Goal: Information Seeking & Learning: Compare options

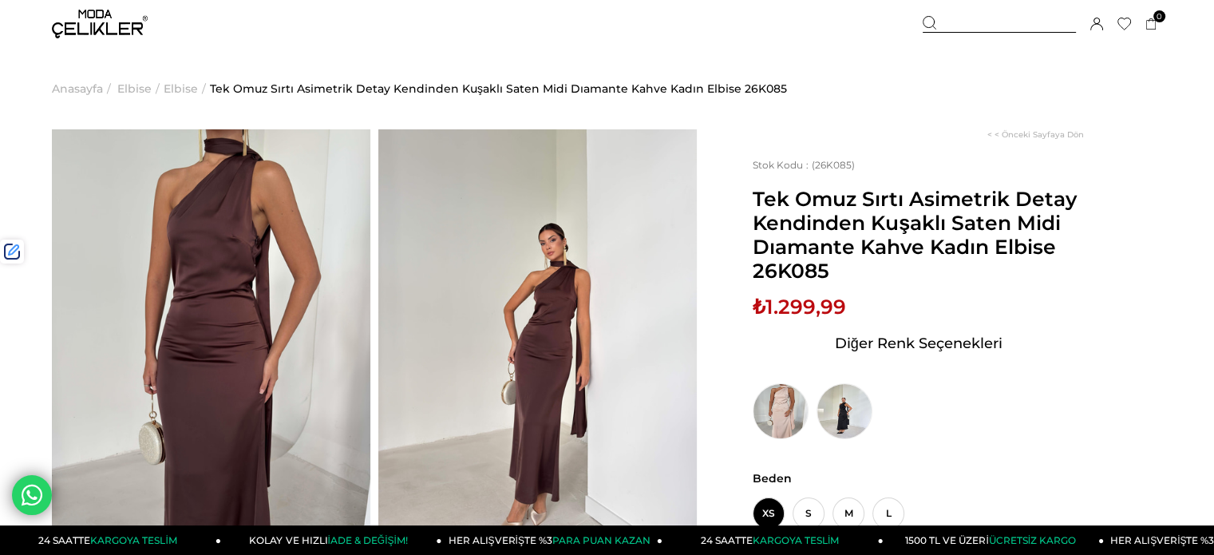
click at [996, 26] on div at bounding box center [999, 24] width 153 height 17
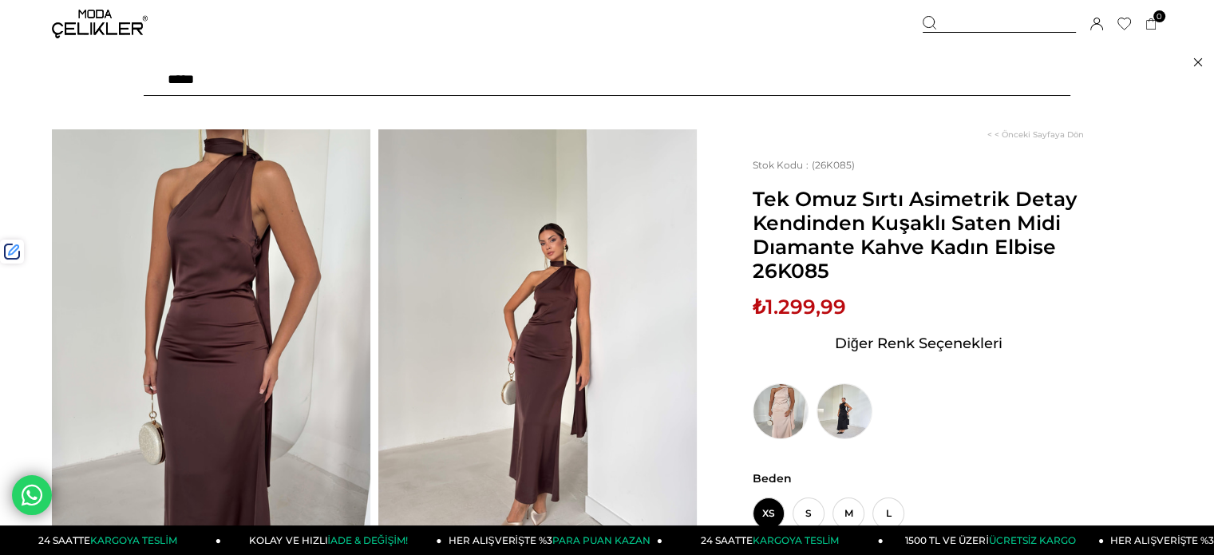
click at [897, 78] on input "text" at bounding box center [607, 80] width 927 height 32
paste input "******"
type input "******"
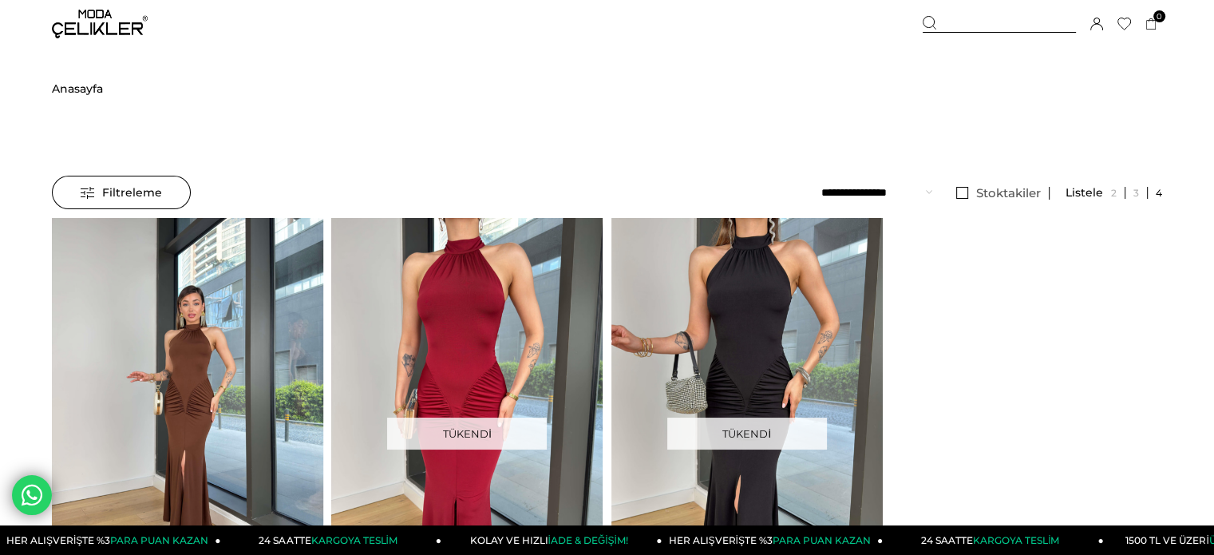
click at [150, 263] on img at bounding box center [187, 399] width 271 height 362
drag, startPoint x: 150, startPoint y: 263, endPoint x: 147, endPoint y: 187, distance: 75.9
click at [150, 263] on div at bounding box center [187, 398] width 815 height 361
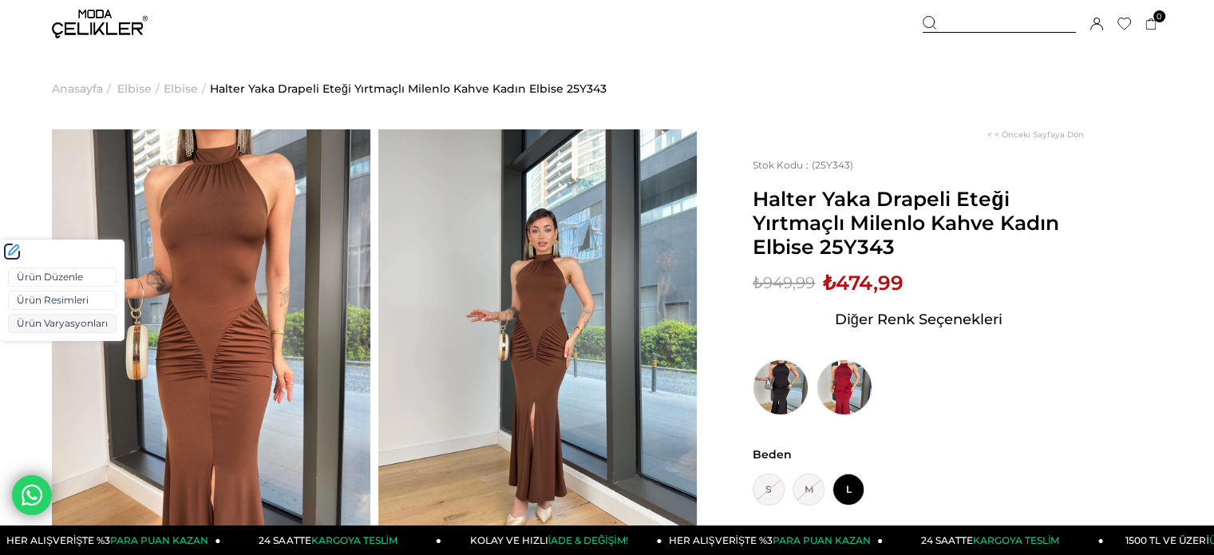
click at [49, 325] on link "Ürün Varyasyonları" at bounding box center [62, 323] width 109 height 19
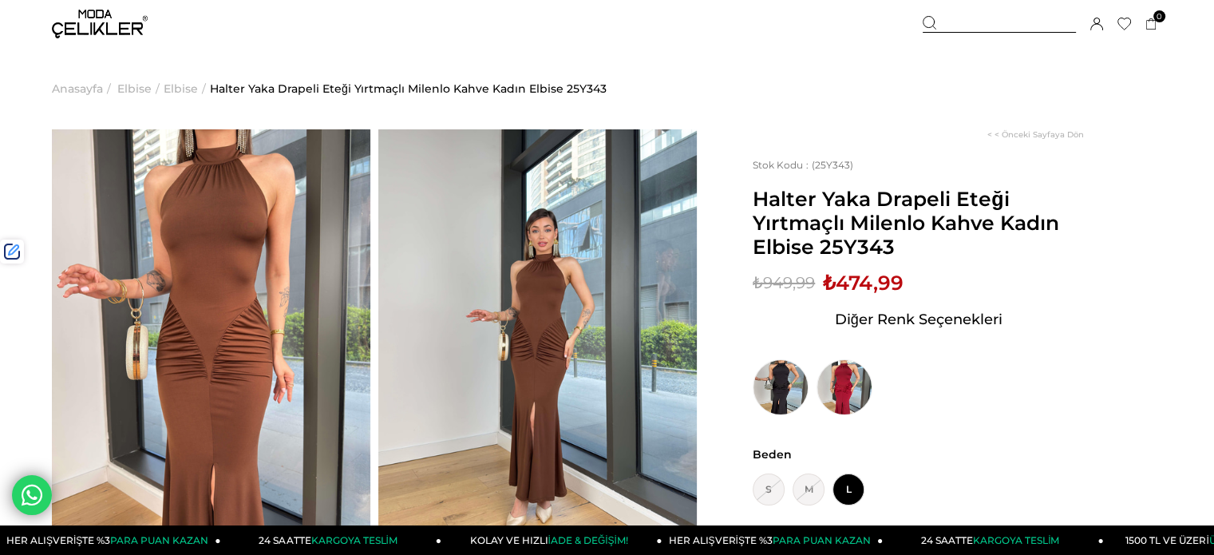
click at [975, 25] on div at bounding box center [999, 24] width 153 height 17
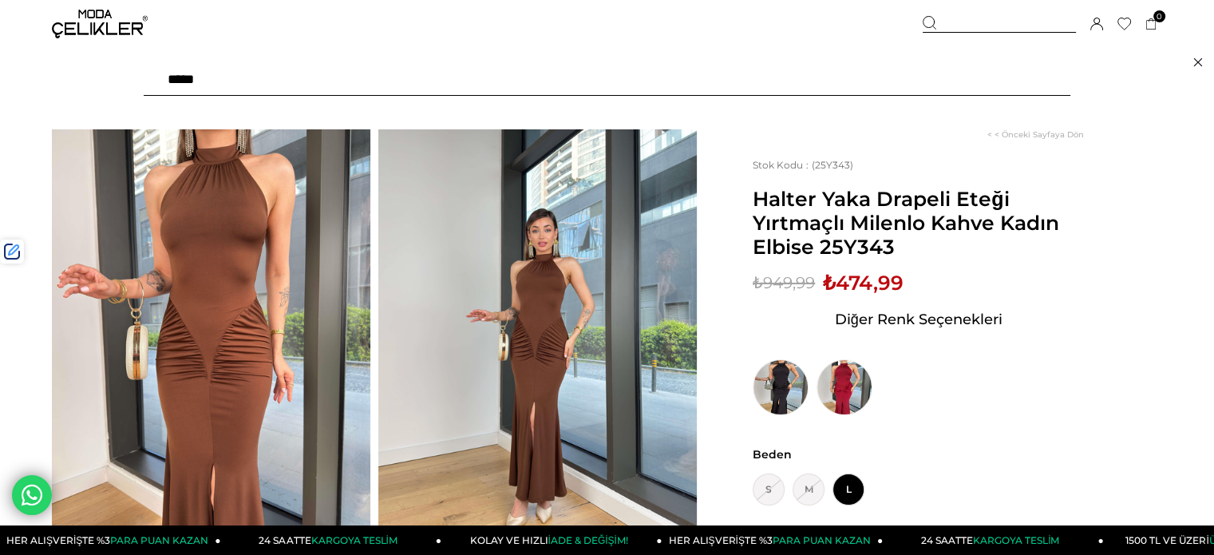
click at [893, 77] on input "text" at bounding box center [607, 80] width 927 height 32
type input "*******"
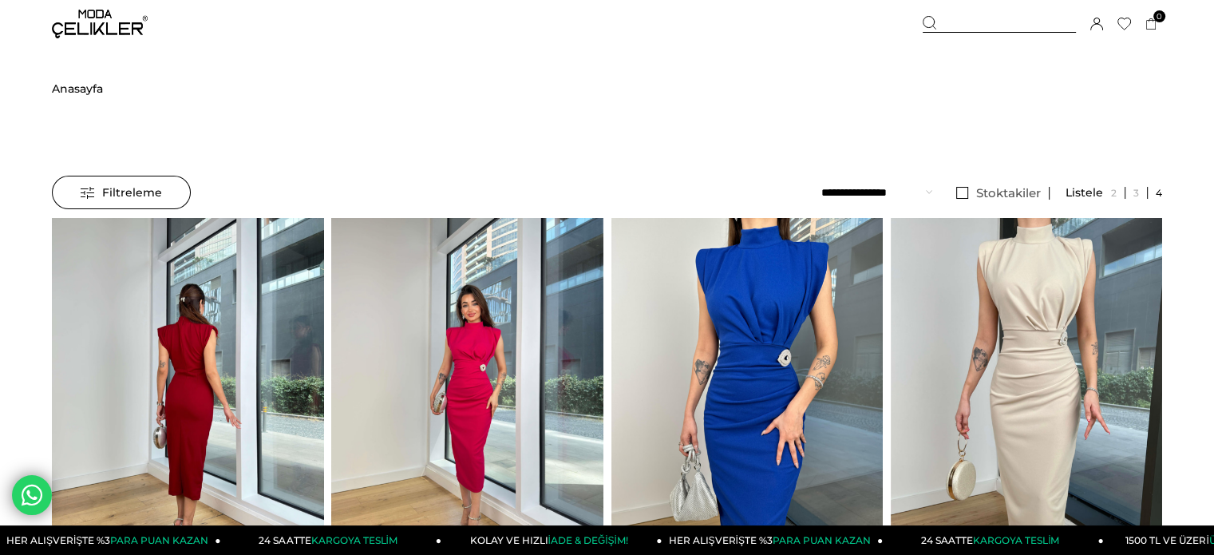
click at [160, 366] on img at bounding box center [187, 399] width 271 height 362
drag, startPoint x: 160, startPoint y: 366, endPoint x: 159, endPoint y: 295, distance: 71.8
click at [160, 366] on div at bounding box center [187, 398] width 815 height 361
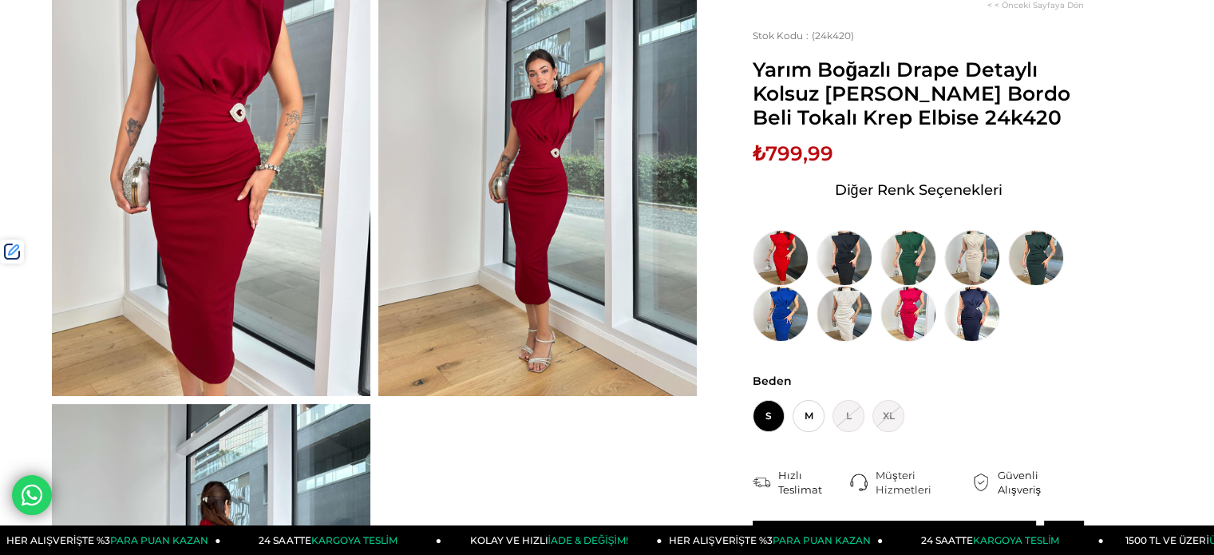
scroll to position [160, 0]
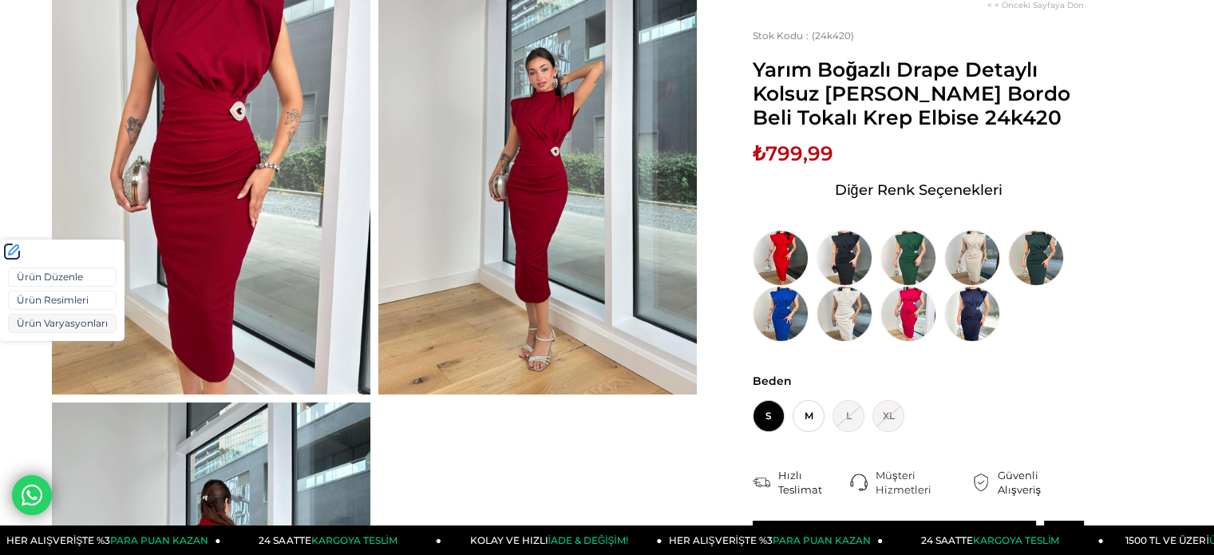
click at [48, 314] on link "Ürün Varyasyonları" at bounding box center [62, 323] width 109 height 19
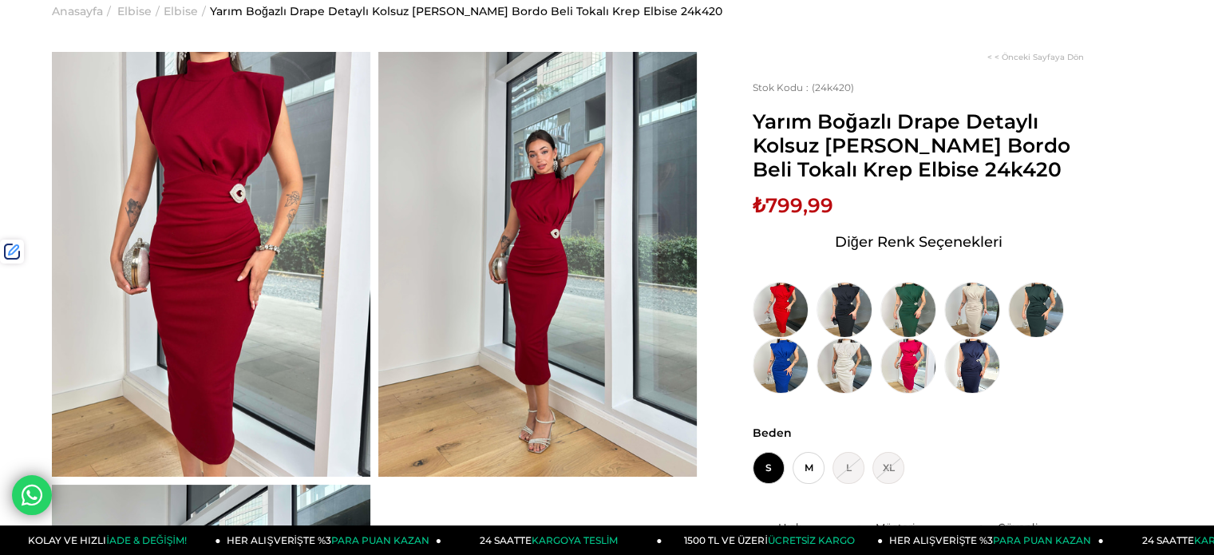
scroll to position [0, 0]
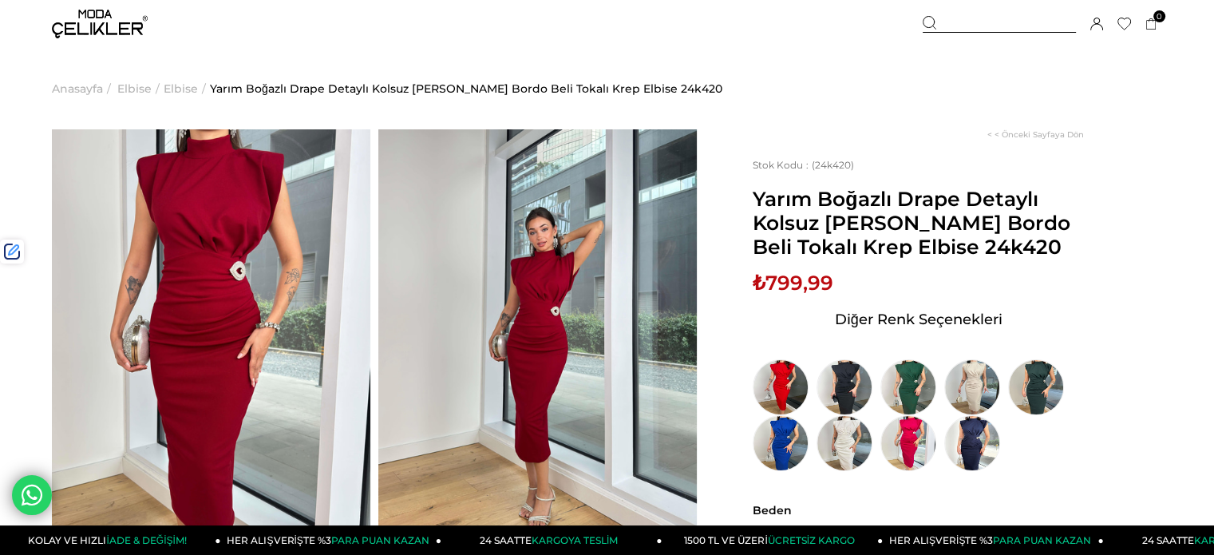
click at [960, 14] on div "Sepetim 0 Ürün Sepetinizde ürün bulunmamaktadır. Genel Toplam : Sepetim SİPARİŞ…" at bounding box center [1042, 24] width 239 height 48
click at [952, 28] on div at bounding box center [999, 24] width 153 height 17
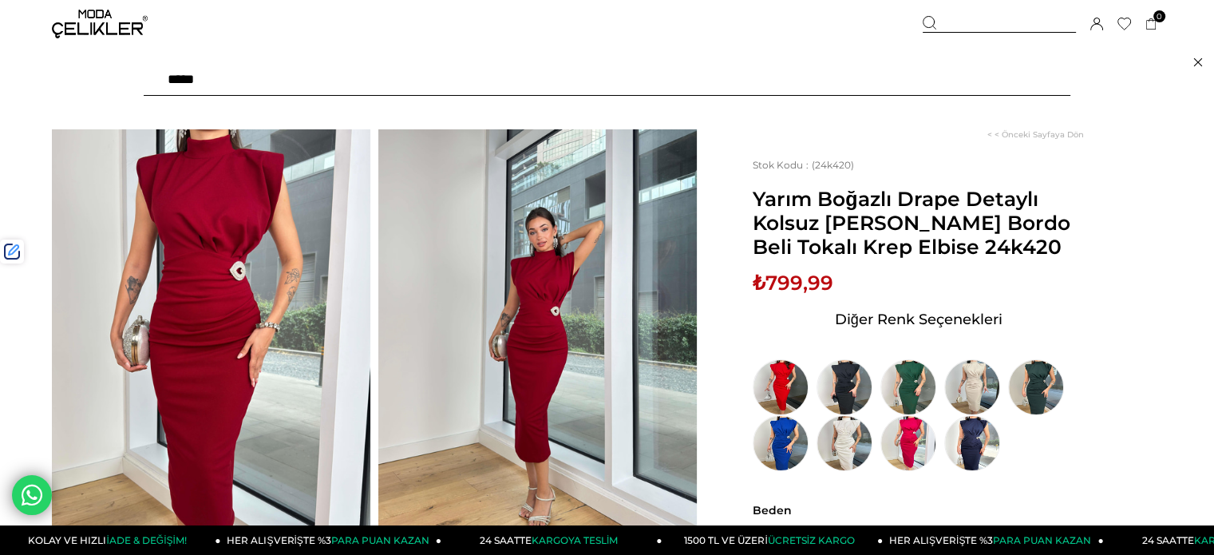
click at [872, 76] on input "text" at bounding box center [607, 80] width 927 height 32
paste input "******"
type input "******"
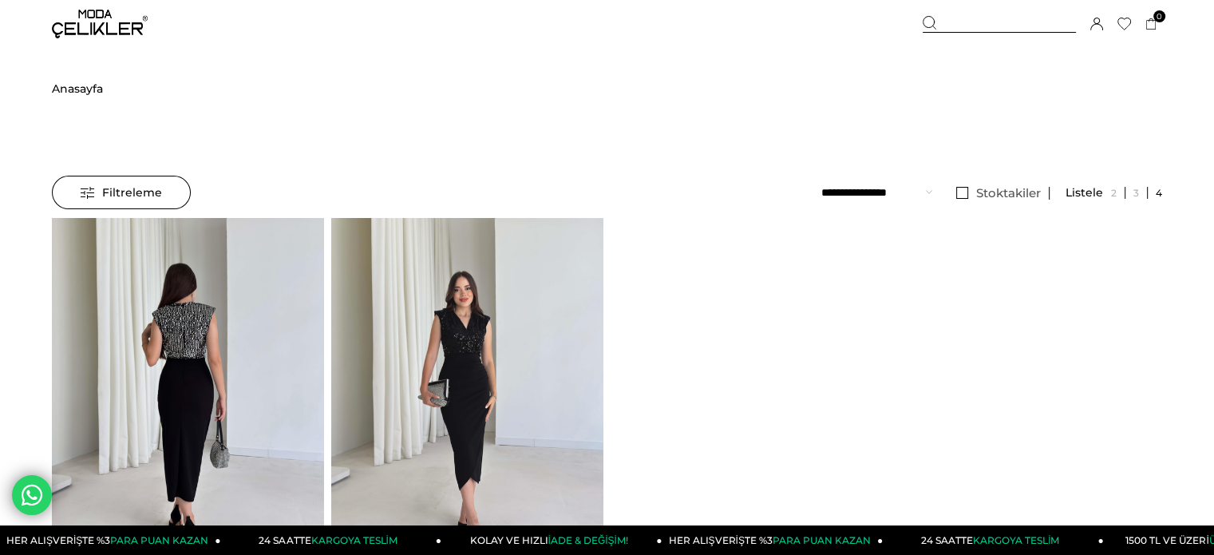
click at [303, 235] on img at bounding box center [187, 399] width 271 height 362
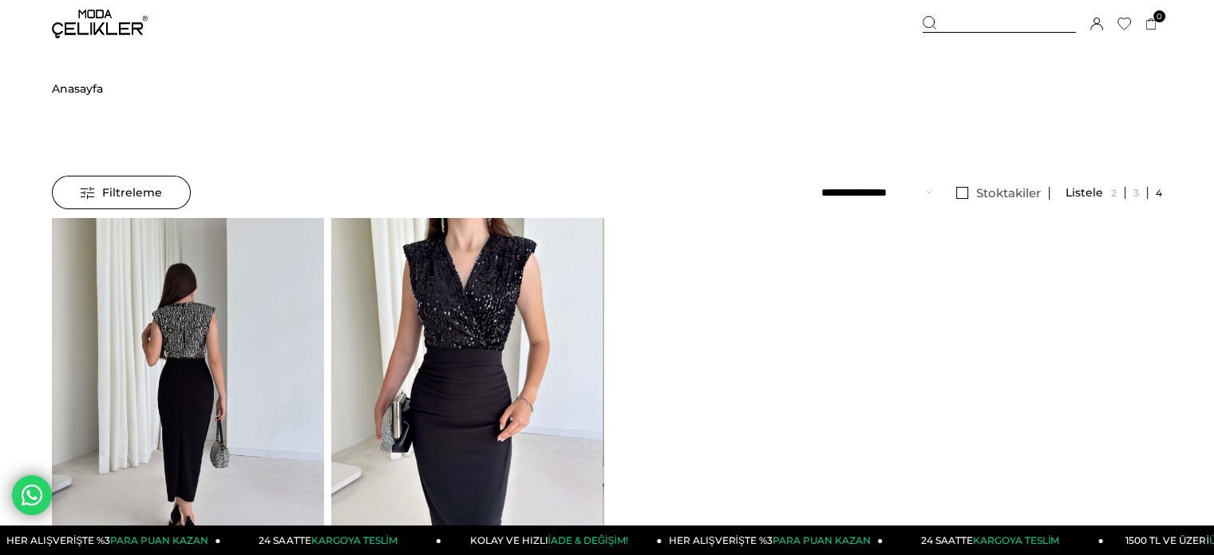
click at [220, 254] on img at bounding box center [187, 399] width 271 height 362
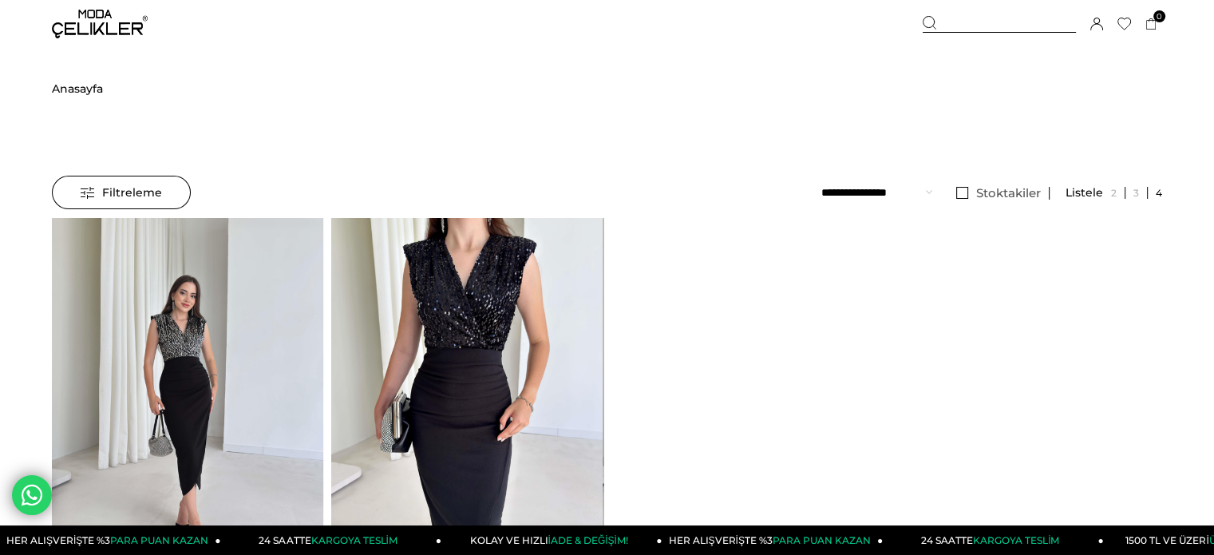
click at [220, 254] on img at bounding box center [187, 399] width 271 height 362
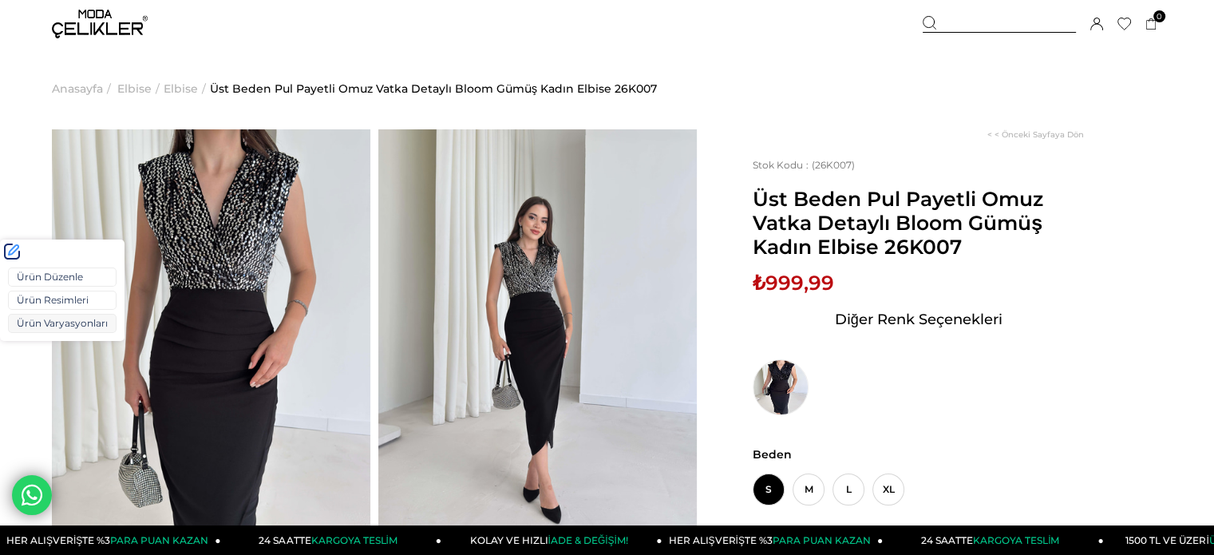
click at [57, 320] on link "Ürün Varyasyonları" at bounding box center [62, 323] width 109 height 19
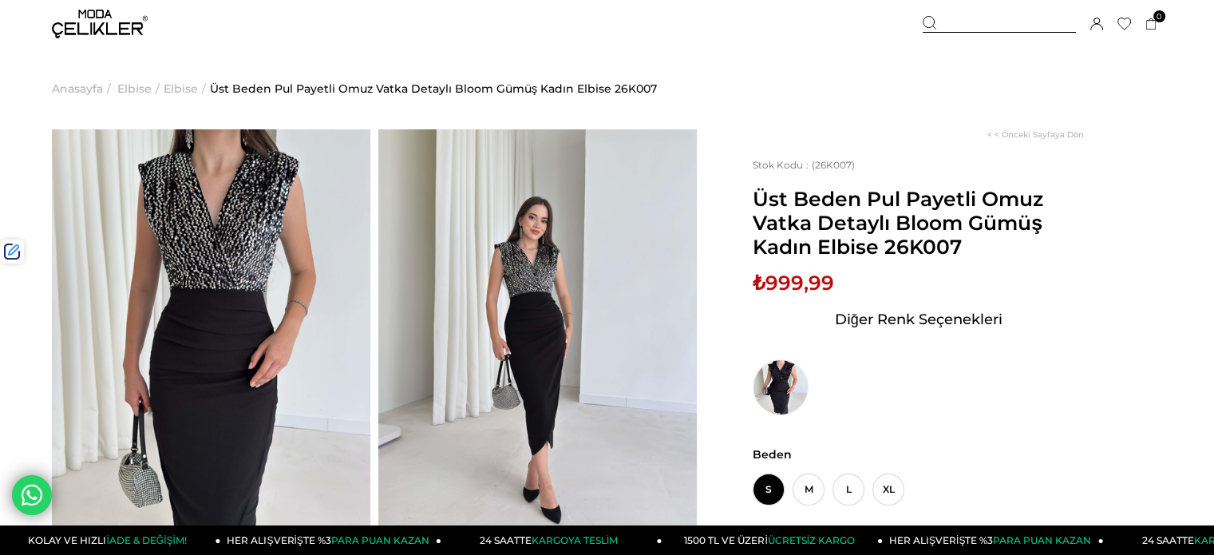
drag, startPoint x: 959, startPoint y: 25, endPoint x: 924, endPoint y: 44, distance: 39.3
click at [959, 25] on div at bounding box center [999, 24] width 153 height 17
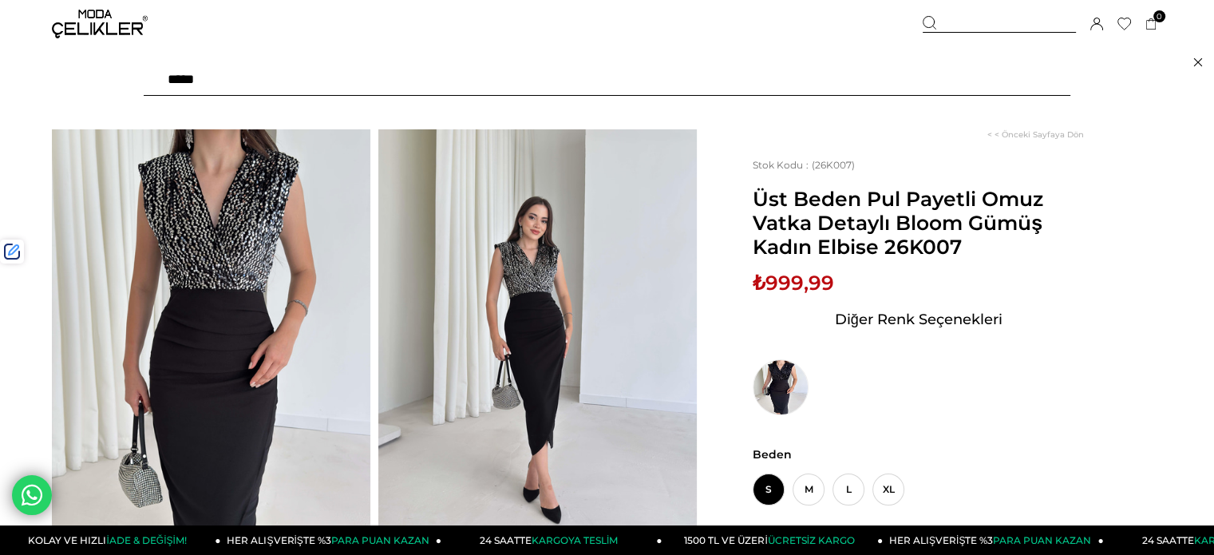
click at [841, 81] on input "text" at bounding box center [607, 80] width 927 height 32
type input "******"
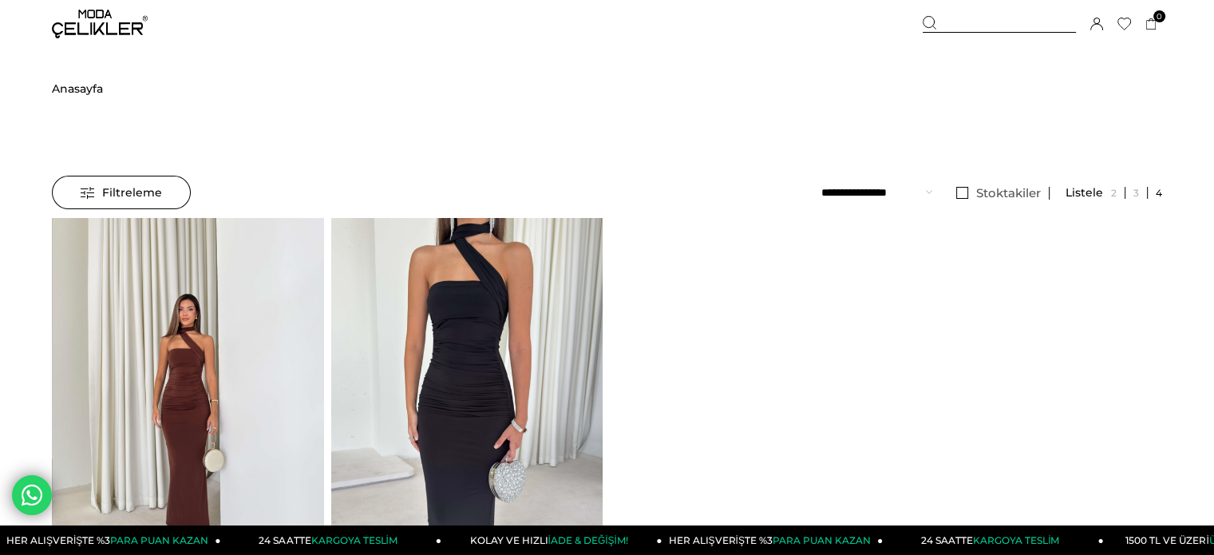
click at [255, 365] on img at bounding box center [188, 399] width 271 height 362
click at [255, 365] on img at bounding box center [187, 399] width 271 height 362
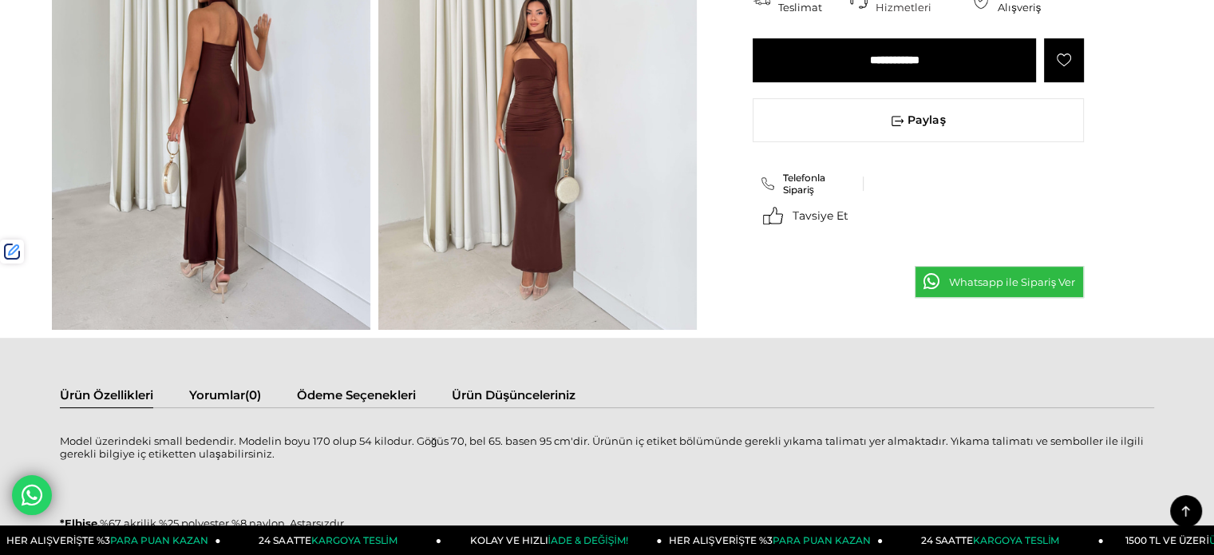
scroll to position [958, 0]
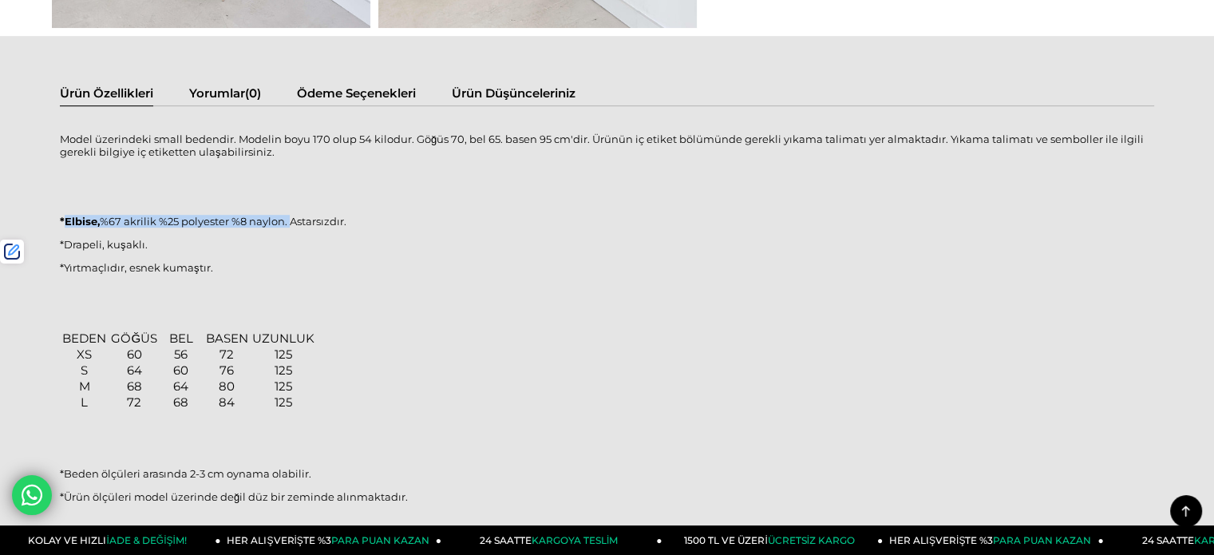
drag, startPoint x: 290, startPoint y: 223, endPoint x: 65, endPoint y: 224, distance: 225.1
click at [63, 224] on p "*Elbise, %67 akrilik %25 polyester %8 naylon. Astarsızdır." at bounding box center [607, 221] width 1094 height 13
copy p "Elbise, %67 akrilik %25 polyester %8 naylon."
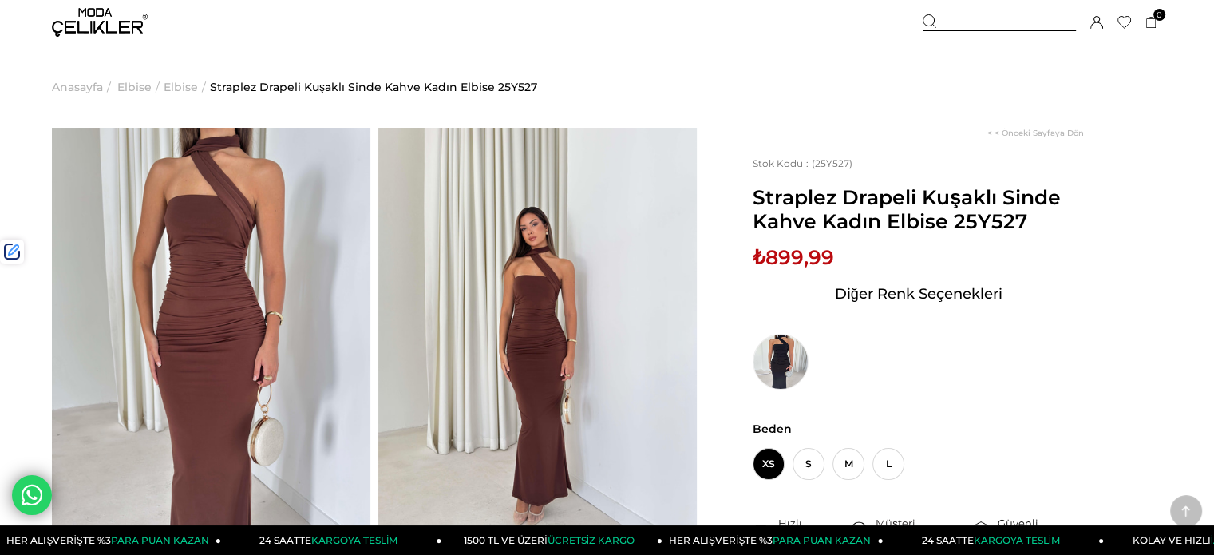
scroll to position [0, 0]
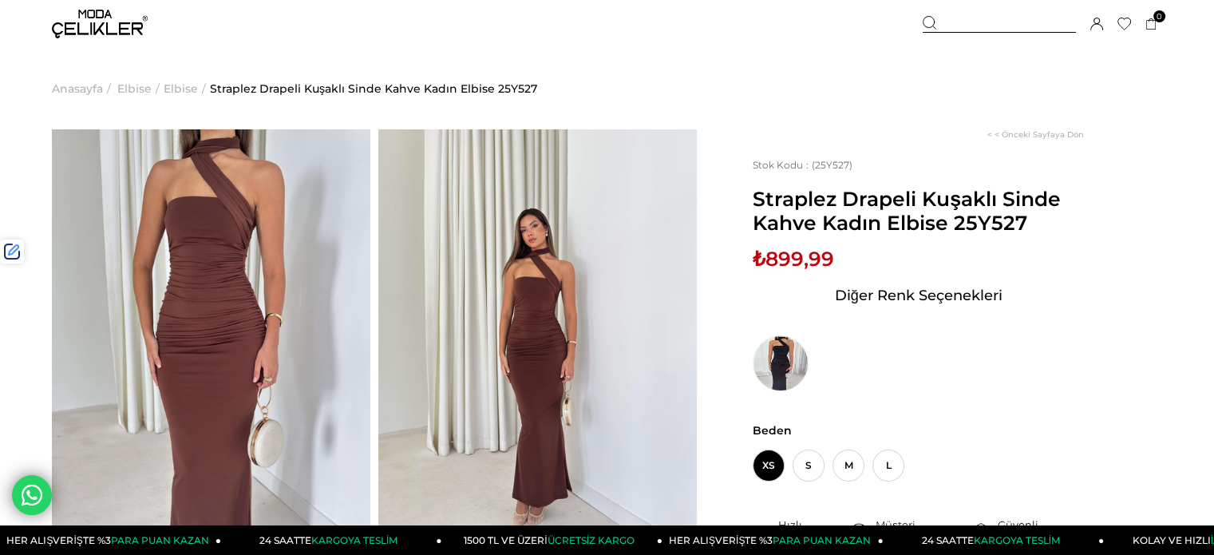
click at [1001, 20] on div at bounding box center [999, 24] width 153 height 17
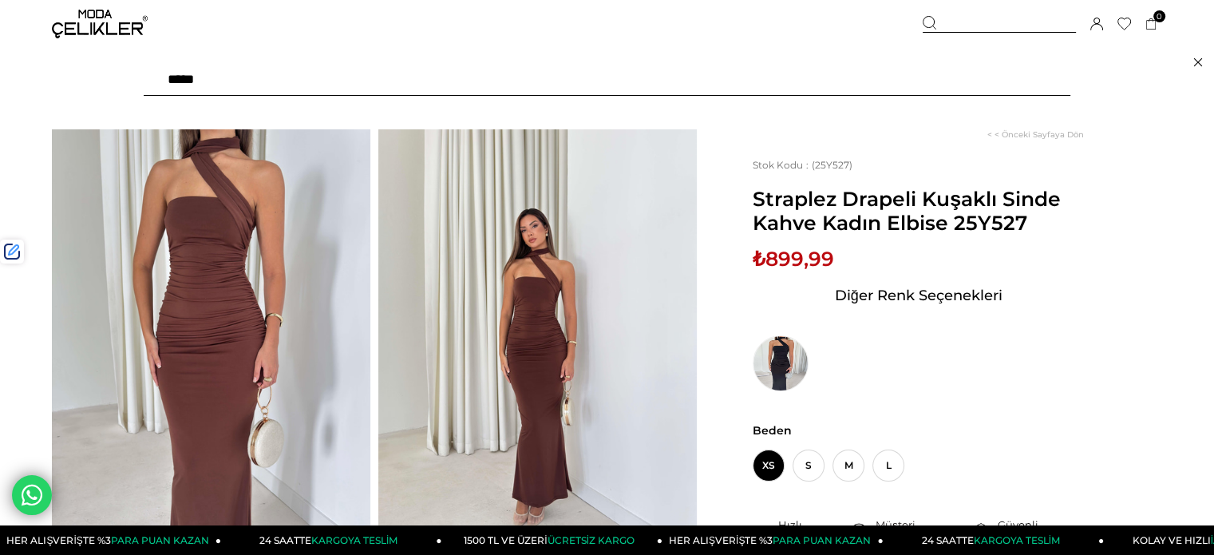
click at [872, 79] on input "text" at bounding box center [607, 80] width 927 height 32
type input "*****"
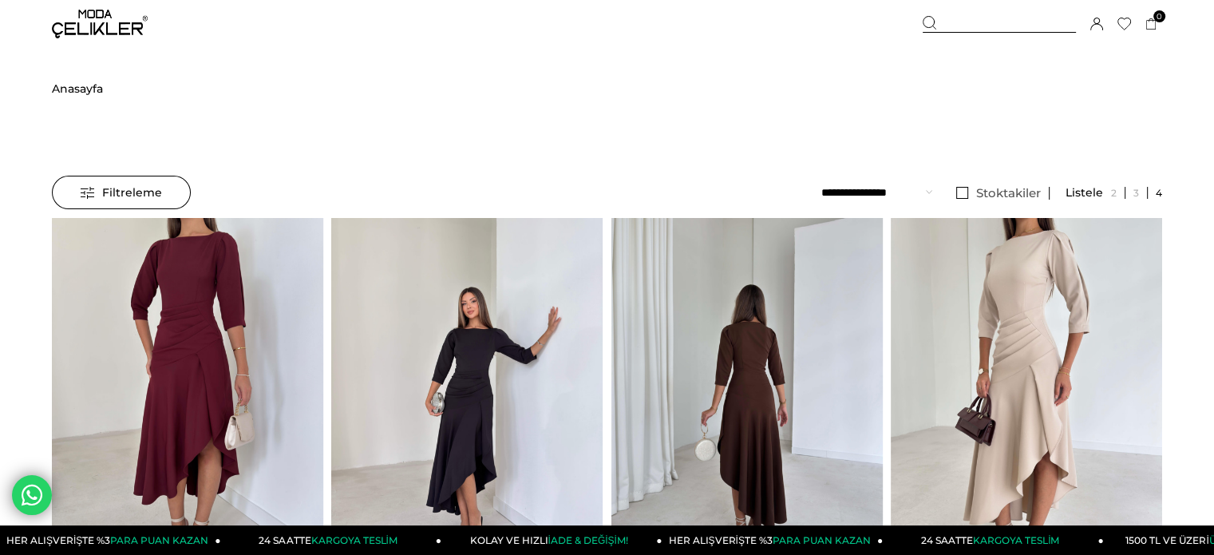
click at [754, 330] on img at bounding box center [746, 399] width 271 height 362
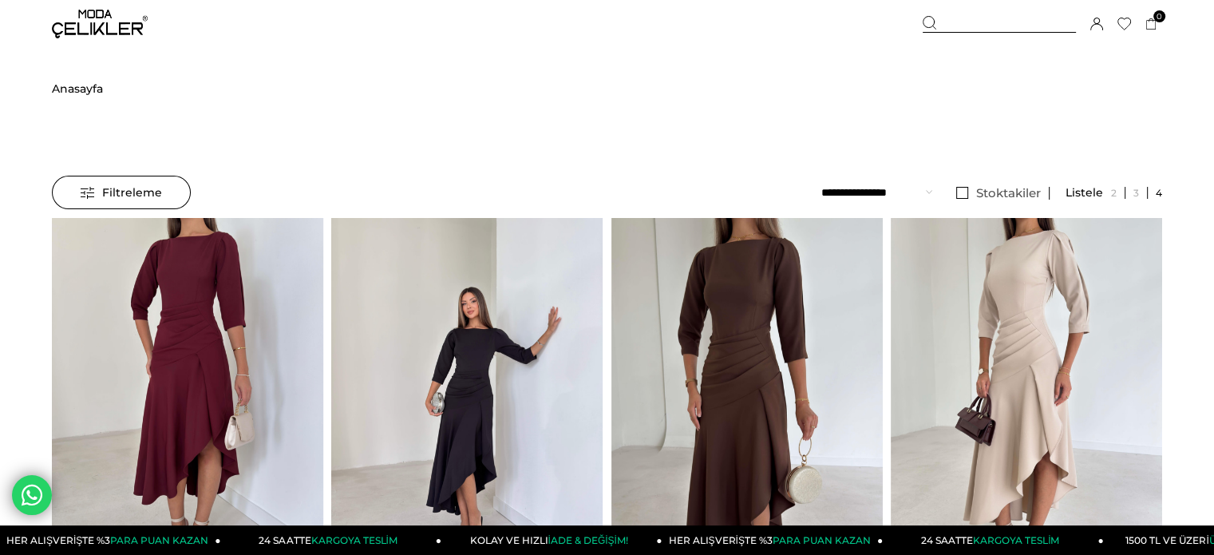
drag, startPoint x: 754, startPoint y: 330, endPoint x: 585, endPoint y: 156, distance: 242.2
click at [754, 330] on div at bounding box center [612, 398] width 1086 height 361
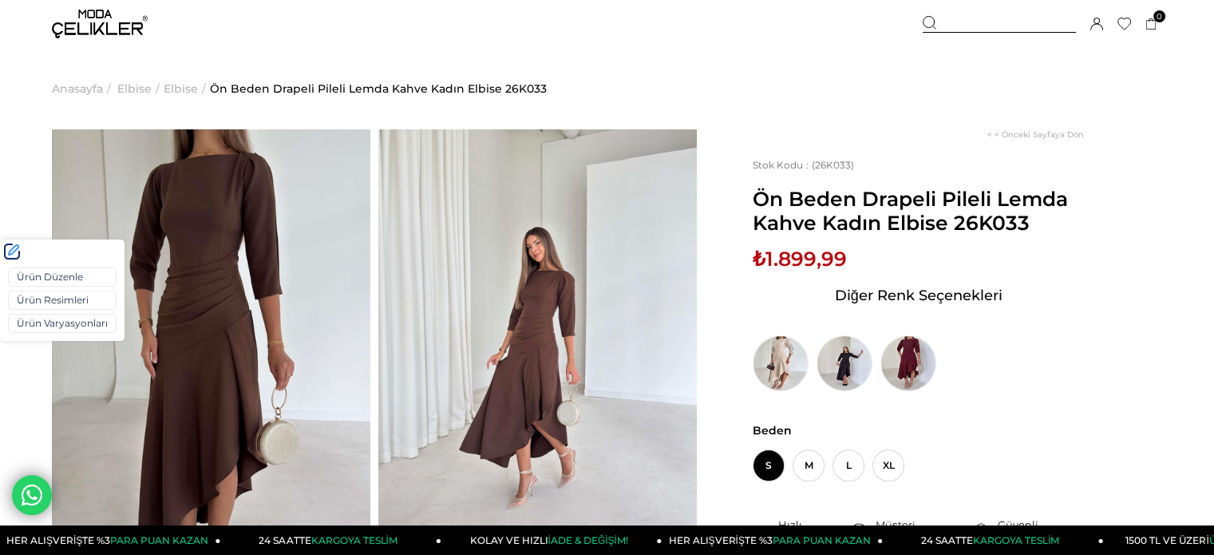
click at [42, 311] on div "Ürün Düzenle Ürün Resimleri Ürün Varyasyonları" at bounding box center [62, 301] width 125 height 77
click at [47, 318] on link "Ürün Varyasyonları" at bounding box center [62, 323] width 109 height 19
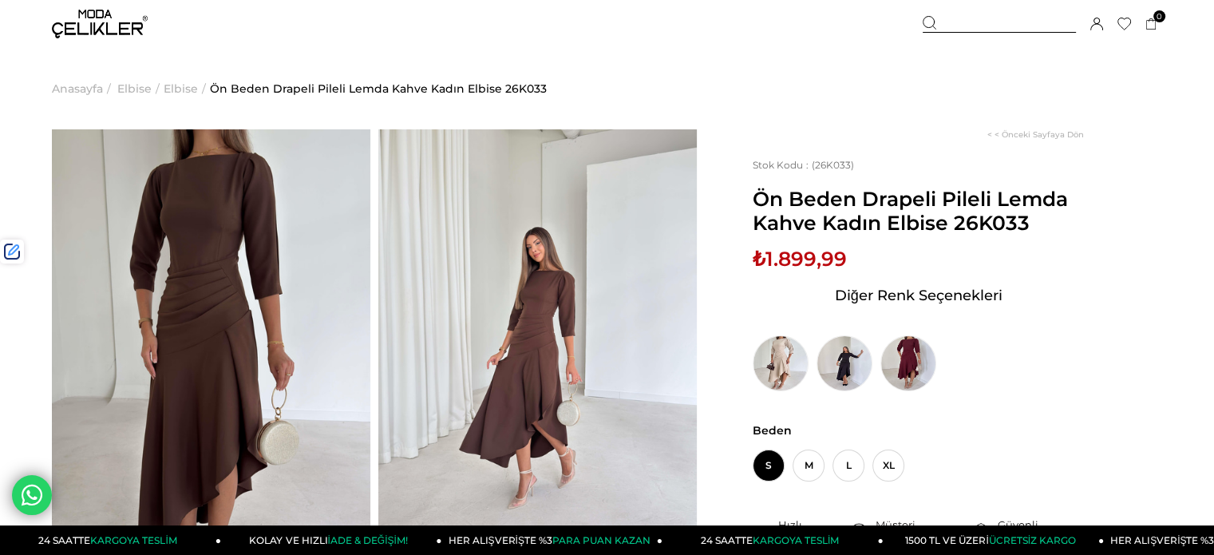
click at [801, 265] on span "₺1.899,99" at bounding box center [800, 259] width 94 height 24
copy span "1.899,99"
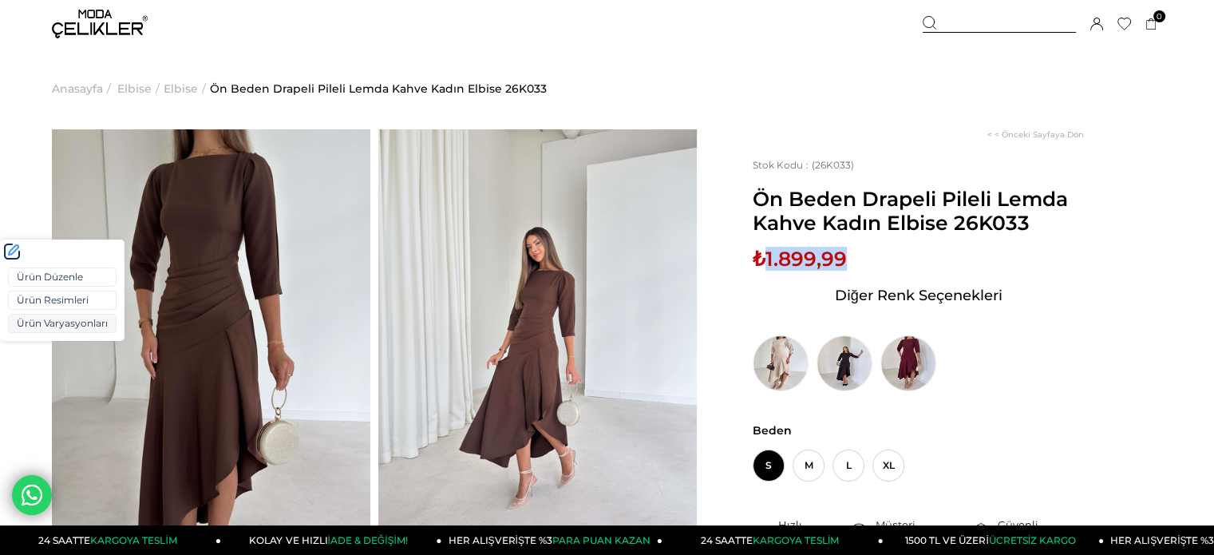
click at [43, 330] on link "Ürün Varyasyonları" at bounding box center [62, 323] width 109 height 19
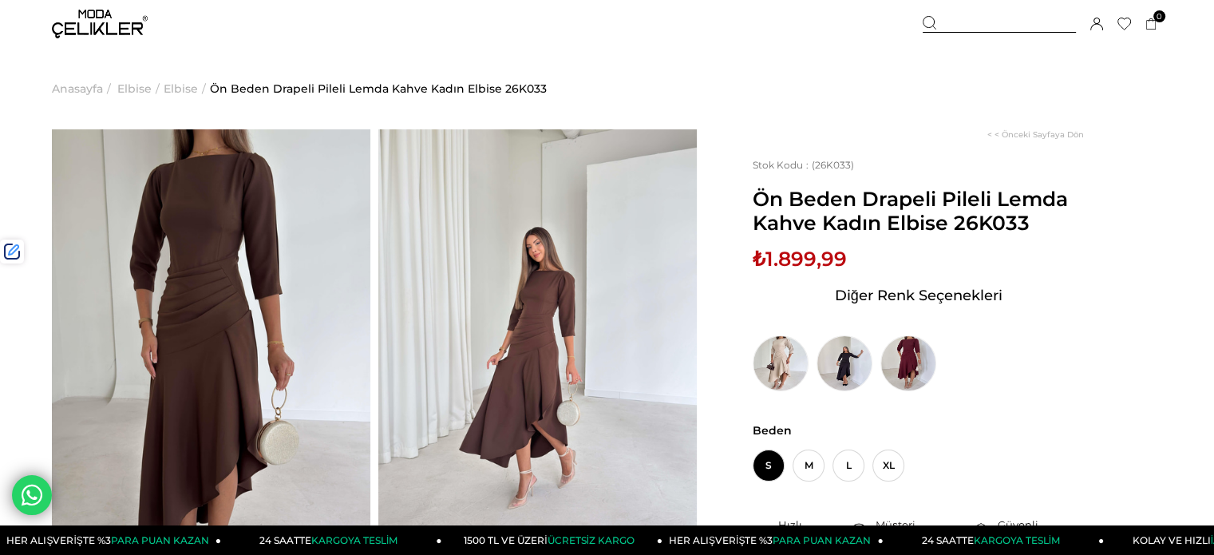
click at [985, 28] on div at bounding box center [999, 24] width 153 height 17
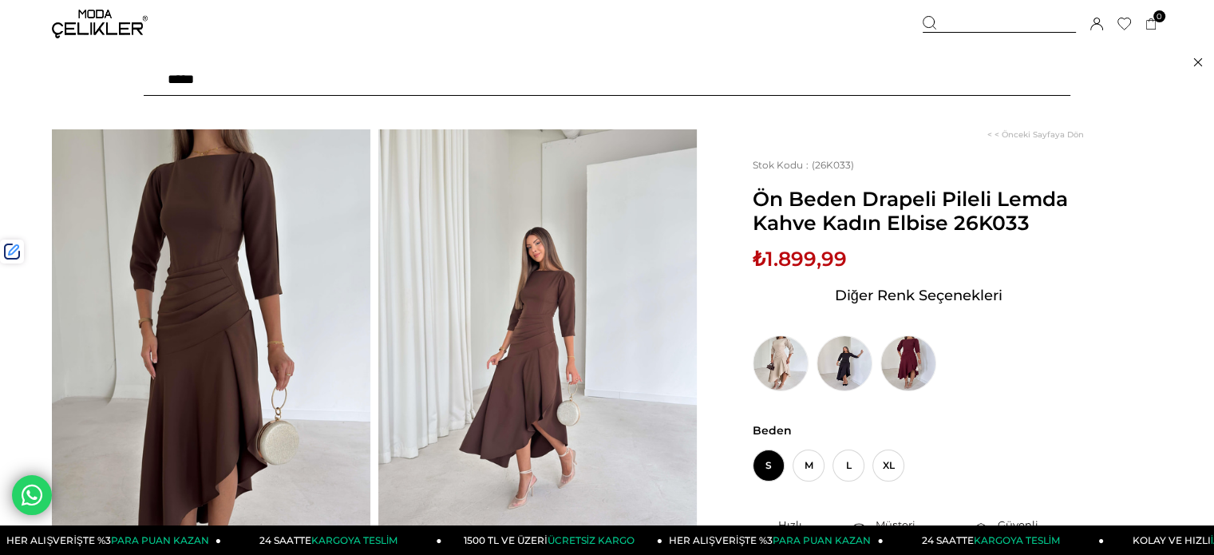
click at [920, 71] on input "text" at bounding box center [607, 80] width 927 height 32
paste input "******"
type input "******"
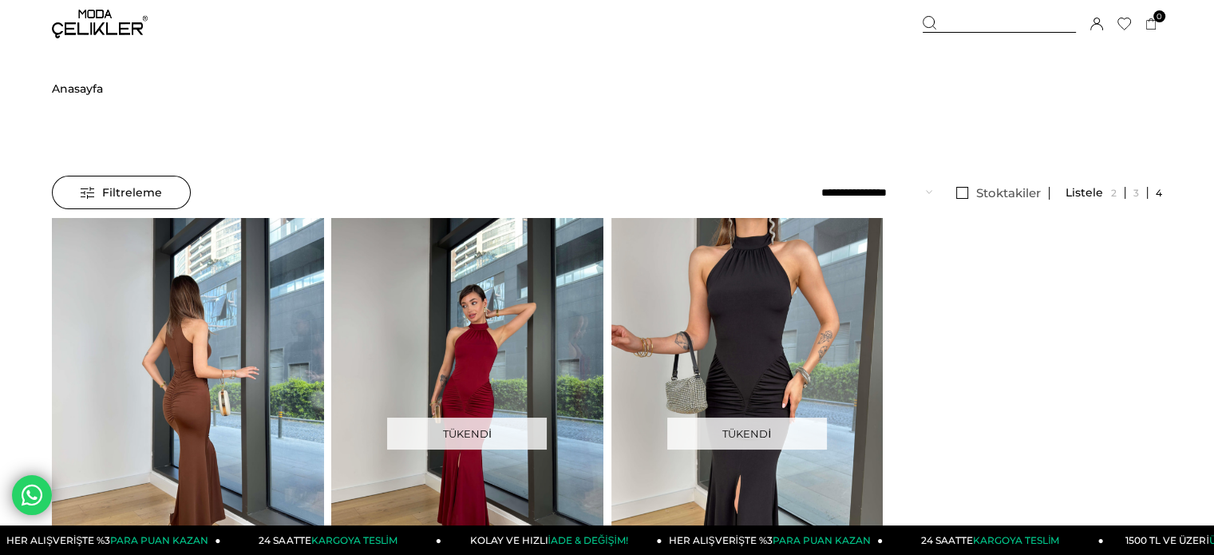
click at [147, 355] on img at bounding box center [187, 399] width 271 height 362
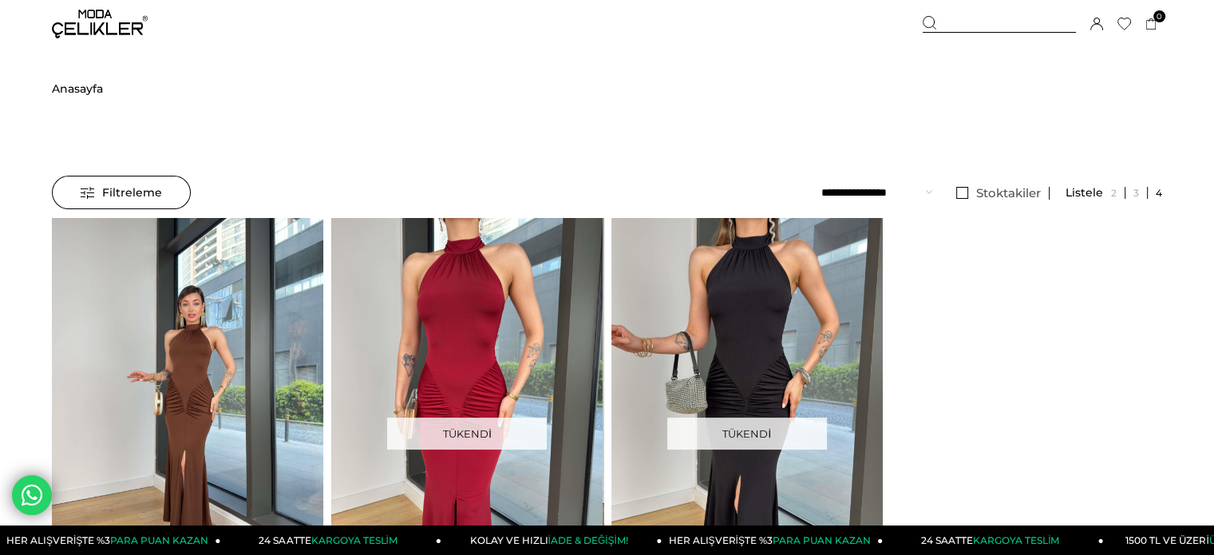
click at [147, 355] on div at bounding box center [187, 398] width 815 height 361
click at [147, 355] on img at bounding box center [187, 399] width 271 height 362
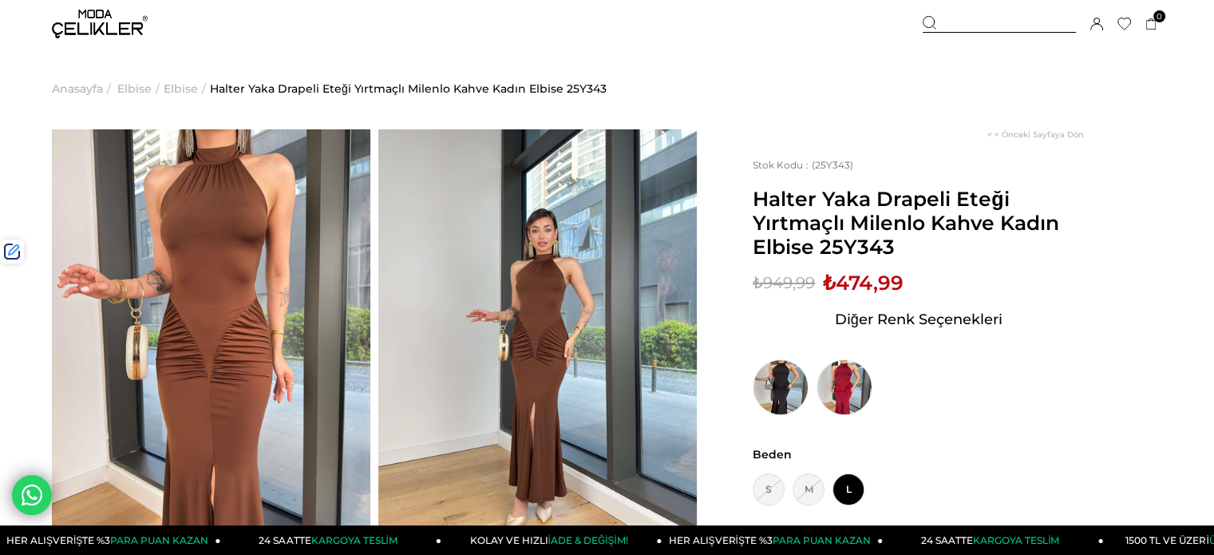
click at [967, 25] on div at bounding box center [999, 24] width 153 height 17
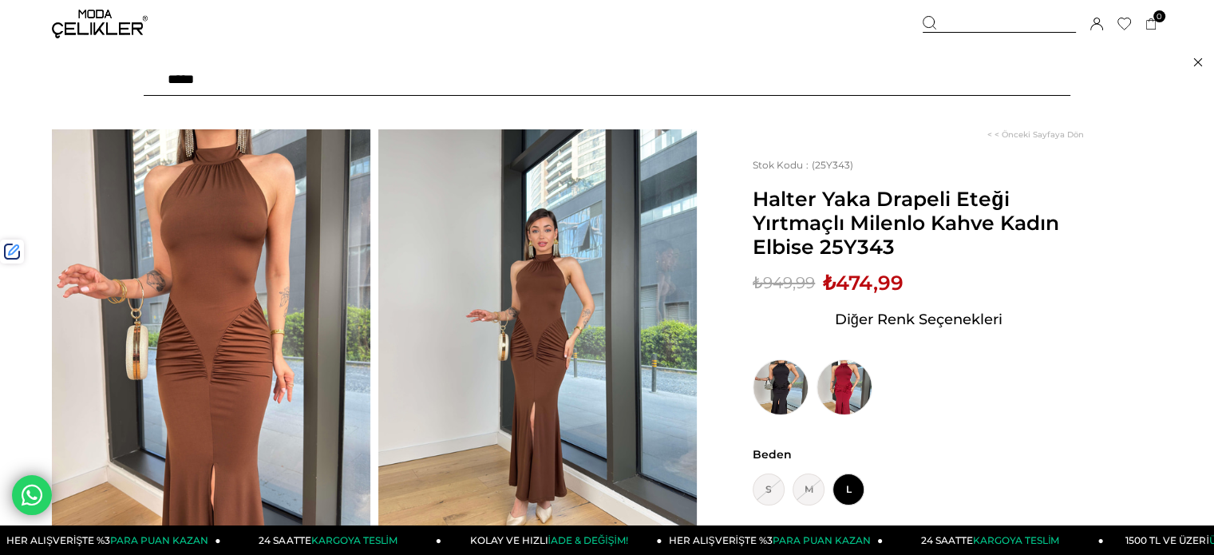
click at [857, 87] on input "text" at bounding box center [607, 80] width 927 height 32
paste input "******"
type input "******"
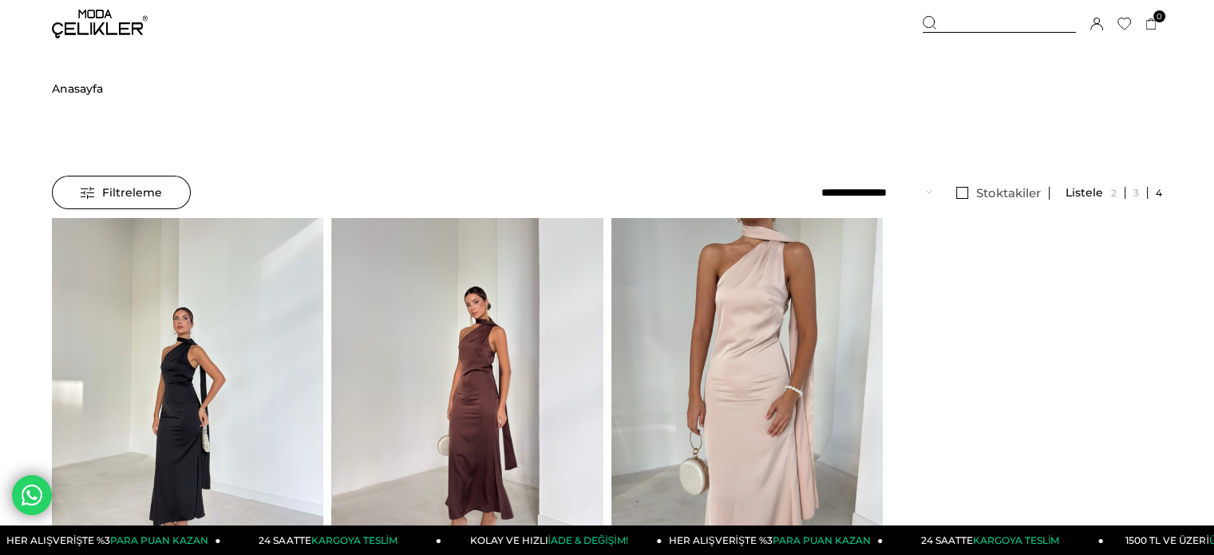
click at [489, 288] on img at bounding box center [467, 399] width 271 height 362
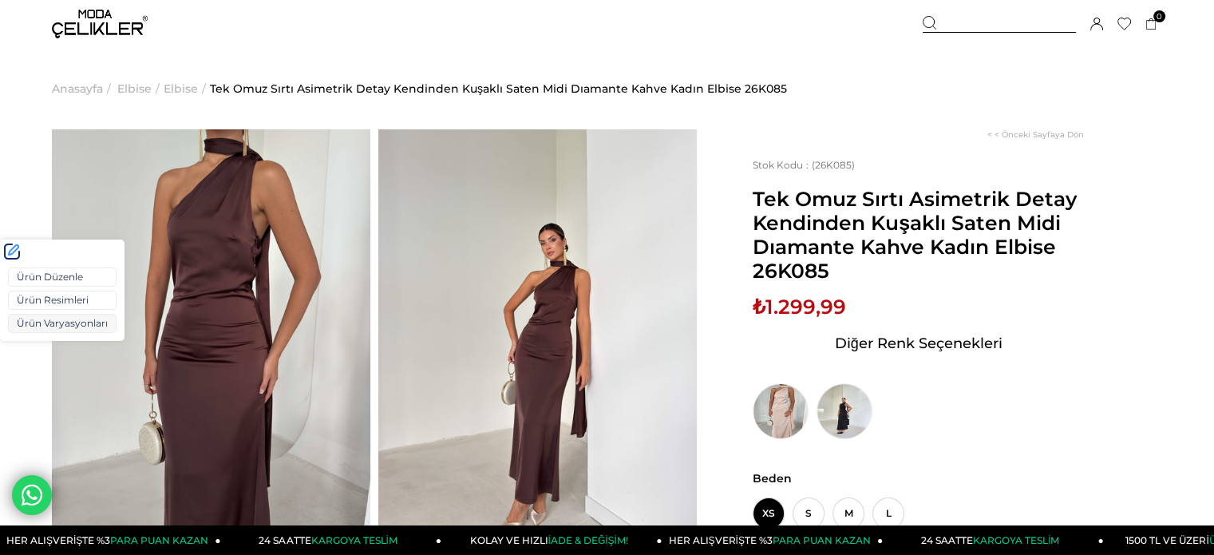
click at [37, 315] on link "Ürün Varyasyonları" at bounding box center [62, 323] width 109 height 19
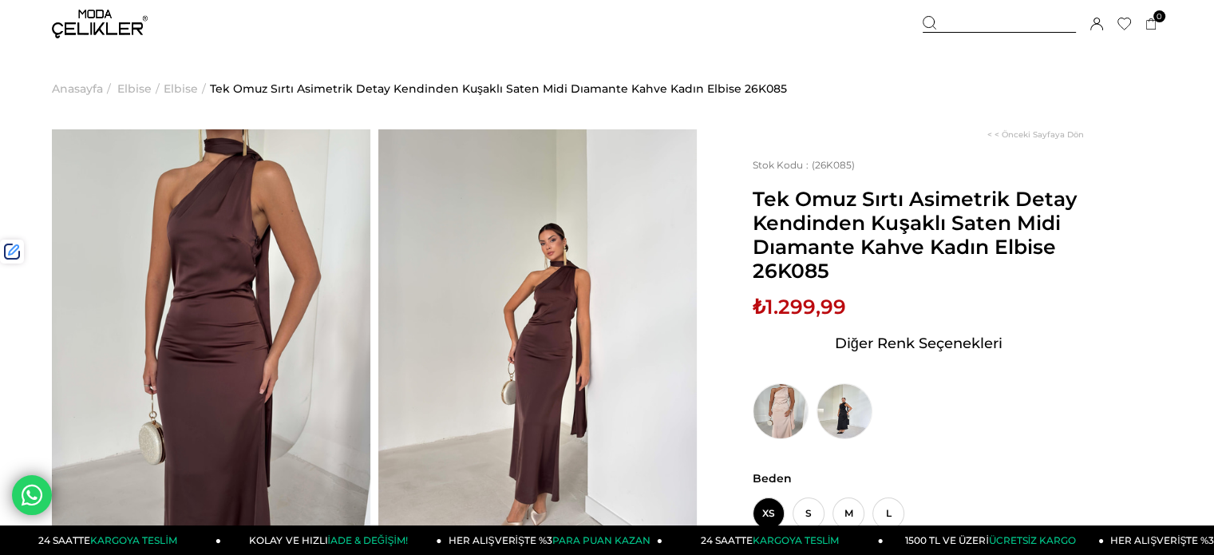
click at [809, 300] on span "₺1.299,99" at bounding box center [799, 307] width 93 height 24
copy span "1.299,99"
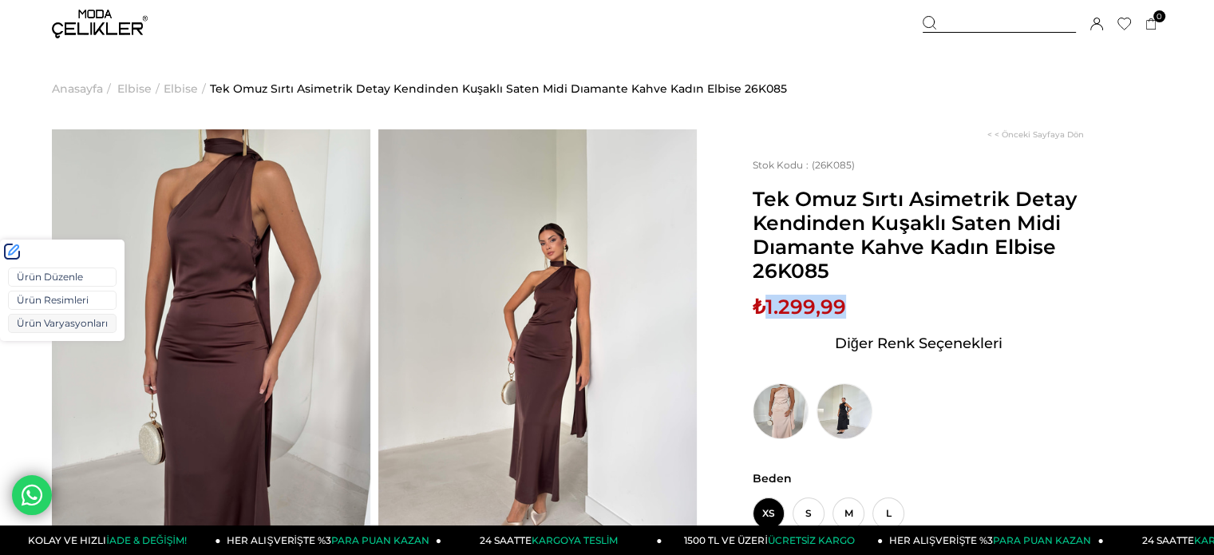
click at [41, 322] on link "Ürün Varyasyonları" at bounding box center [62, 323] width 109 height 19
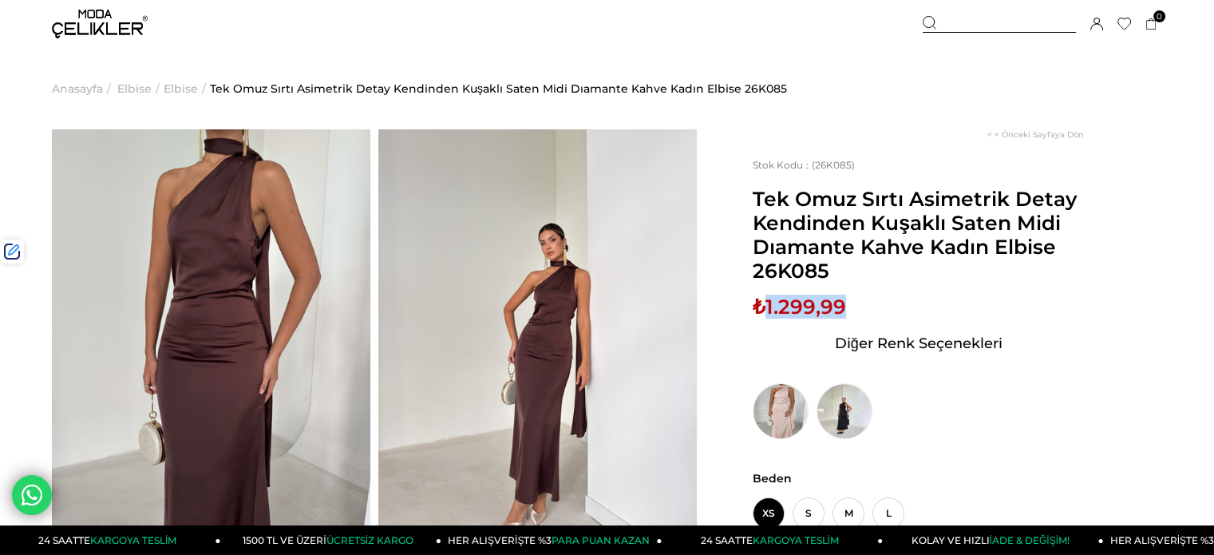
click at [77, 33] on img at bounding box center [100, 24] width 96 height 29
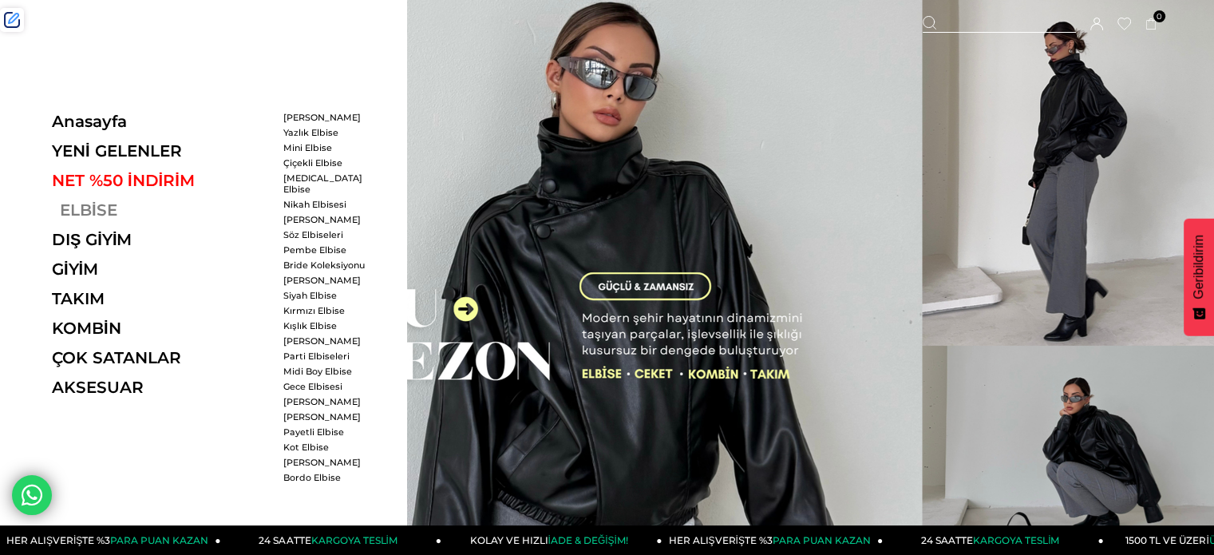
click at [85, 206] on link "ELBİSE" at bounding box center [162, 209] width 220 height 19
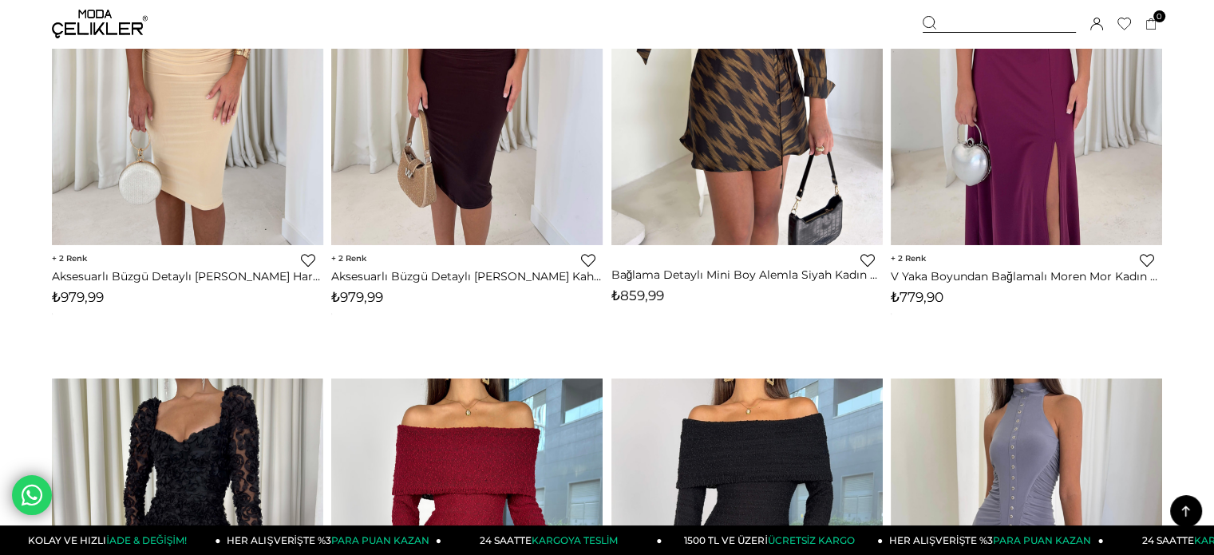
scroll to position [6546, 0]
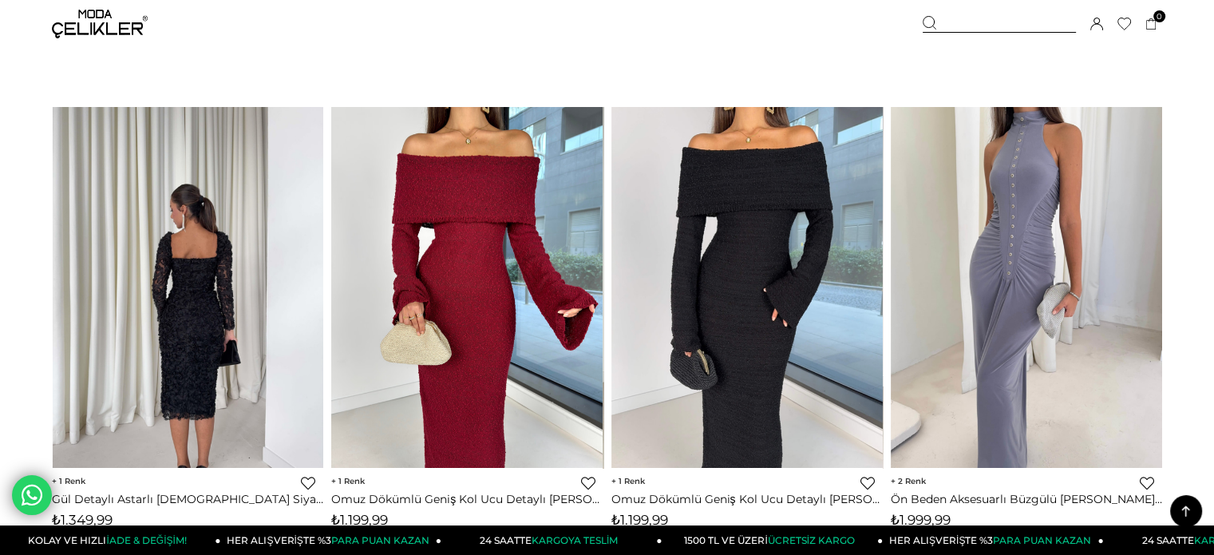
click at [265, 226] on img at bounding box center [188, 287] width 271 height 362
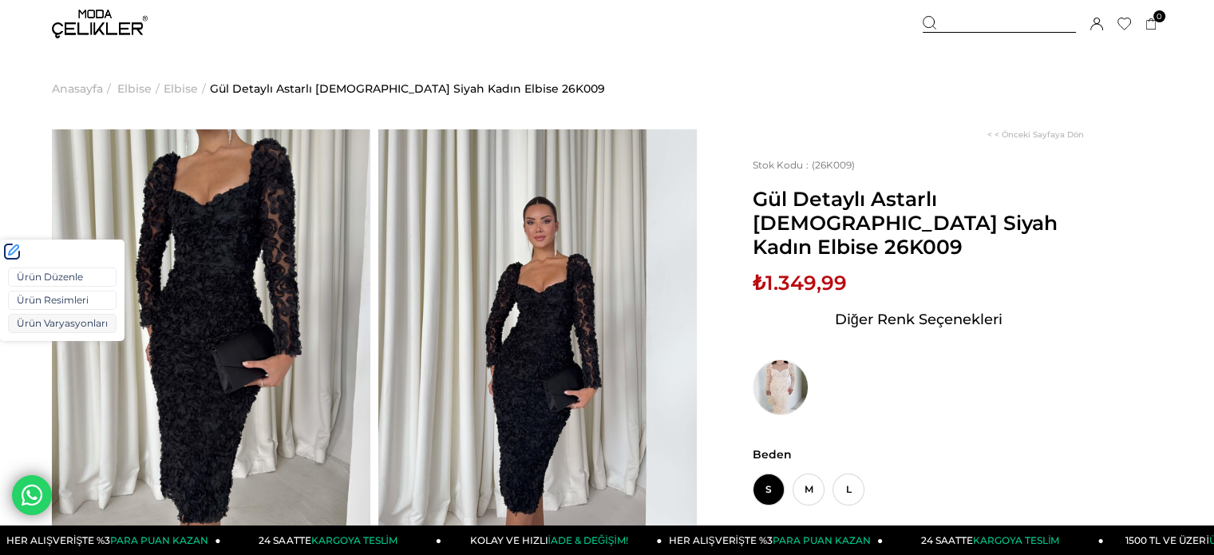
click at [51, 323] on link "Ürün Varyasyonları" at bounding box center [62, 323] width 109 height 19
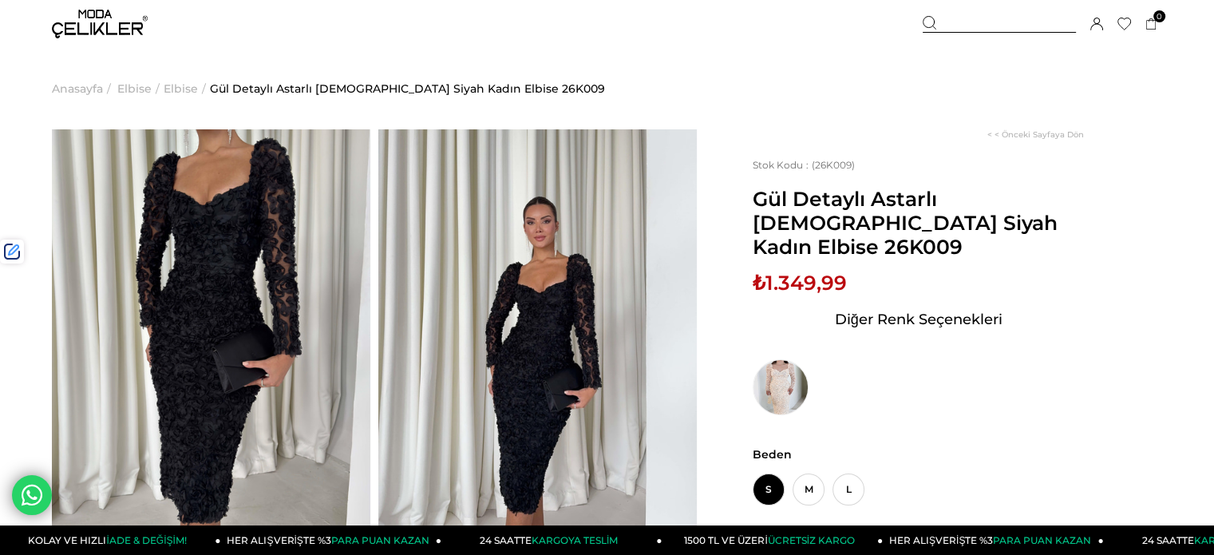
click at [971, 25] on div at bounding box center [999, 24] width 153 height 17
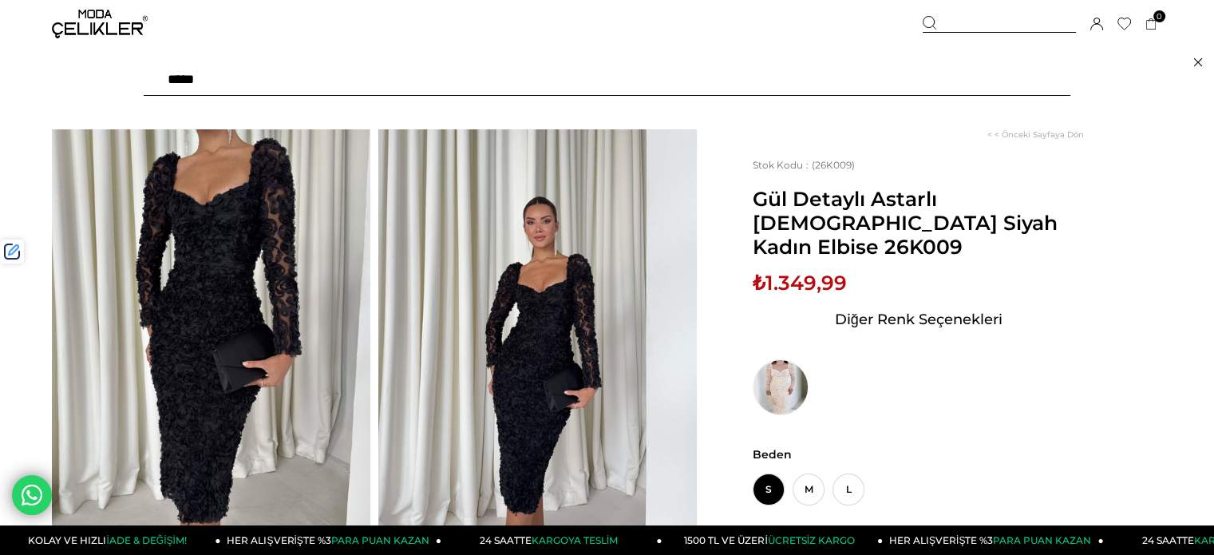
click at [862, 83] on input "text" at bounding box center [607, 80] width 927 height 32
type input "*******"
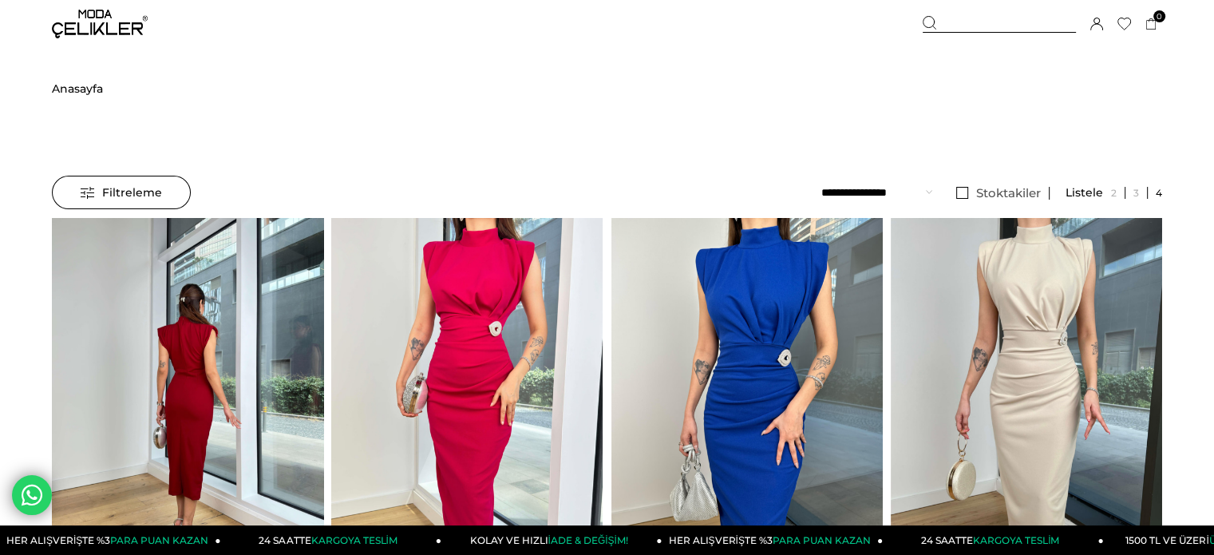
click at [156, 326] on img at bounding box center [187, 399] width 271 height 362
drag, startPoint x: 156, startPoint y: 326, endPoint x: 156, endPoint y: 312, distance: 14.4
click at [156, 326] on div at bounding box center [187, 398] width 815 height 361
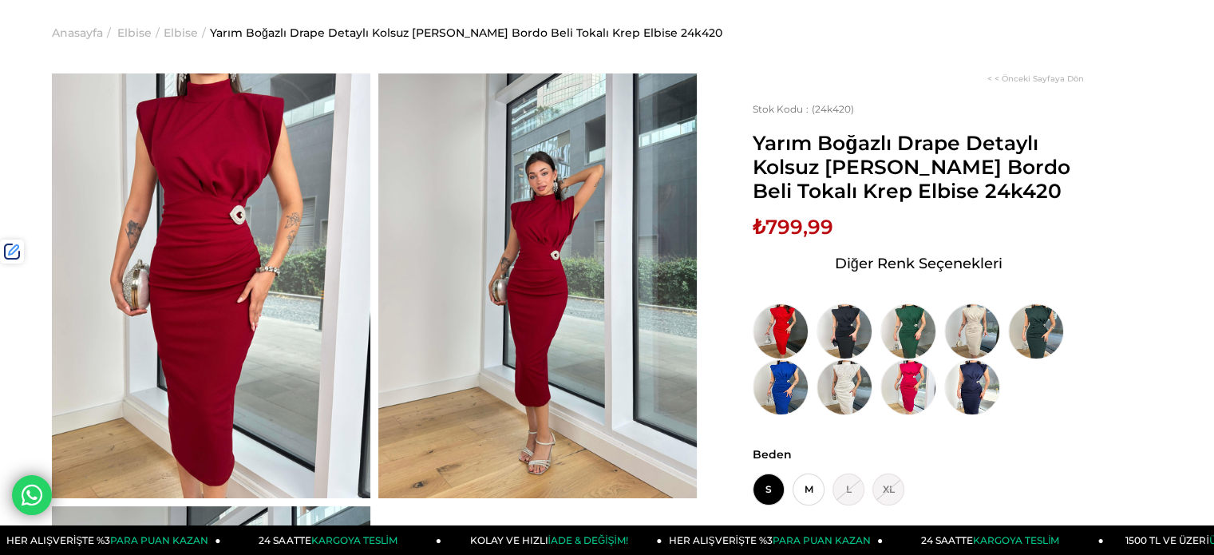
scroll to position [80, 0]
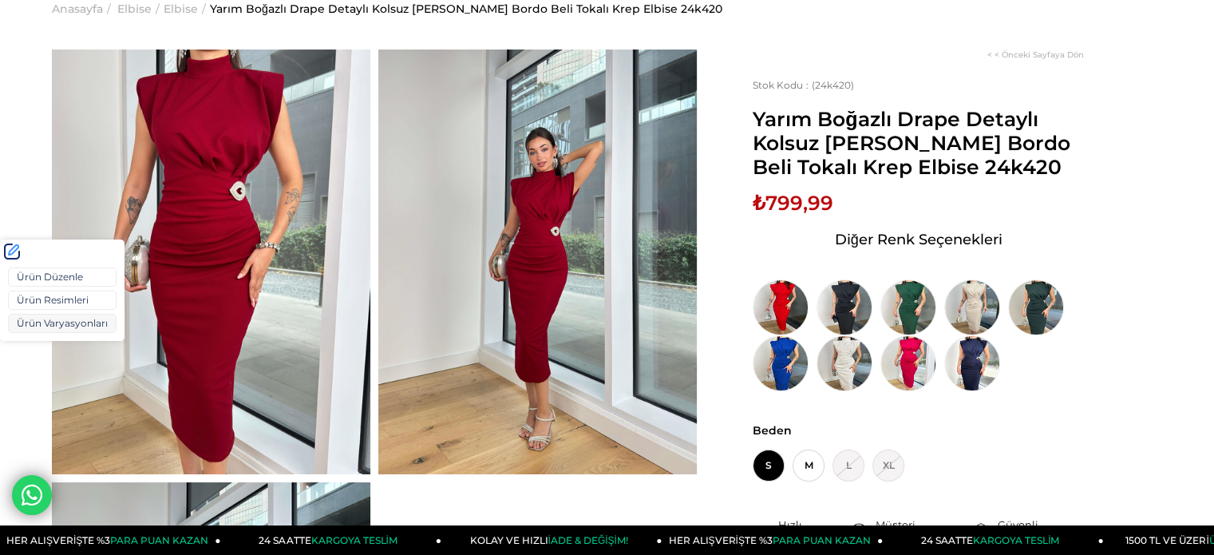
click at [35, 318] on link "Ürün Varyasyonları" at bounding box center [62, 323] width 109 height 19
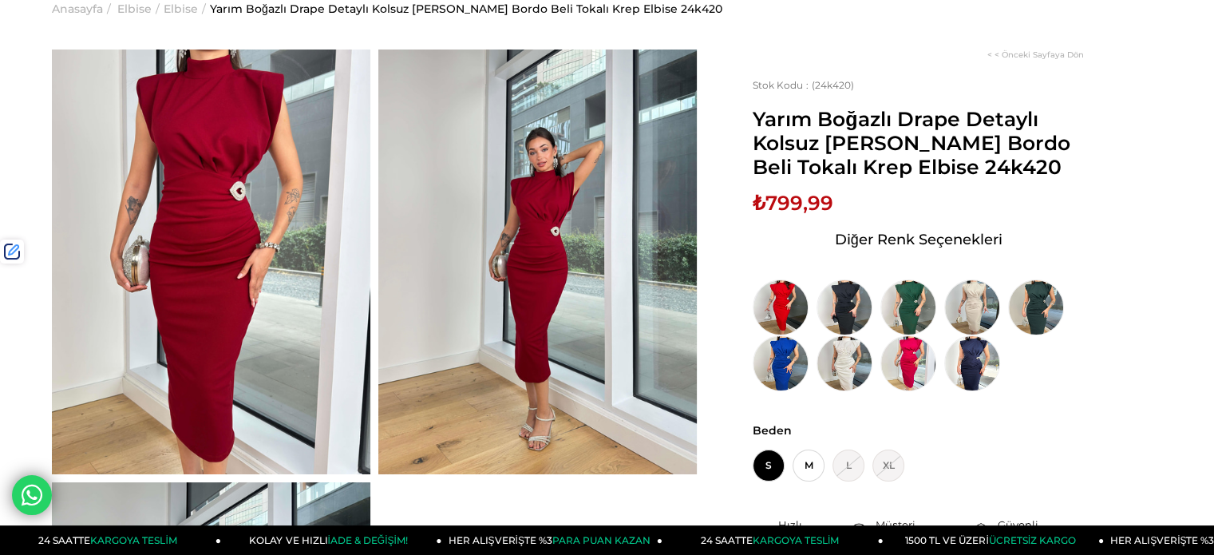
click at [781, 200] on span "₺799,99" at bounding box center [793, 203] width 81 height 24
drag, startPoint x: 781, startPoint y: 200, endPoint x: 508, endPoint y: 74, distance: 300.7
click at [780, 199] on span "₺799,99" at bounding box center [793, 203] width 81 height 24
copy span "799,99"
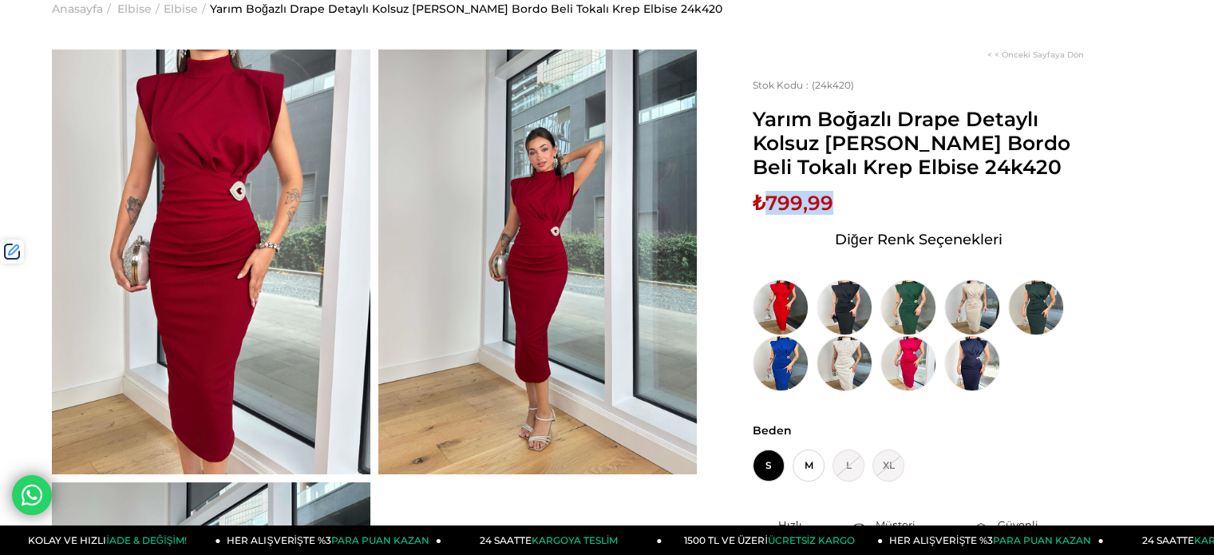
scroll to position [0, 0]
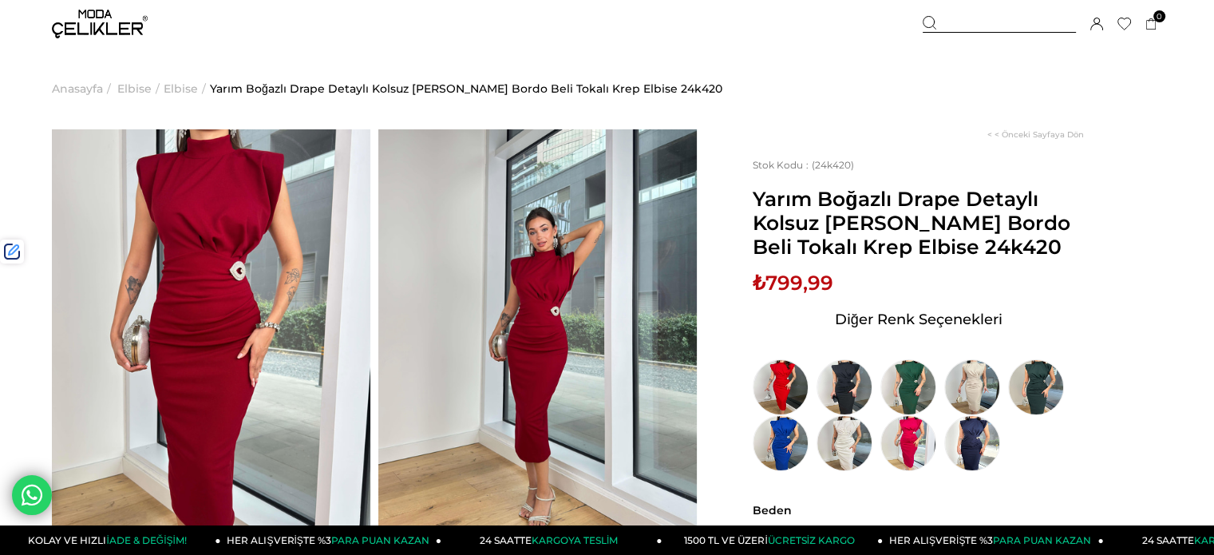
click at [954, 25] on div at bounding box center [999, 24] width 153 height 17
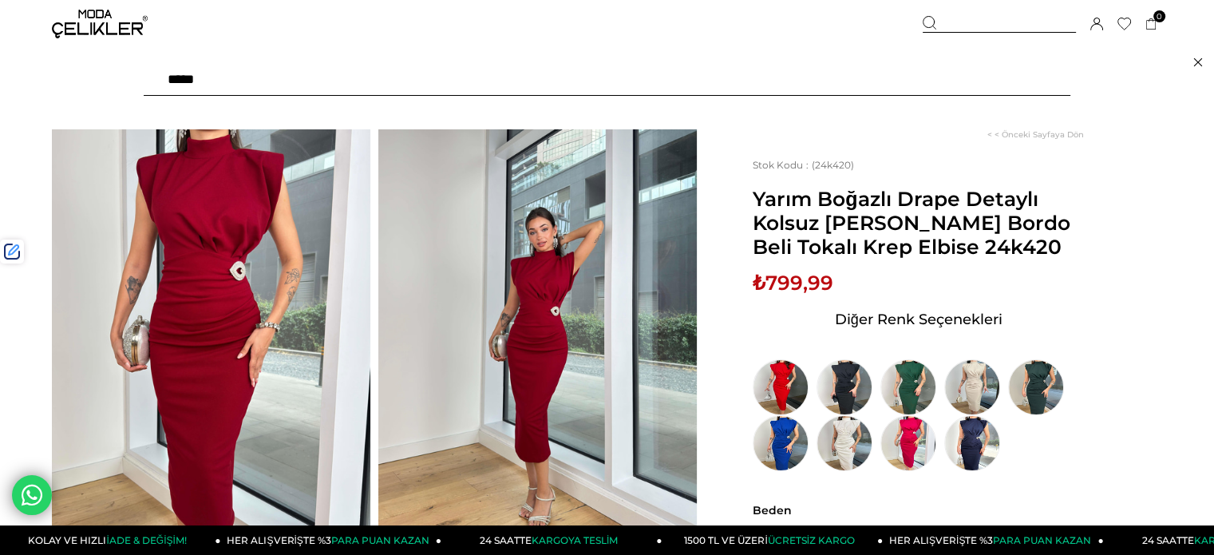
click at [889, 75] on input "text" at bounding box center [607, 80] width 927 height 32
type input "******"
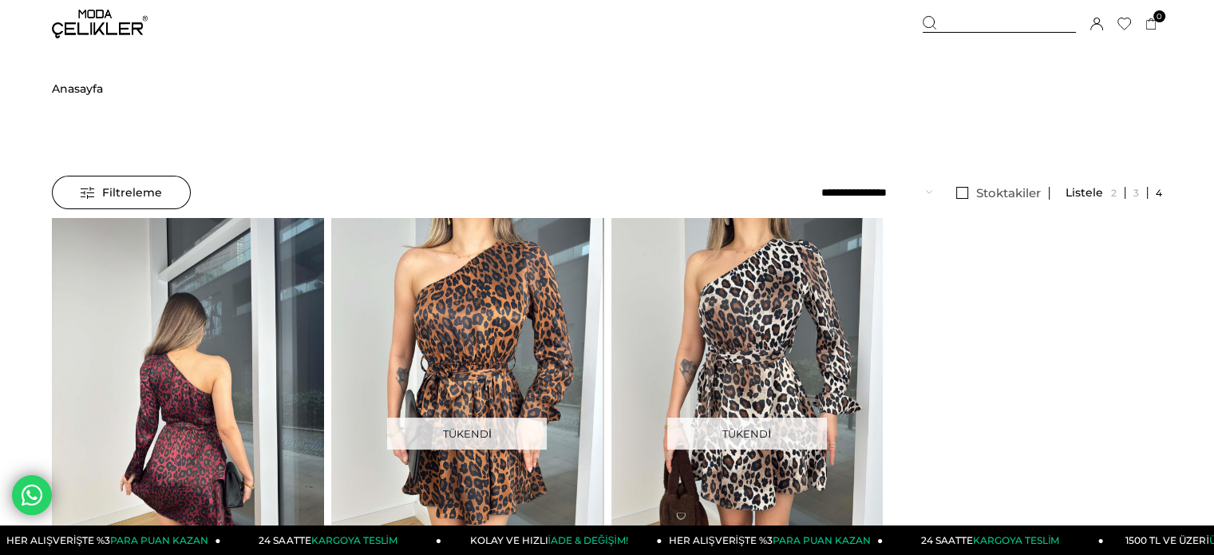
click at [242, 312] on img at bounding box center [187, 399] width 271 height 362
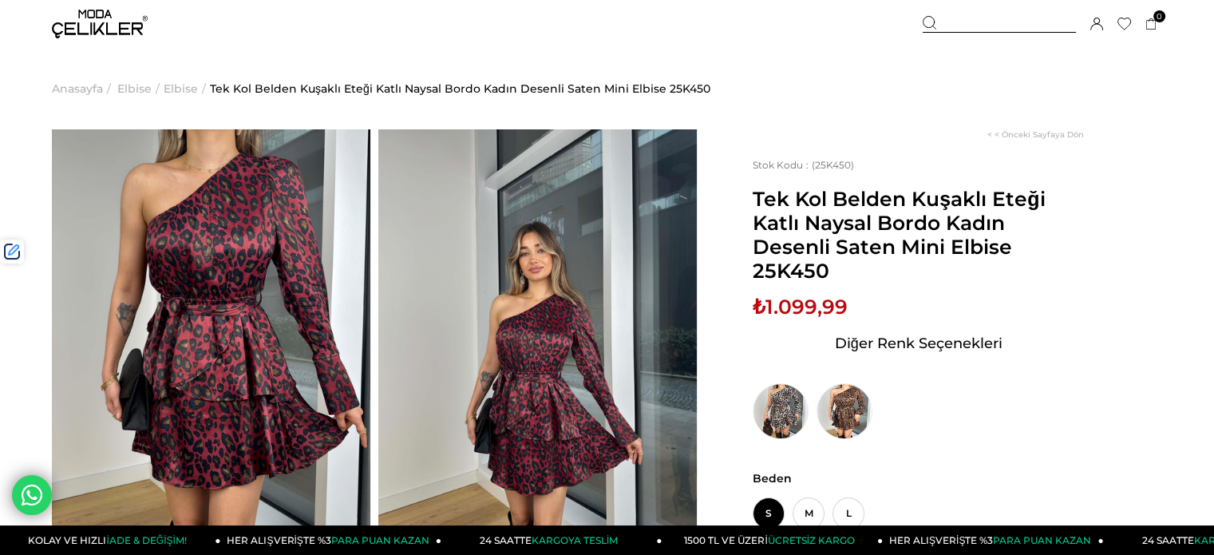
click at [955, 26] on div at bounding box center [999, 24] width 153 height 17
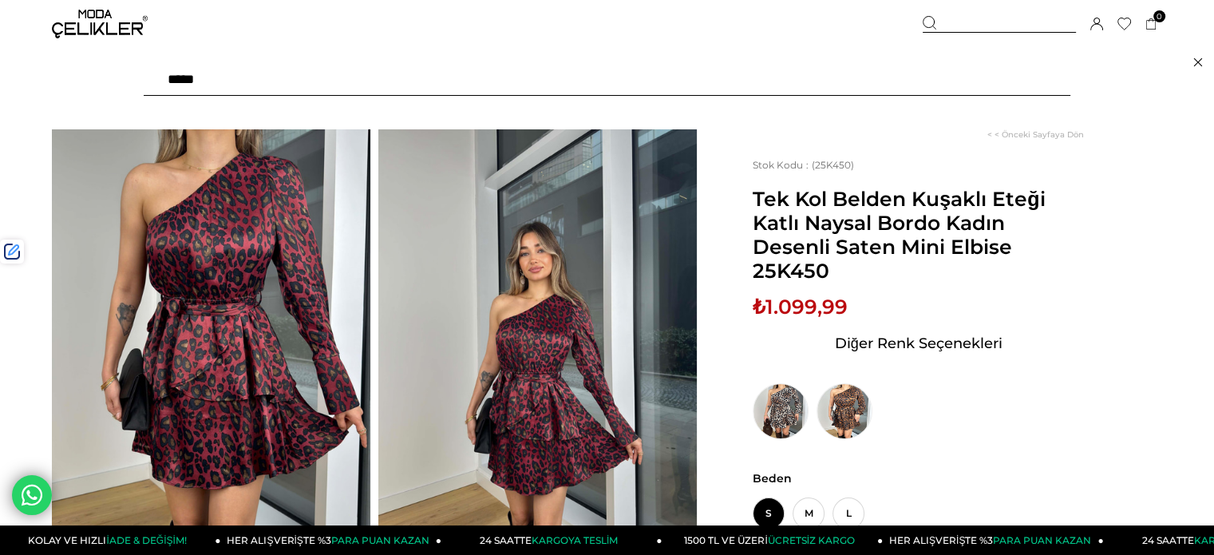
click at [897, 81] on input "text" at bounding box center [607, 80] width 927 height 32
type input "*******"
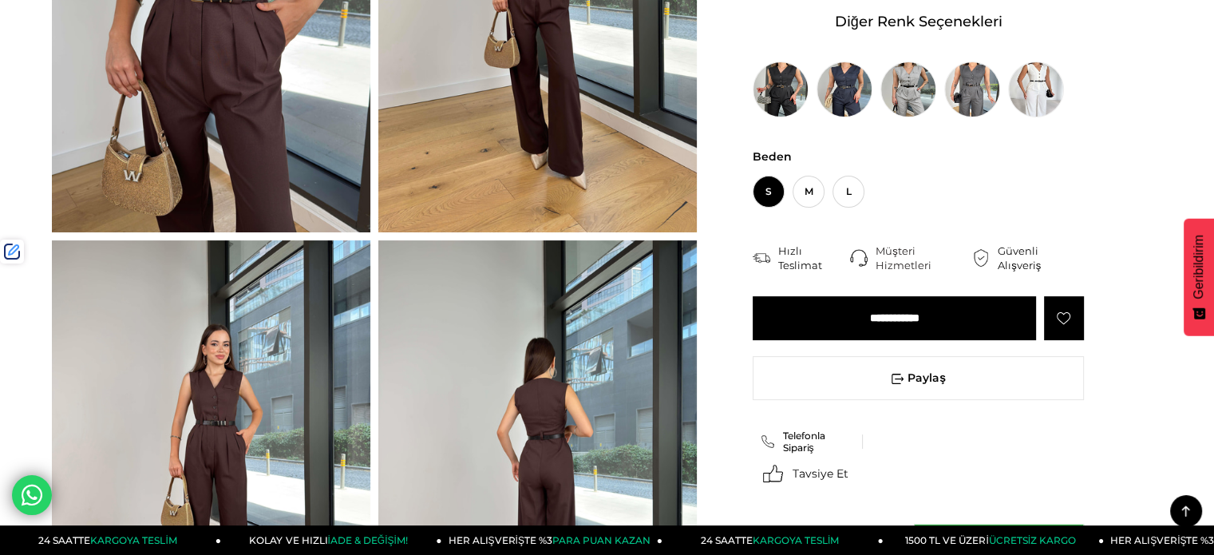
scroll to position [318, 0]
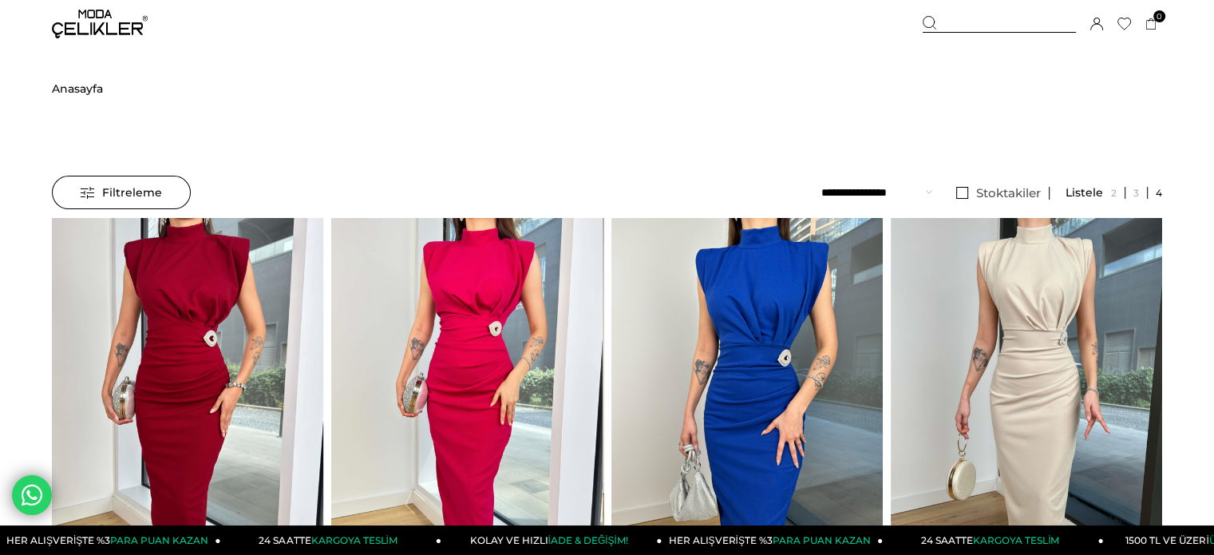
click at [142, 263] on img at bounding box center [187, 399] width 271 height 362
drag, startPoint x: 142, startPoint y: 263, endPoint x: 139, endPoint y: 200, distance: 63.9
click at [141, 263] on img at bounding box center [187, 399] width 271 height 362
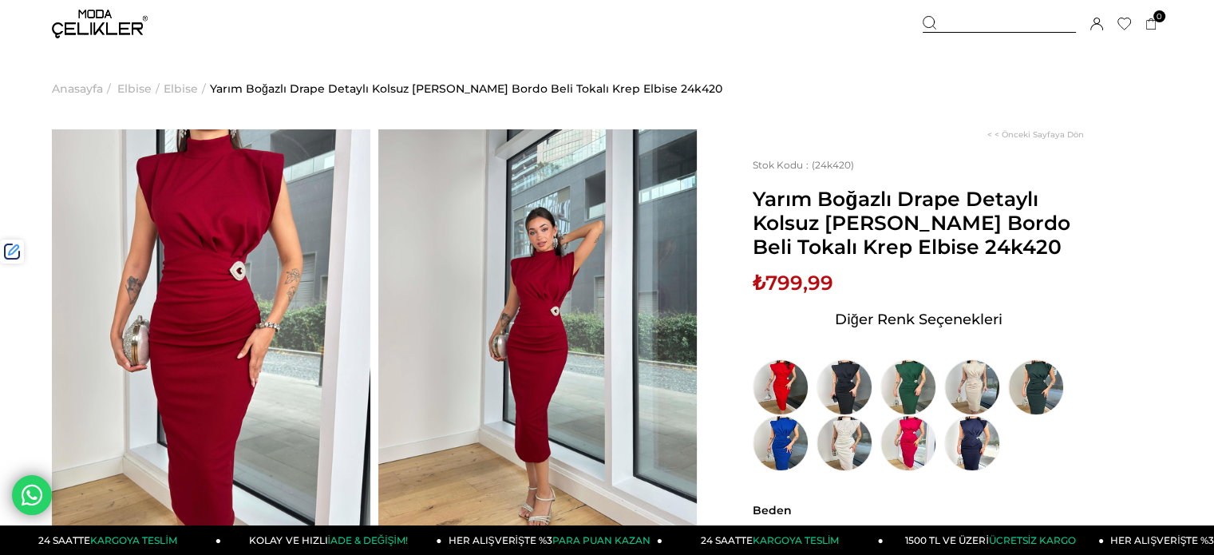
click at [1011, 244] on span "Yarım Boğazlı Drape Detaylı Kolsuz Norbert Kadın Bordo Beli Tokalı Krep Elbise …" at bounding box center [918, 223] width 331 height 72
copy span "24k420"
drag, startPoint x: 980, startPoint y: 28, endPoint x: 943, endPoint y: 45, distance: 41.4
click at [980, 28] on div at bounding box center [999, 24] width 153 height 17
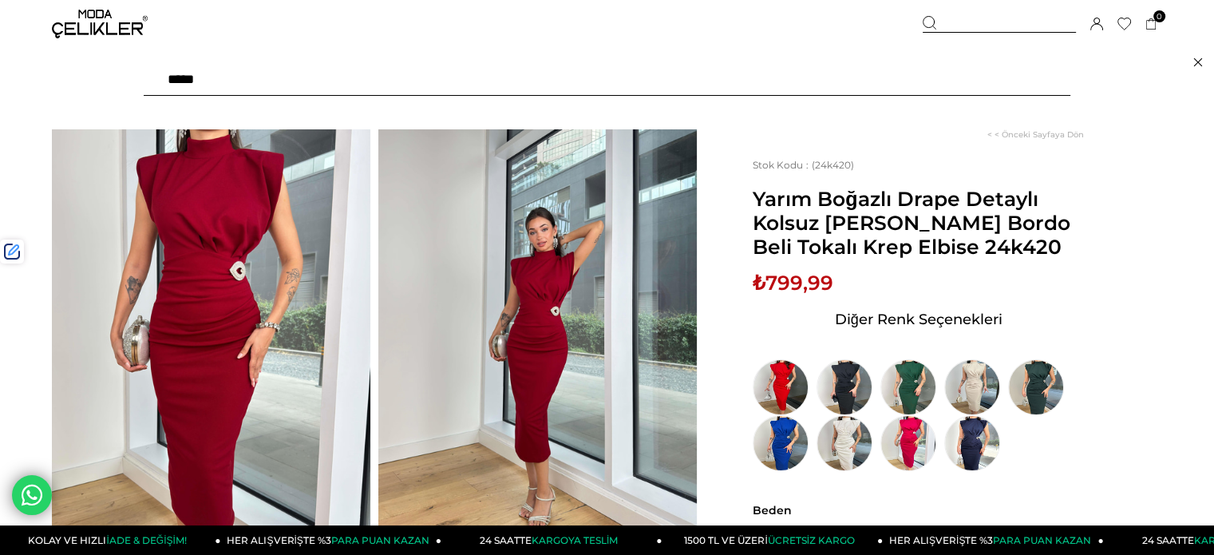
click at [884, 77] on input "text" at bounding box center [607, 80] width 927 height 32
type input "*****"
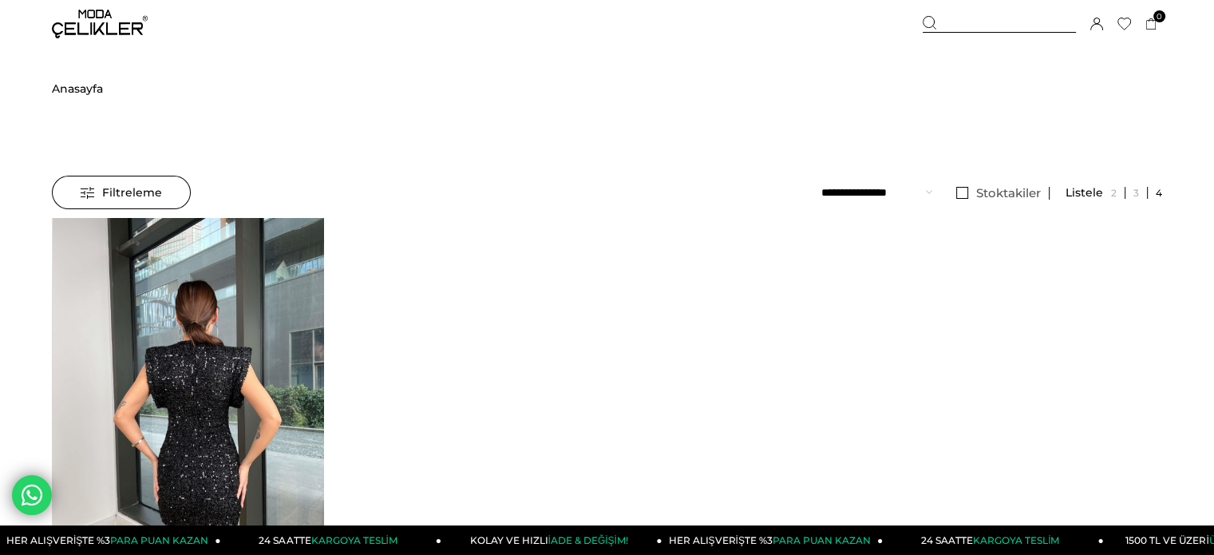
click at [240, 278] on img at bounding box center [188, 399] width 271 height 362
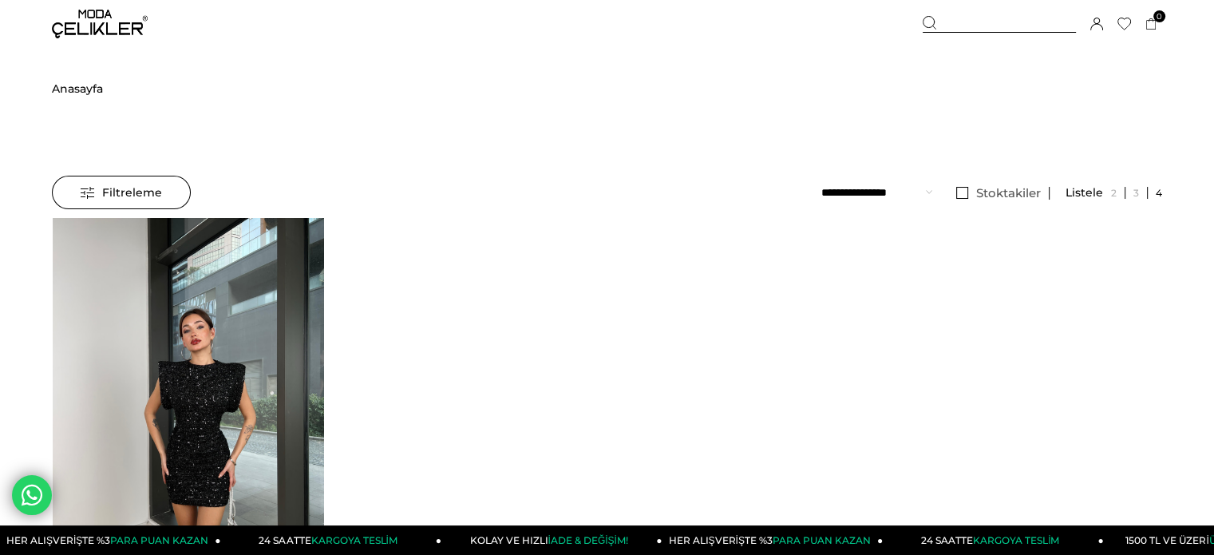
click at [240, 278] on img at bounding box center [188, 399] width 271 height 362
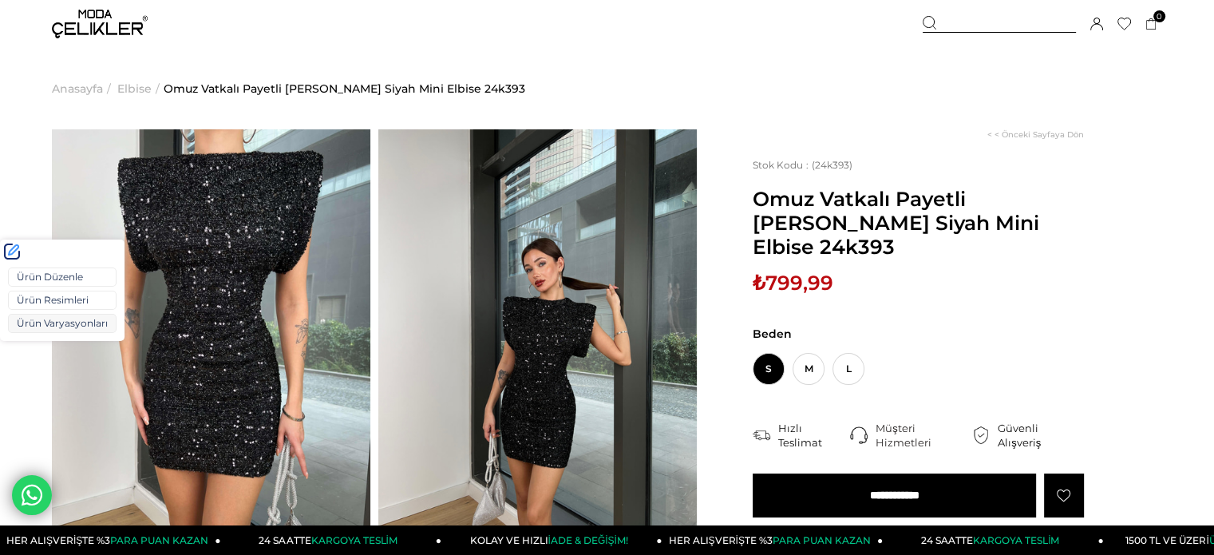
click at [45, 322] on link "Ürün Varyasyonları" at bounding box center [62, 323] width 109 height 19
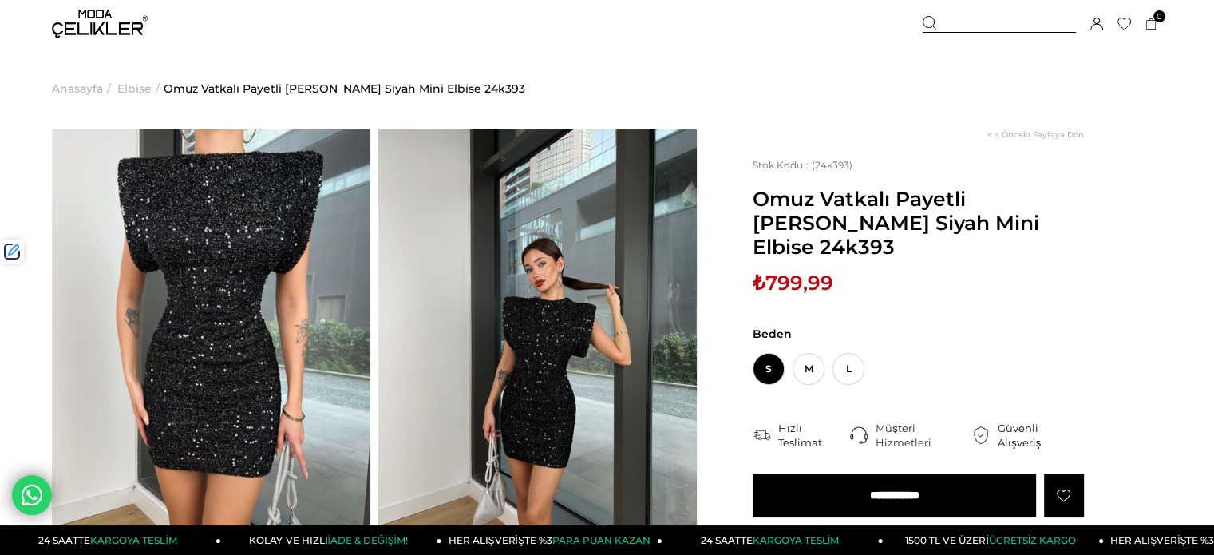
click at [789, 271] on span "₺799,99" at bounding box center [793, 283] width 81 height 24
copy span "799,99"
drag, startPoint x: 955, startPoint y: 26, endPoint x: 944, endPoint y: 38, distance: 15.8
click at [955, 26] on div at bounding box center [999, 24] width 153 height 17
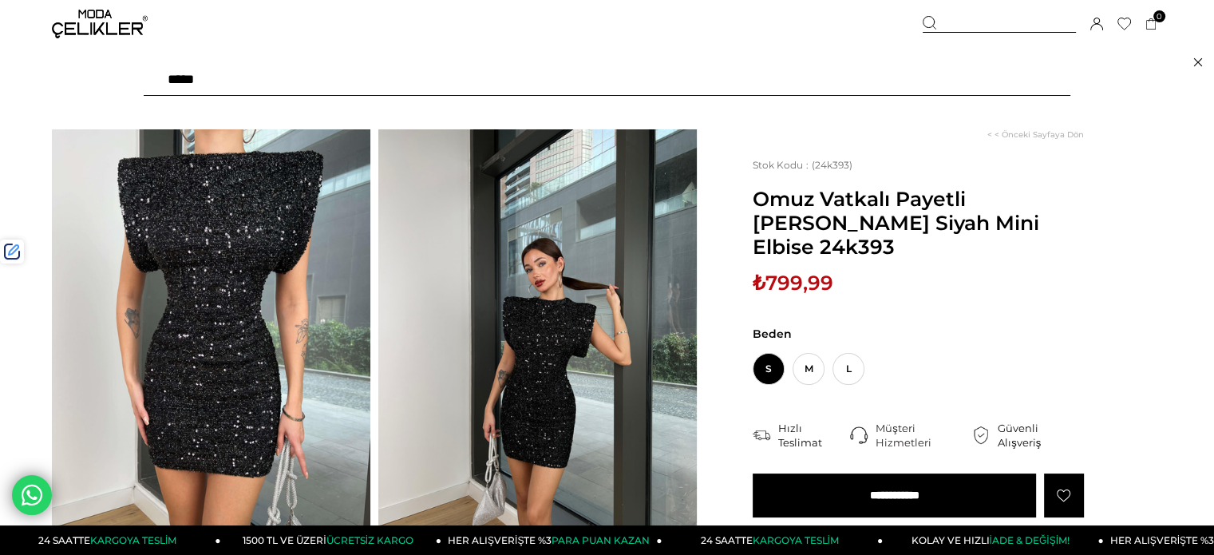
click at [899, 73] on input "text" at bounding box center [607, 80] width 927 height 32
paste input "******"
type input "******"
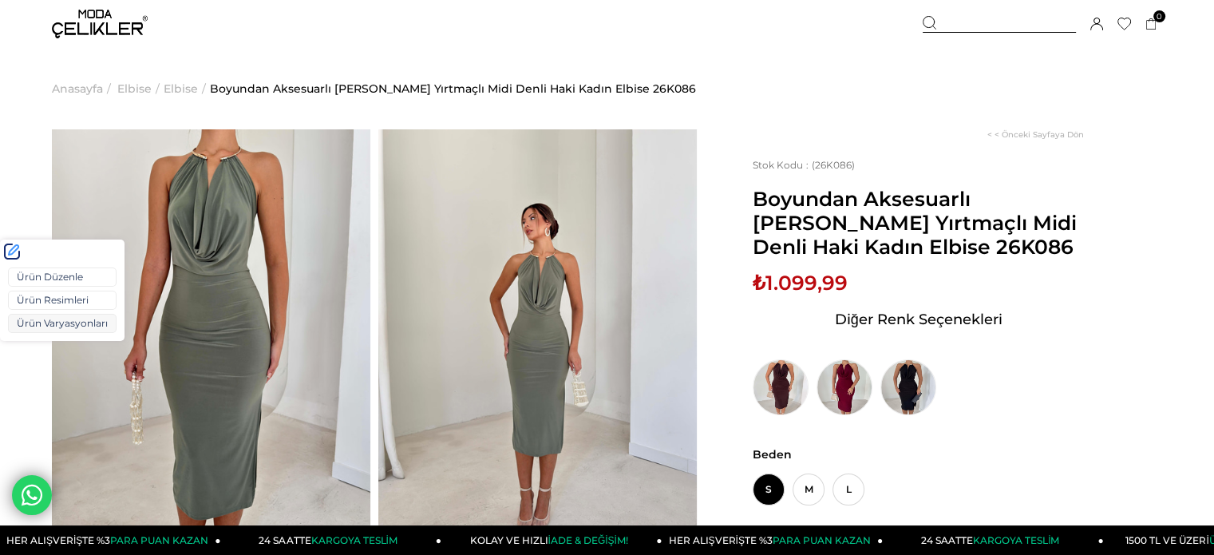
click at [49, 324] on link "Ürün Varyasyonları" at bounding box center [62, 323] width 109 height 19
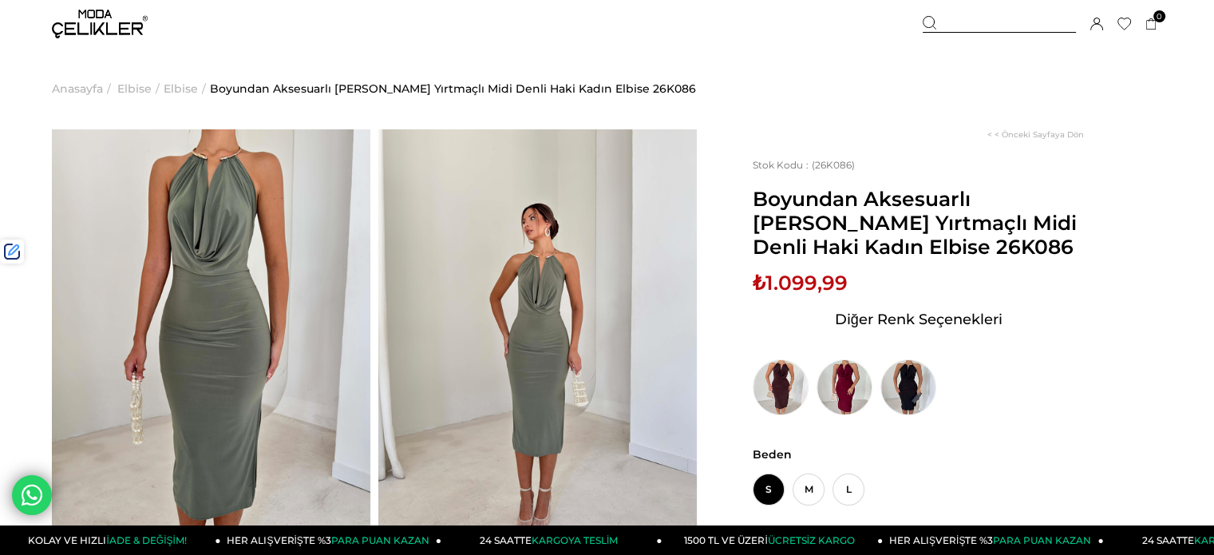
click at [851, 248] on span "Boyundan Aksesuarlı Yandan Yırtmaçlı Midi Denli Haki Kadın Elbise 26K086" at bounding box center [918, 223] width 331 height 72
click at [852, 248] on span "Boyundan Aksesuarlı Yandan Yırtmaçlı Midi Denli Haki Kadın Elbise 26K086" at bounding box center [918, 223] width 331 height 72
copy span "26K086"
click at [1009, 26] on div at bounding box center [999, 24] width 153 height 17
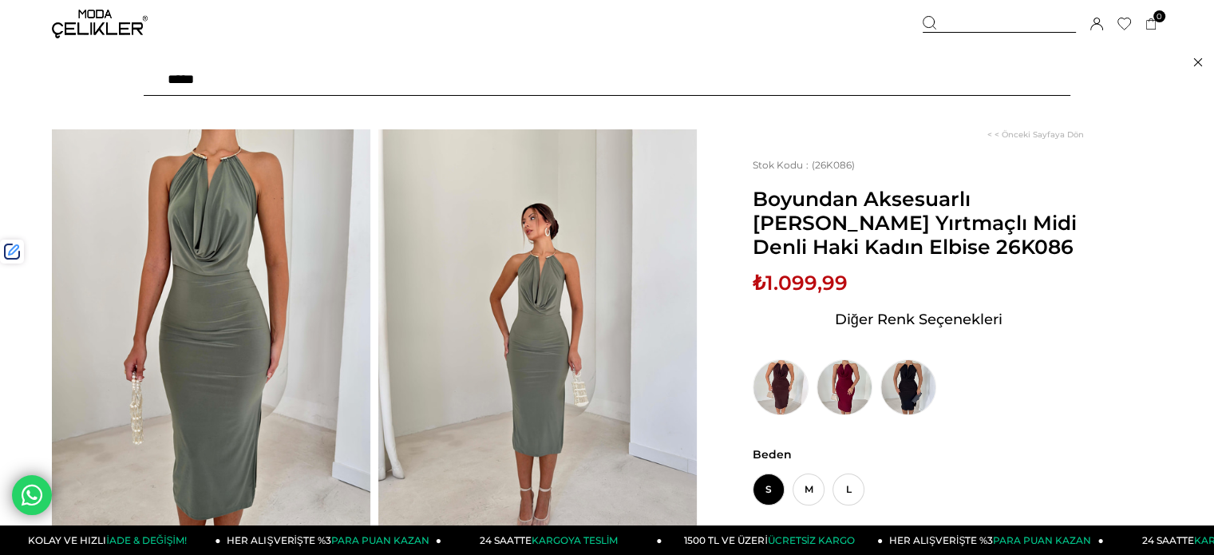
click at [939, 76] on input "text" at bounding box center [607, 80] width 927 height 32
type input "******"
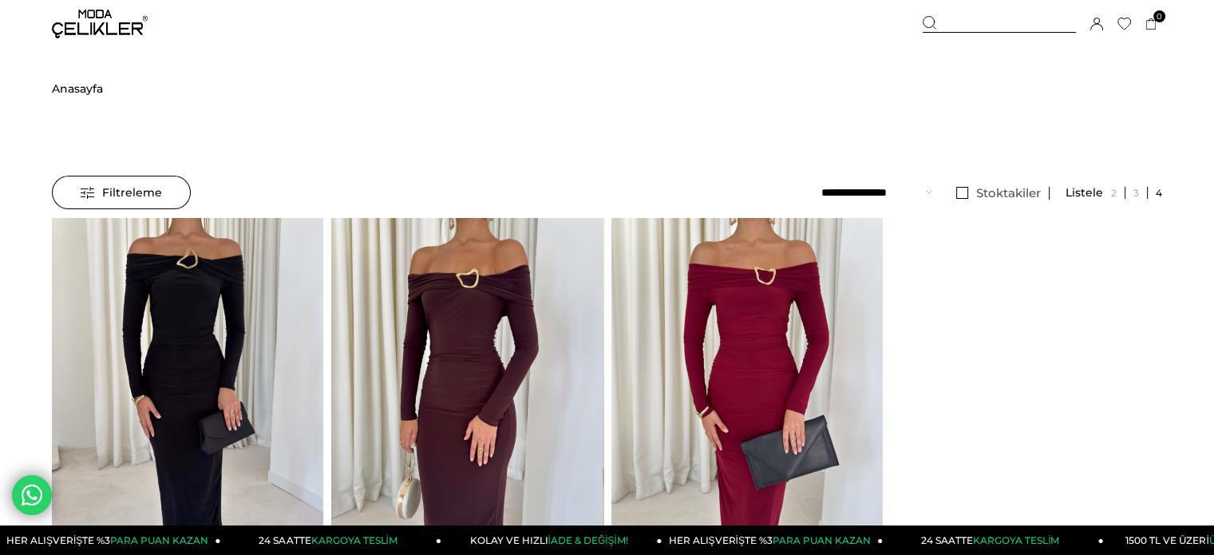
click at [678, 303] on img at bounding box center [746, 399] width 271 height 362
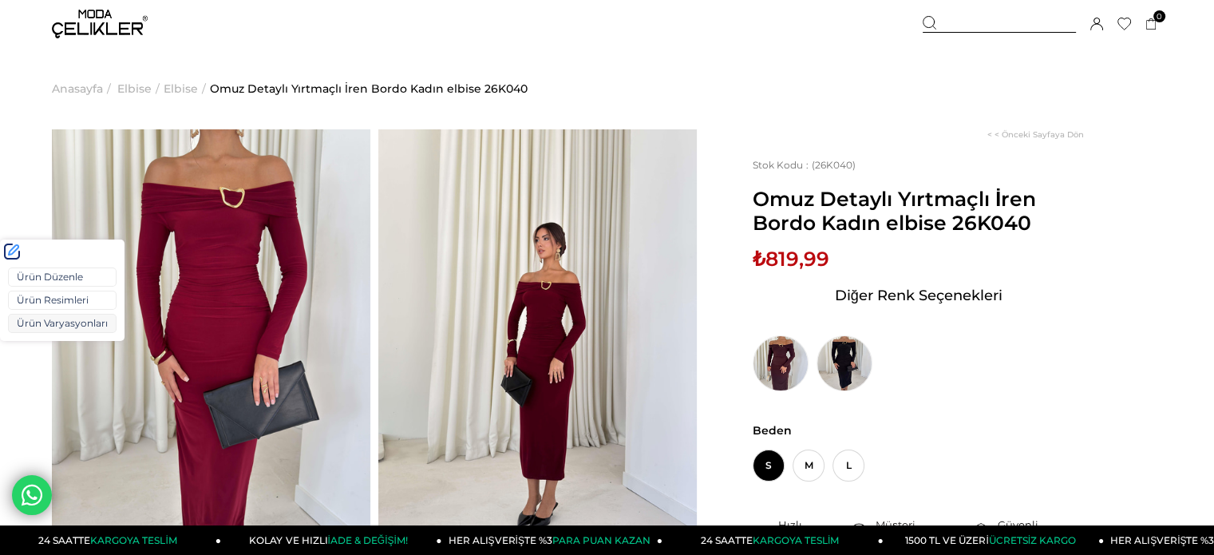
click at [55, 323] on link "Ürün Varyasyonları" at bounding box center [62, 323] width 109 height 19
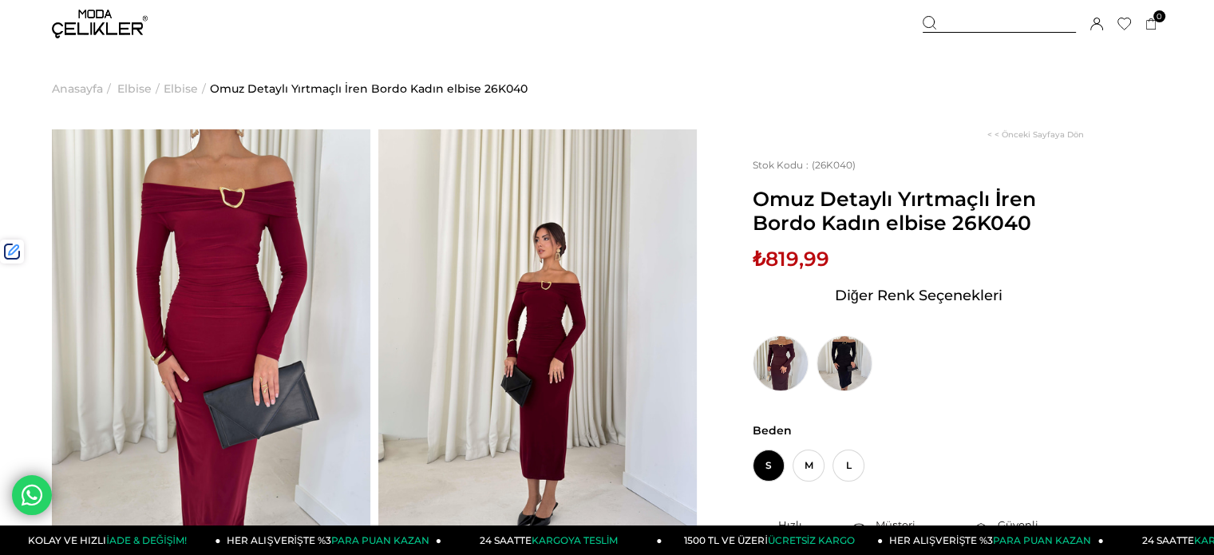
click at [793, 258] on span "₺819,99" at bounding box center [791, 259] width 77 height 24
click at [793, 259] on span "₺819,99" at bounding box center [791, 259] width 77 height 24
drag, startPoint x: 792, startPoint y: 259, endPoint x: 965, endPoint y: 245, distance: 173.7
click at [965, 245] on div "Stok Kodu (26K040) Omuz Detaylı Yırtmaçlı İren Bordo Kadın elbise 26K040 Sepett…" at bounding box center [918, 275] width 331 height 232
click at [784, 264] on span "₺819,99" at bounding box center [791, 259] width 77 height 24
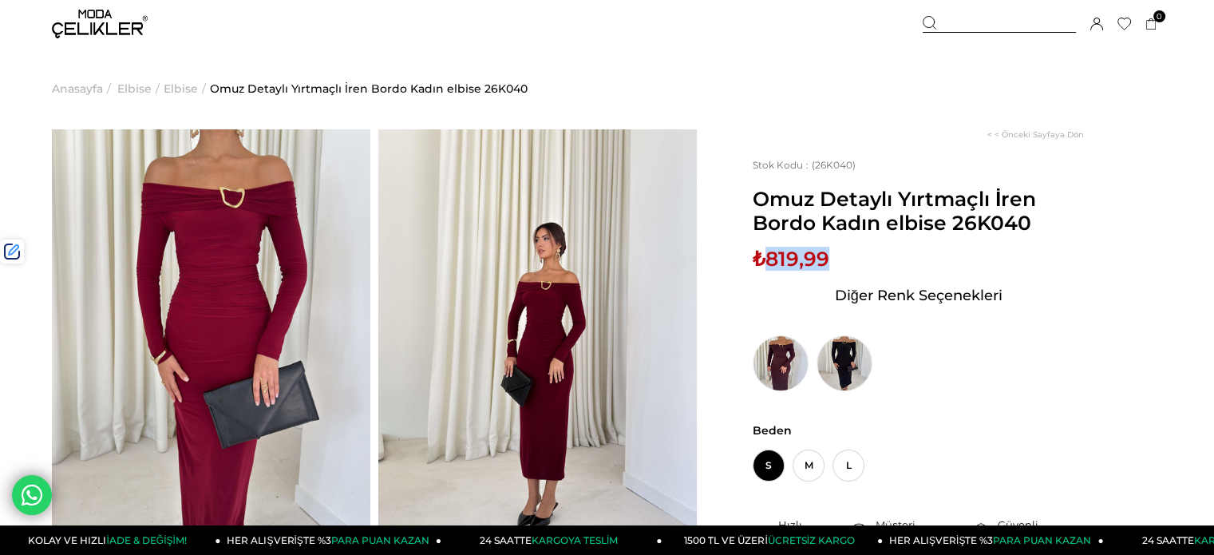
click at [785, 264] on span "₺819,99" at bounding box center [791, 259] width 77 height 24
copy span "819,99"
click at [107, 24] on img at bounding box center [100, 24] width 96 height 29
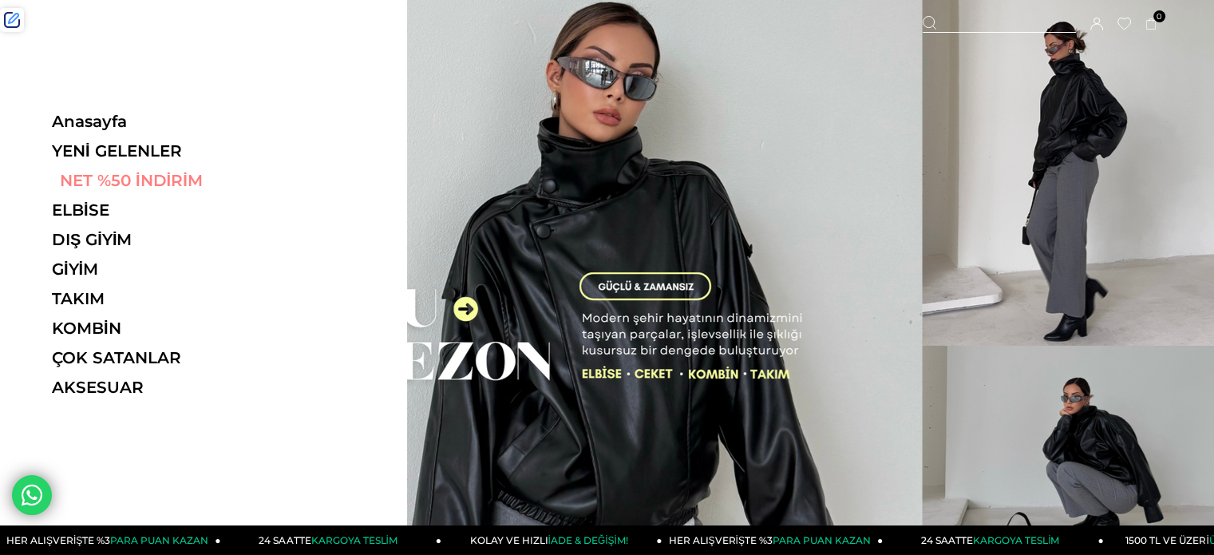
click at [113, 176] on link "NET %50 İNDİRİM" at bounding box center [162, 180] width 220 height 19
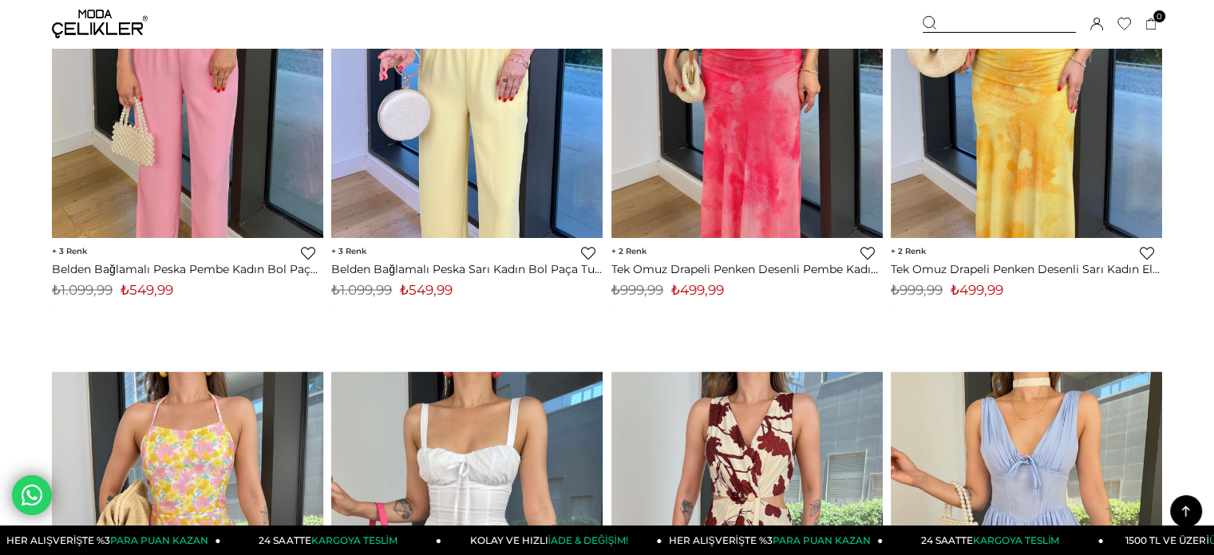
scroll to position [3353, 0]
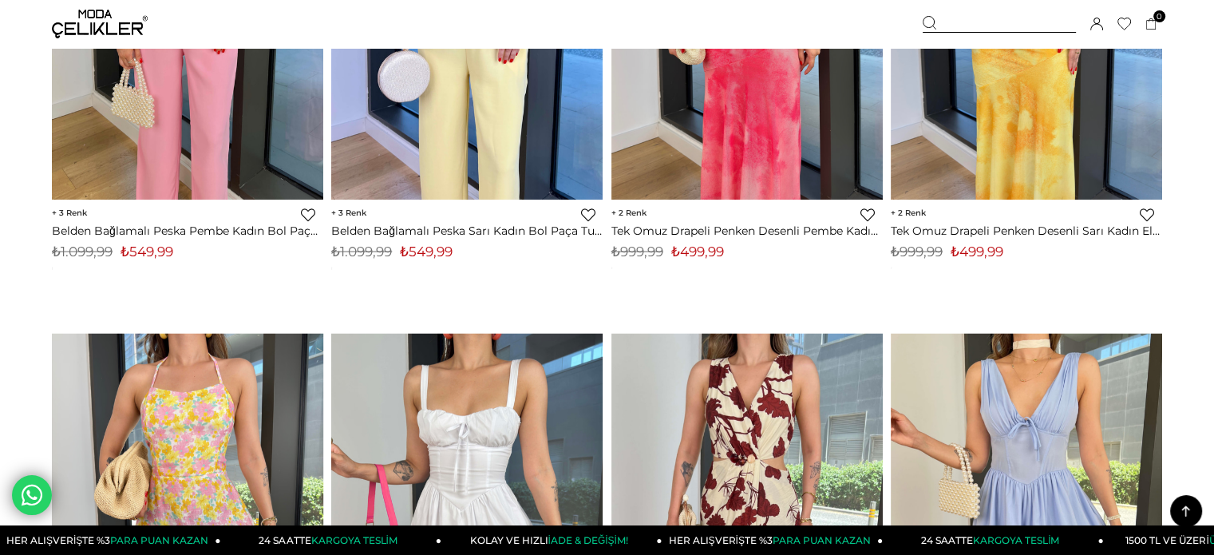
click at [679, 168] on img at bounding box center [746, 19] width 271 height 362
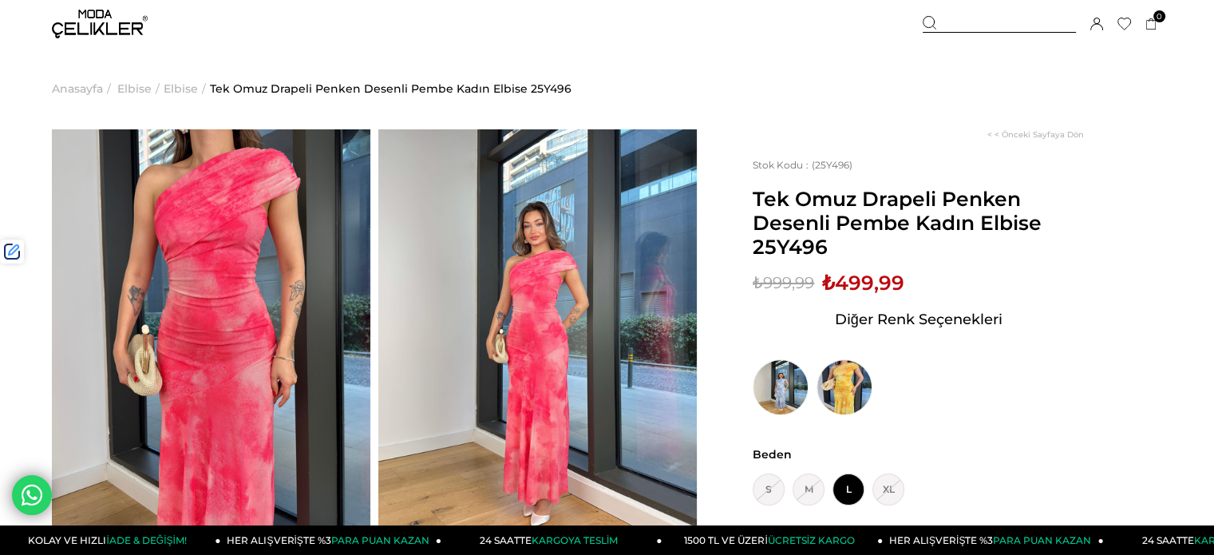
click at [967, 25] on div at bounding box center [999, 24] width 153 height 17
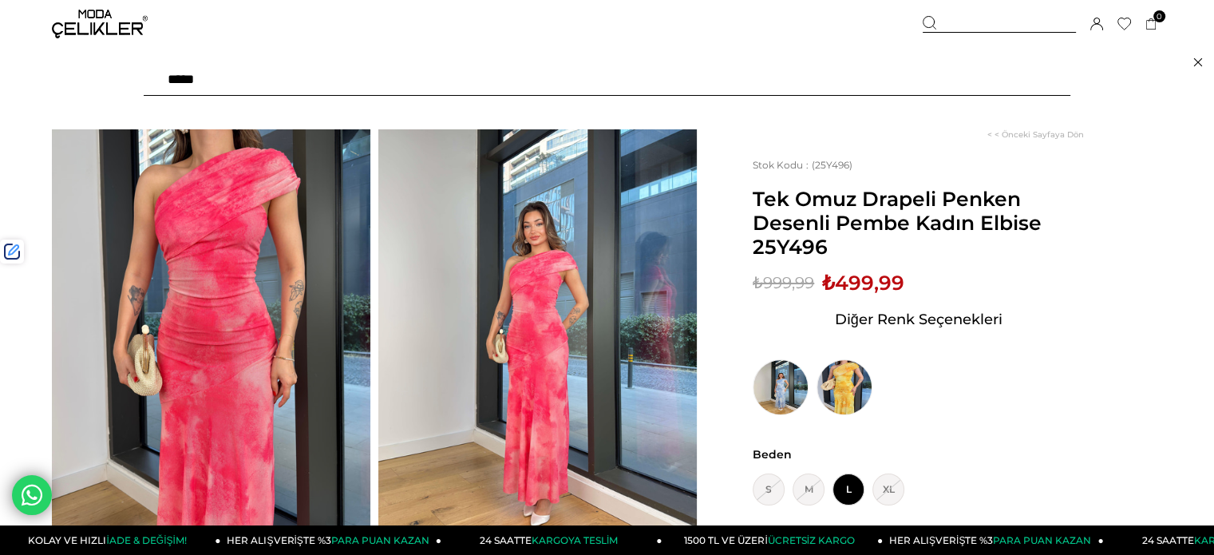
click at [892, 79] on input "text" at bounding box center [607, 80] width 927 height 32
type input "********"
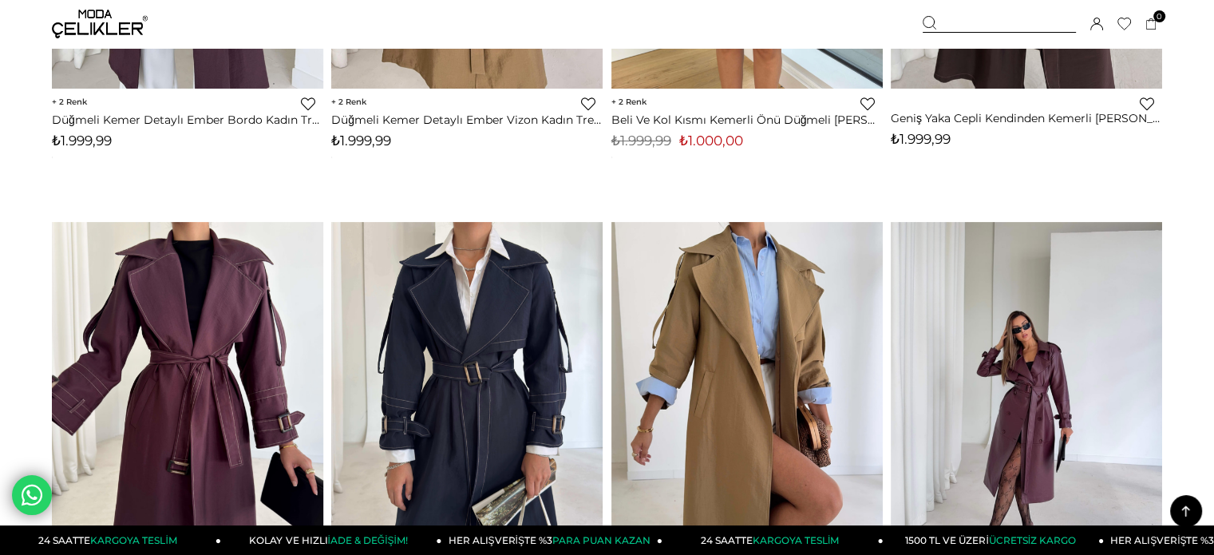
scroll to position [559, 0]
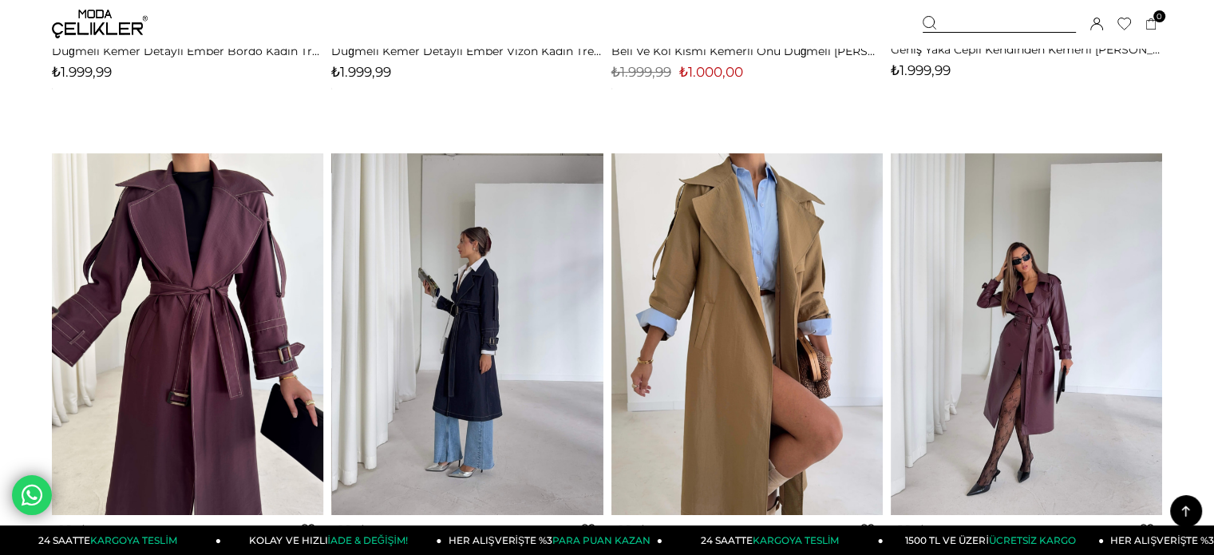
drag, startPoint x: 437, startPoint y: 310, endPoint x: 421, endPoint y: 284, distance: 30.1
click at [437, 310] on img at bounding box center [467, 334] width 271 height 362
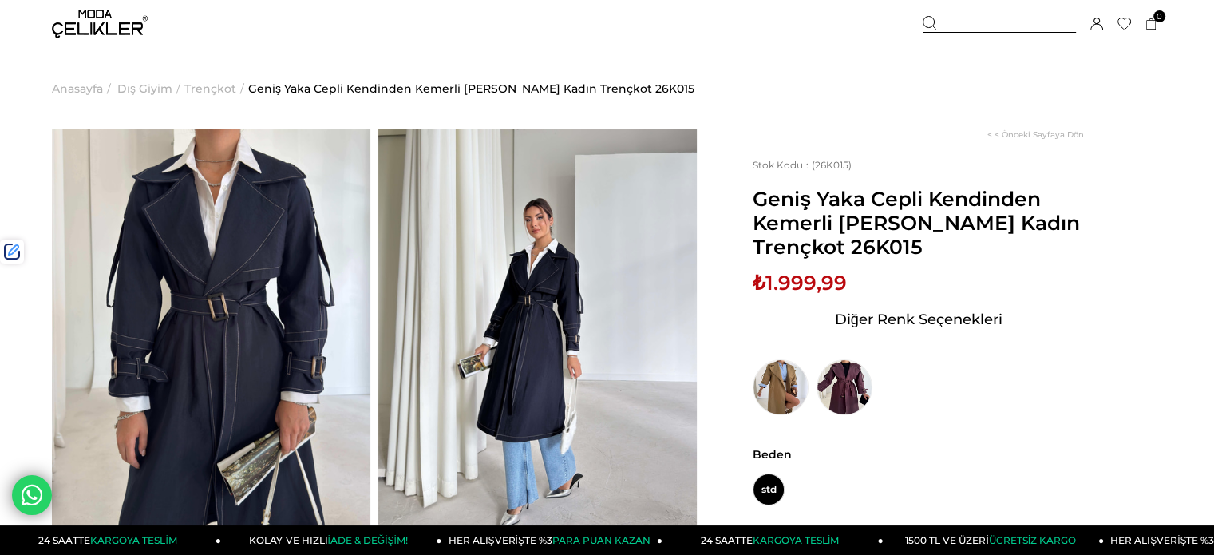
click at [805, 278] on span "₺1.999,99" at bounding box center [800, 283] width 94 height 24
drag, startPoint x: 805, startPoint y: 278, endPoint x: 679, endPoint y: 224, distance: 136.6
click at [805, 279] on span "₺1.999,99" at bounding box center [800, 283] width 94 height 24
copy span "1.999,99"
click at [946, 26] on div at bounding box center [999, 24] width 153 height 17
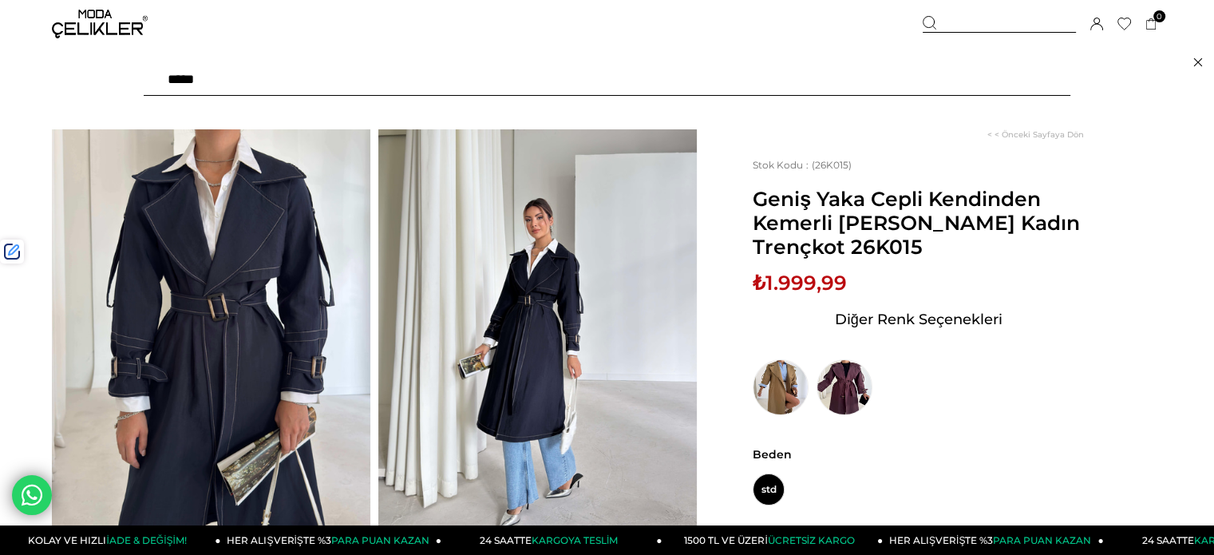
click at [890, 81] on input "text" at bounding box center [607, 80] width 927 height 32
type input "*****"
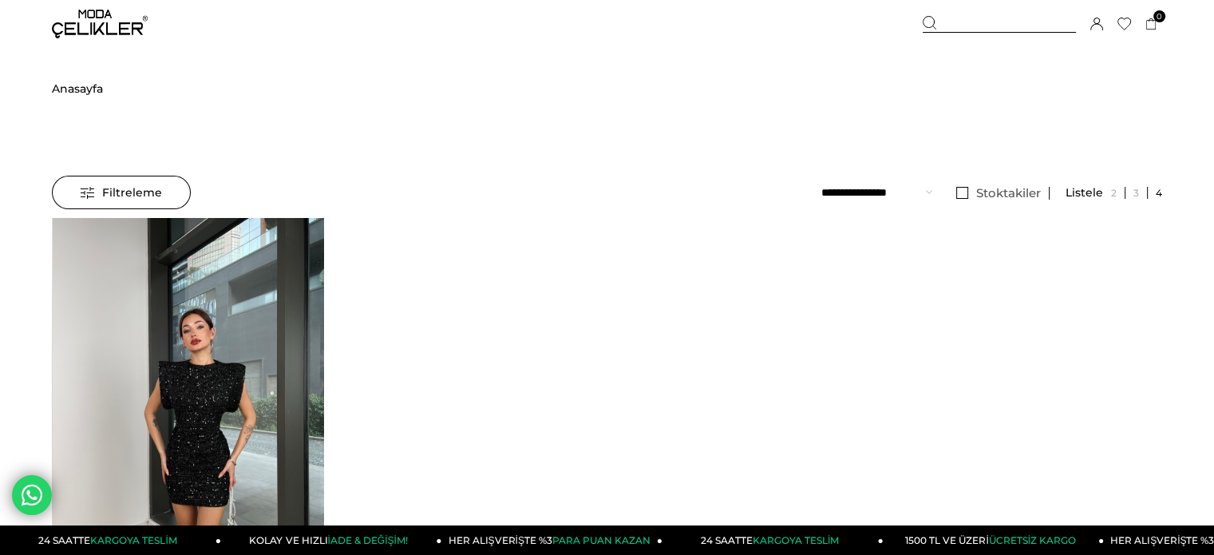
click at [215, 322] on img at bounding box center [188, 399] width 271 height 362
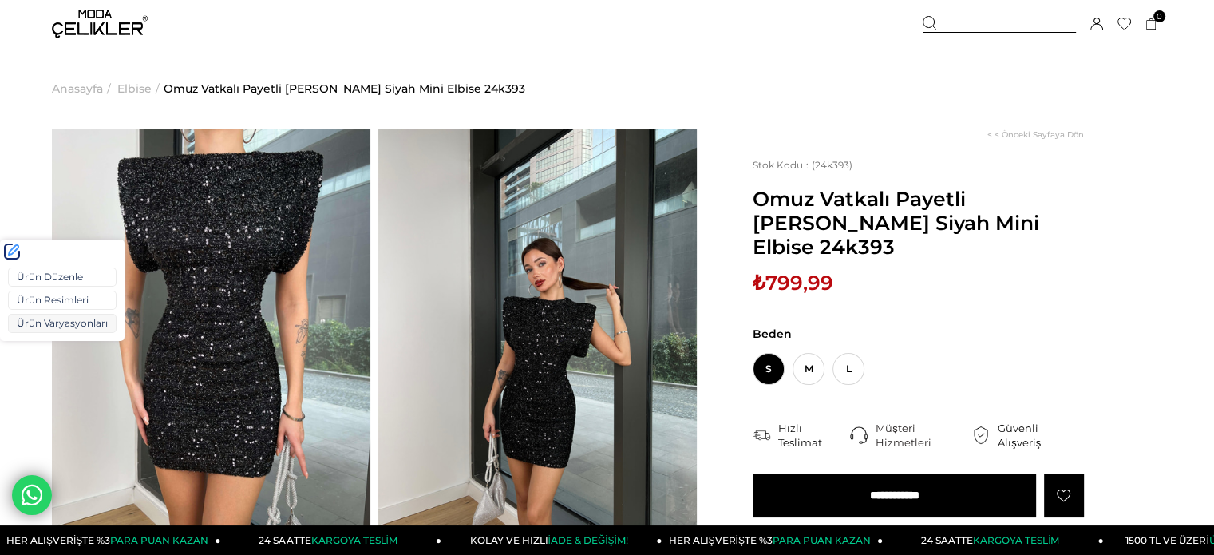
click at [61, 327] on link "Ürün Varyasyonları" at bounding box center [62, 323] width 109 height 19
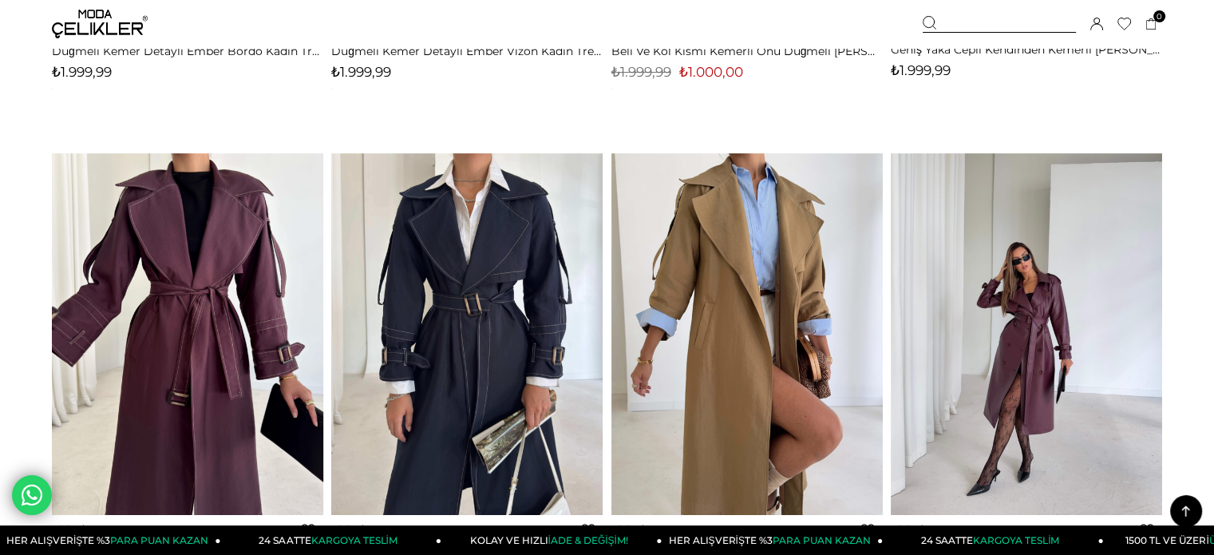
scroll to position [552, 0]
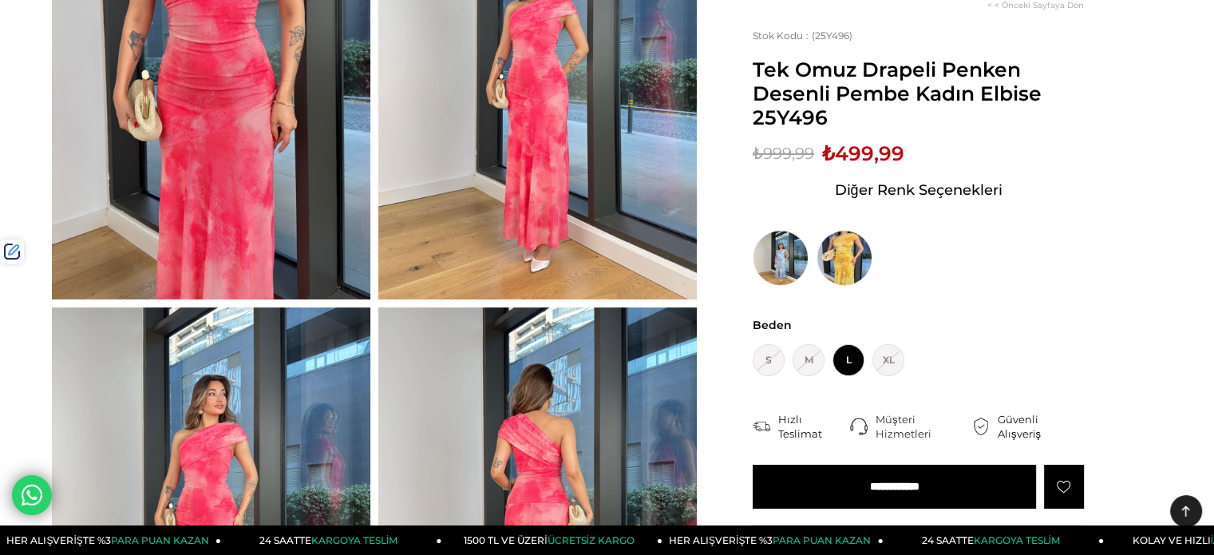
scroll to position [160, 0]
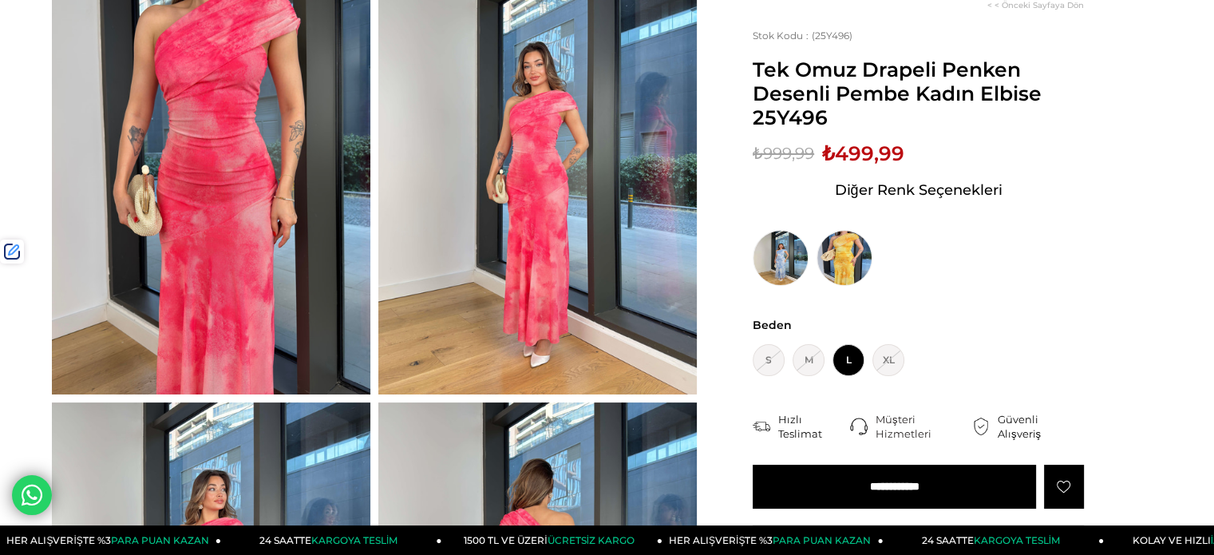
click at [819, 117] on span "Tek Omuz Drapeli Penken Desenli Pembe Kadın Elbise 25Y496" at bounding box center [918, 93] width 331 height 72
copy span "25Y496"
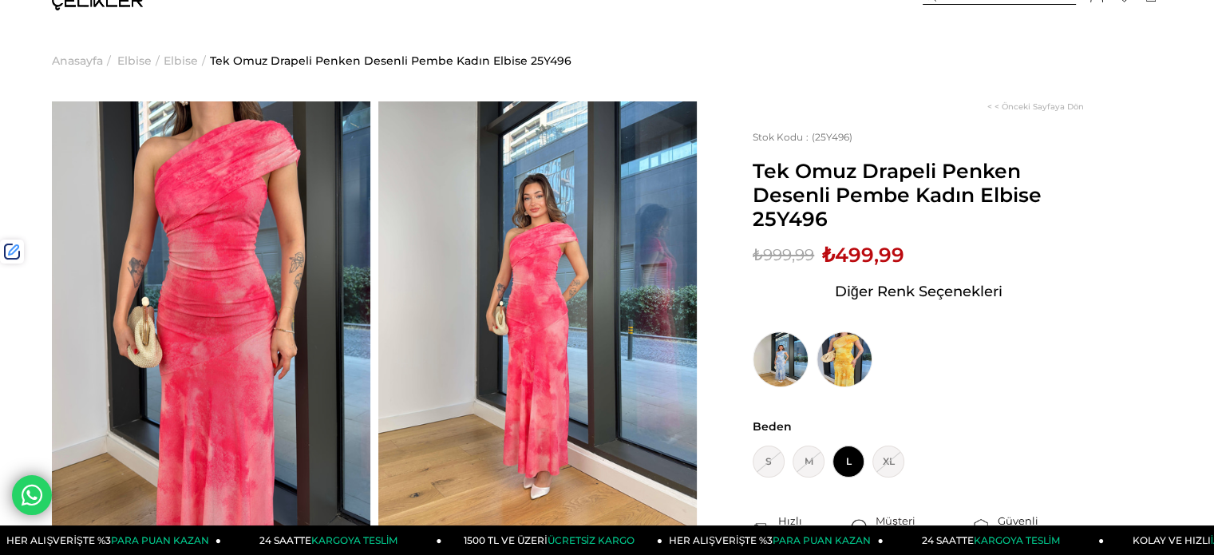
scroll to position [0, 0]
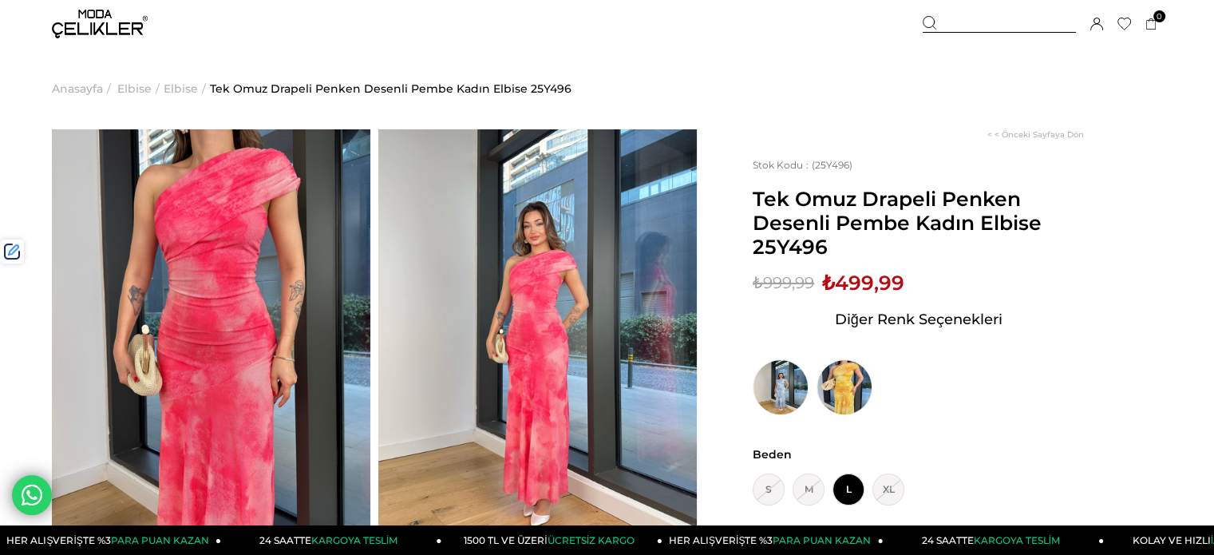
click at [988, 28] on div at bounding box center [999, 24] width 153 height 17
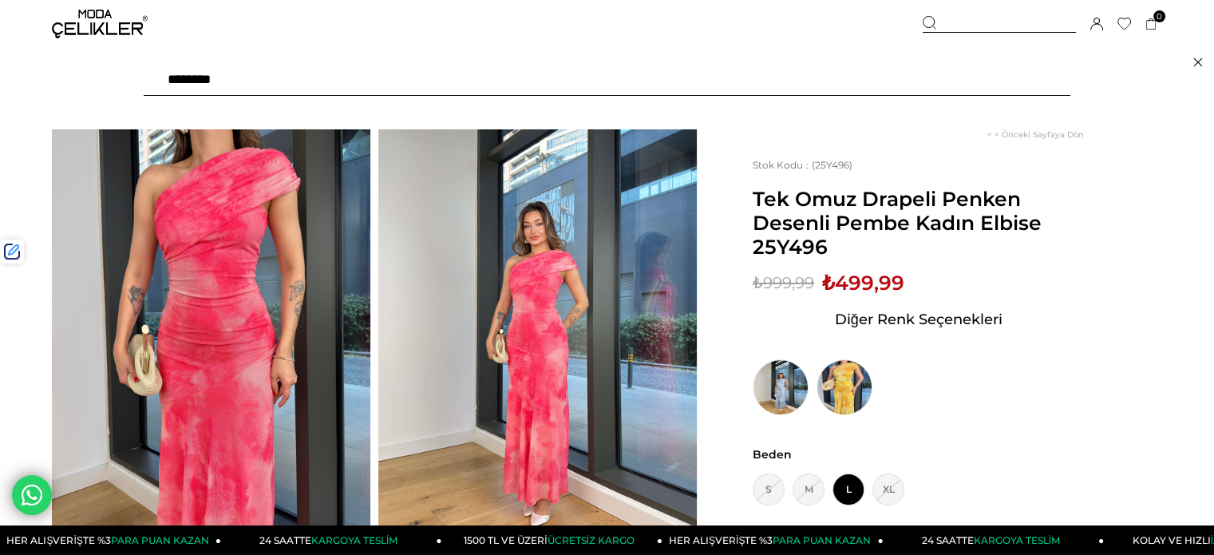
click at [939, 80] on input "********" at bounding box center [607, 80] width 927 height 32
type input "*"
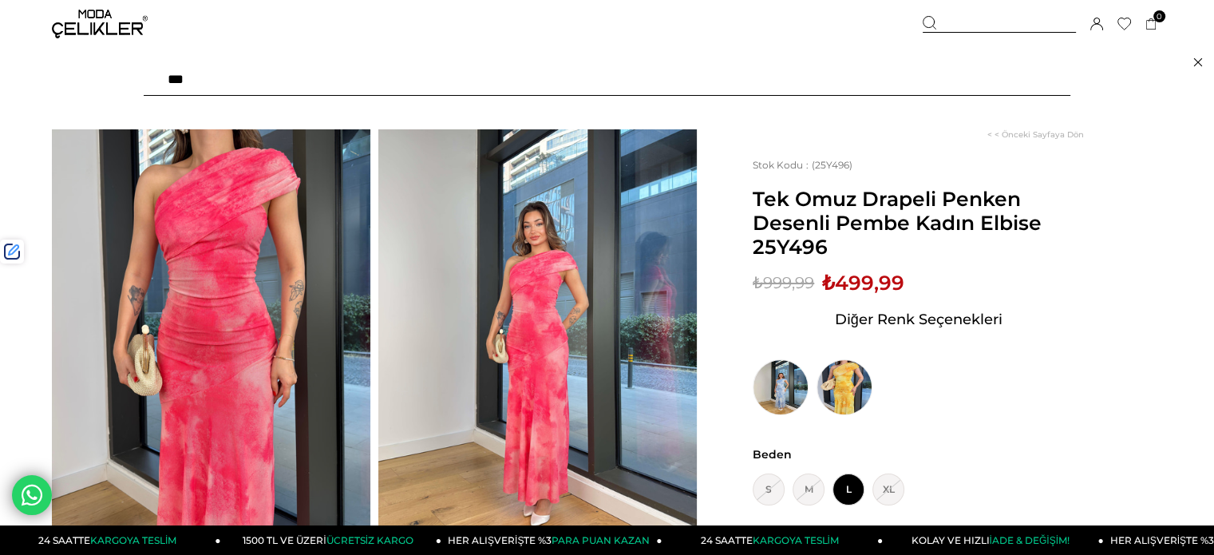
type input "****"
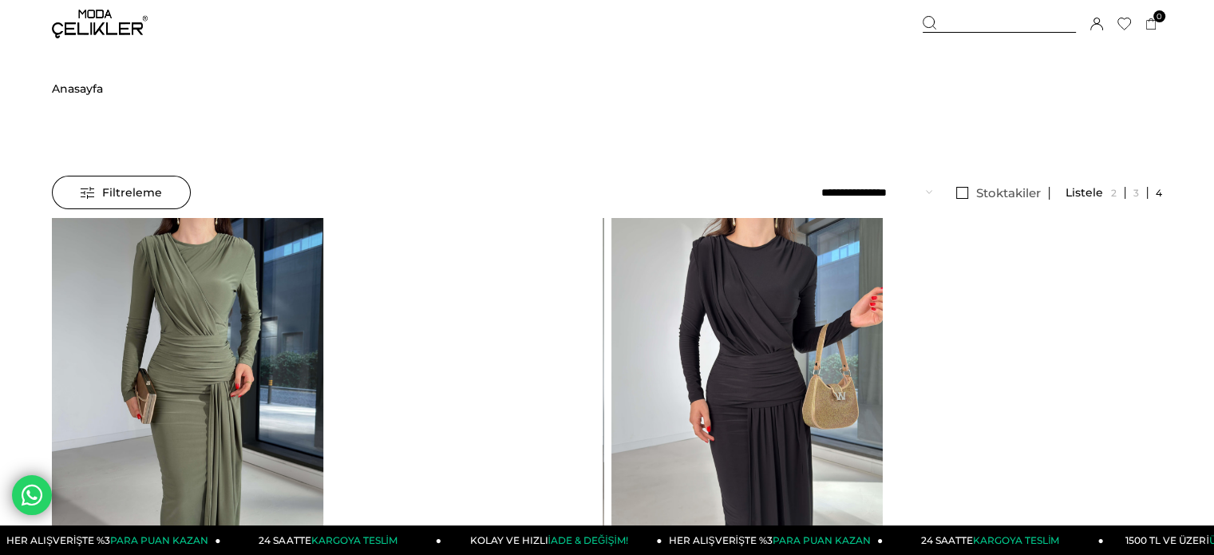
click at [603, 302] on img at bounding box center [738, 399] width 271 height 362
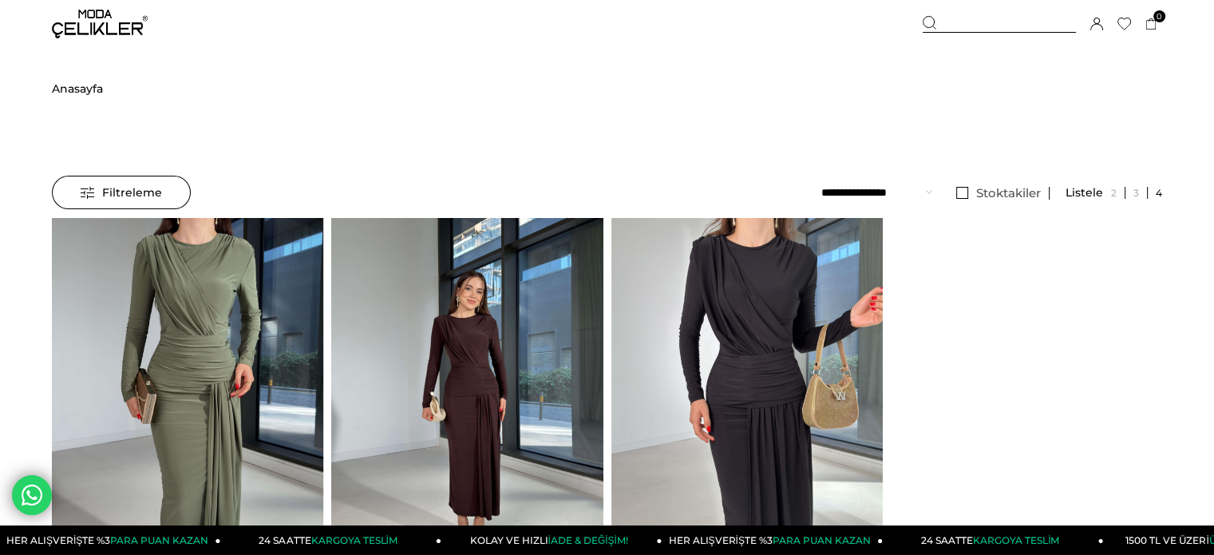
click at [429, 303] on img at bounding box center [466, 399] width 271 height 362
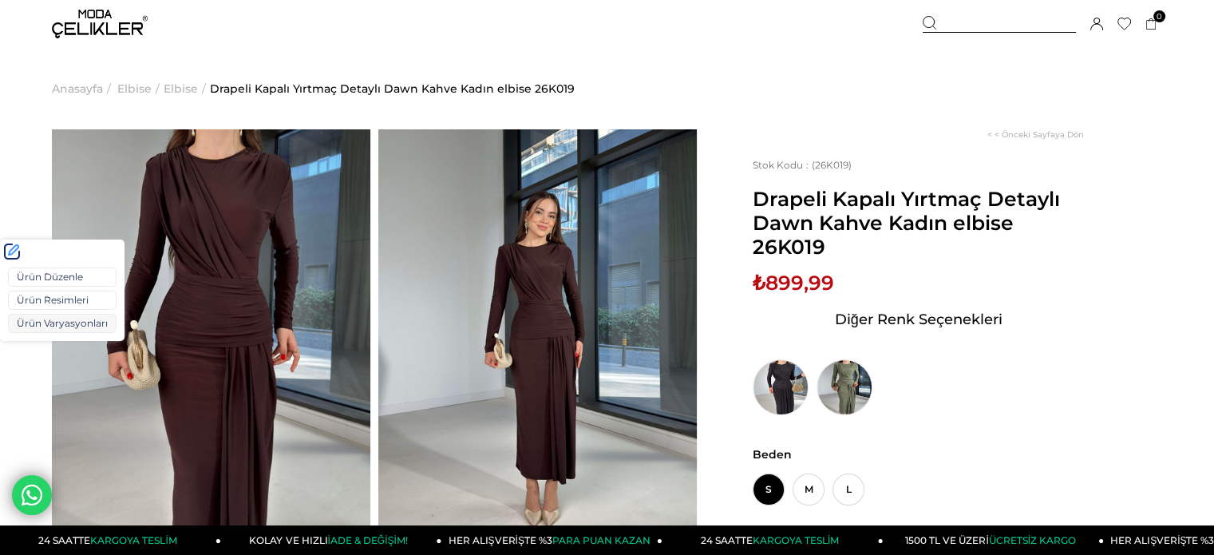
click at [42, 315] on link "Ürün Varyasyonları" at bounding box center [62, 323] width 109 height 19
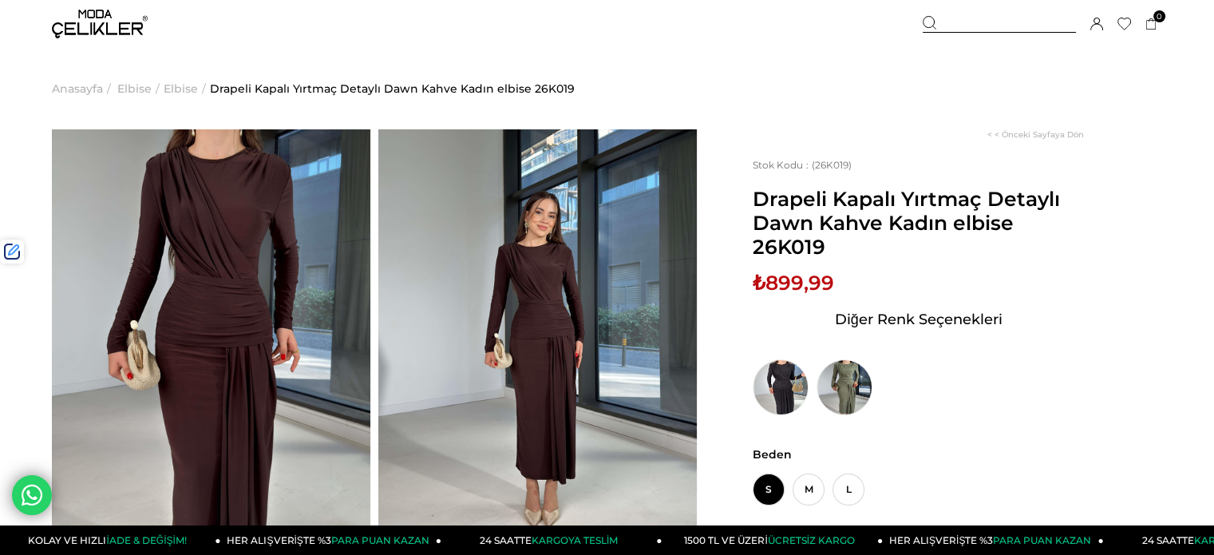
click at [790, 280] on span "₺899,99" at bounding box center [793, 283] width 81 height 24
copy span "899,99"
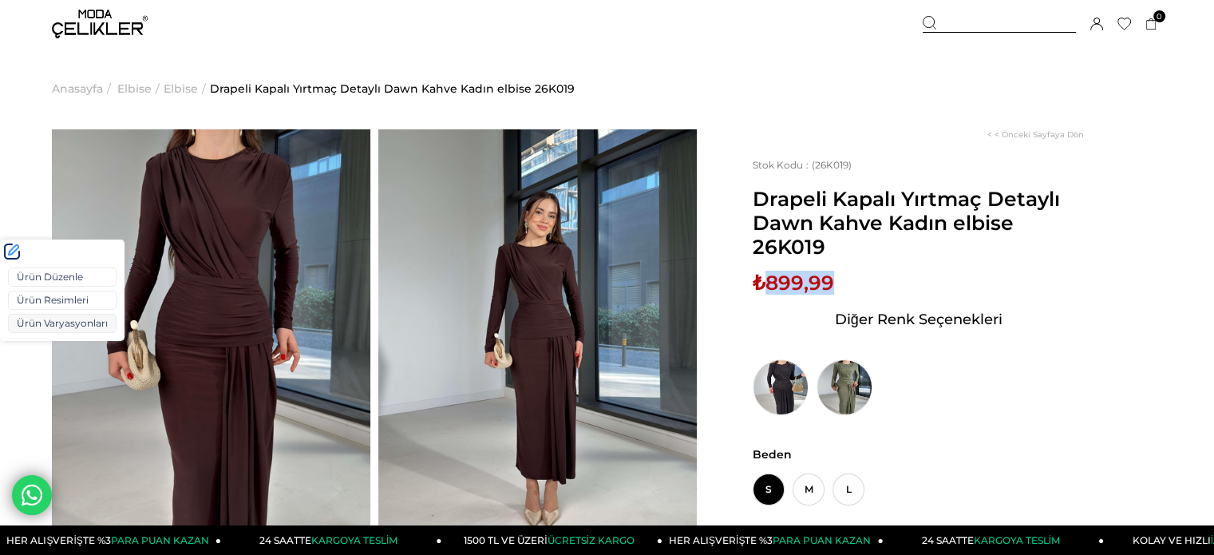
click at [59, 322] on link "Ürün Varyasyonları" at bounding box center [62, 323] width 109 height 19
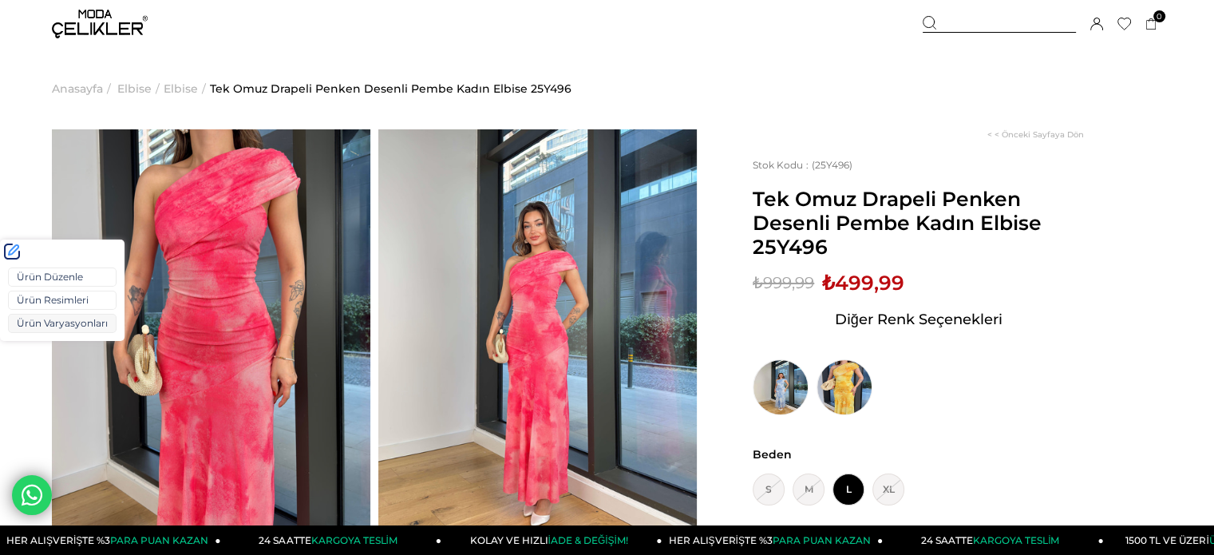
click at [77, 325] on link "Ürün Varyasyonları" at bounding box center [62, 323] width 109 height 19
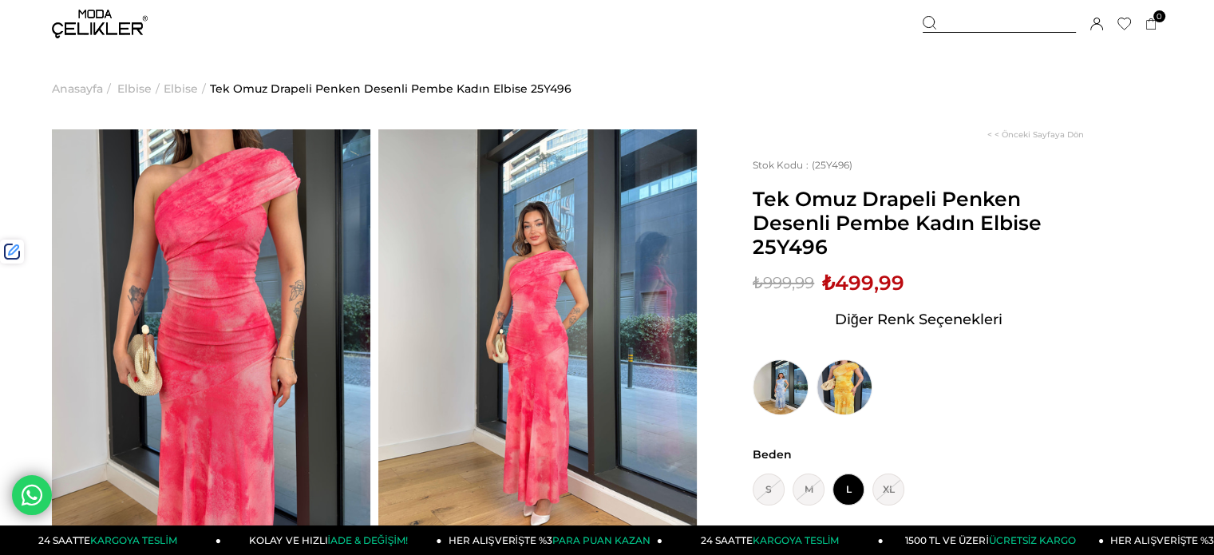
click at [960, 20] on div at bounding box center [999, 24] width 153 height 17
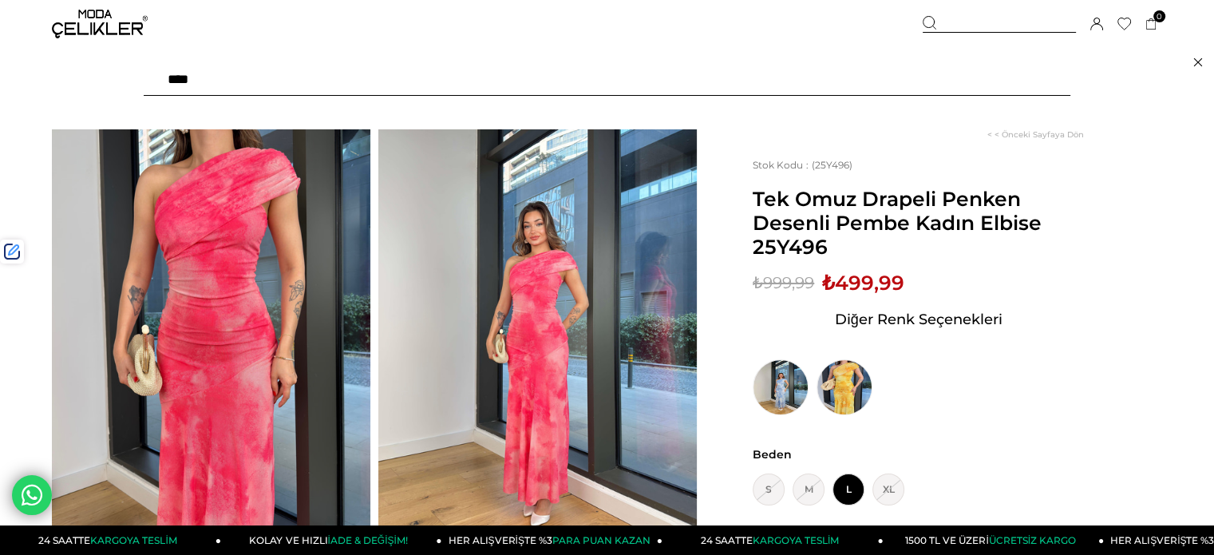
click at [842, 87] on input "****" at bounding box center [607, 80] width 927 height 32
type input "*"
type input "*****"
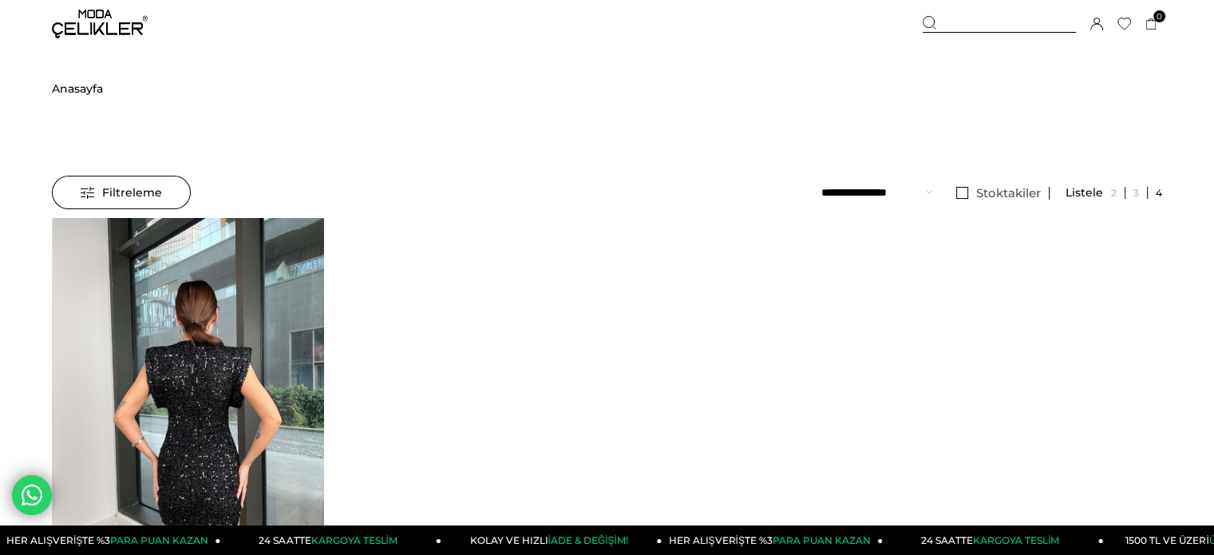
click at [255, 322] on img at bounding box center [188, 399] width 271 height 362
drag, startPoint x: 255, startPoint y: 323, endPoint x: 246, endPoint y: 260, distance: 63.8
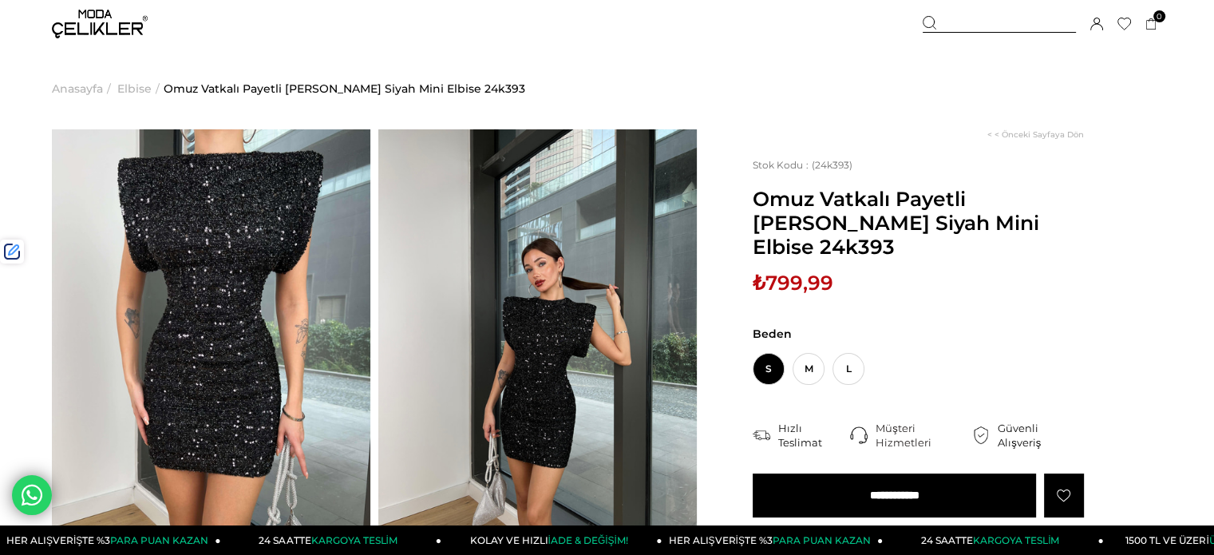
click at [1031, 224] on span "Omuz Vatkalı Payetli [PERSON_NAME] Siyah Mini Elbise 24k393" at bounding box center [918, 223] width 331 height 72
copy span "24k393"
click at [998, 22] on div at bounding box center [999, 24] width 153 height 17
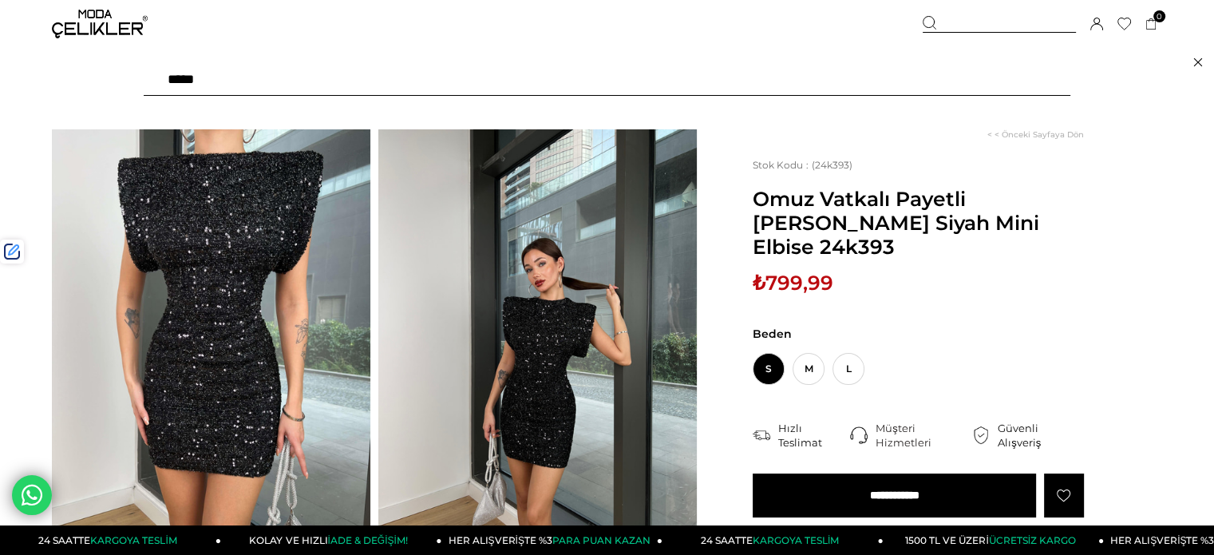
click at [911, 73] on input "text" at bounding box center [607, 80] width 927 height 32
type input "****"
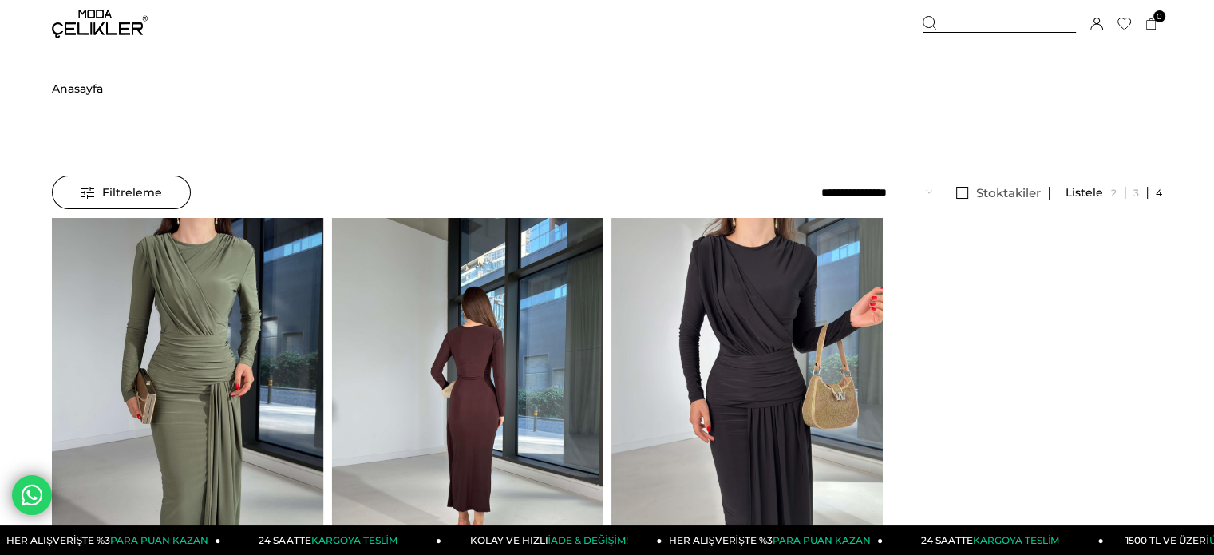
click at [526, 257] on div at bounding box center [195, 398] width 815 height 361
click at [526, 257] on img at bounding box center [467, 399] width 271 height 362
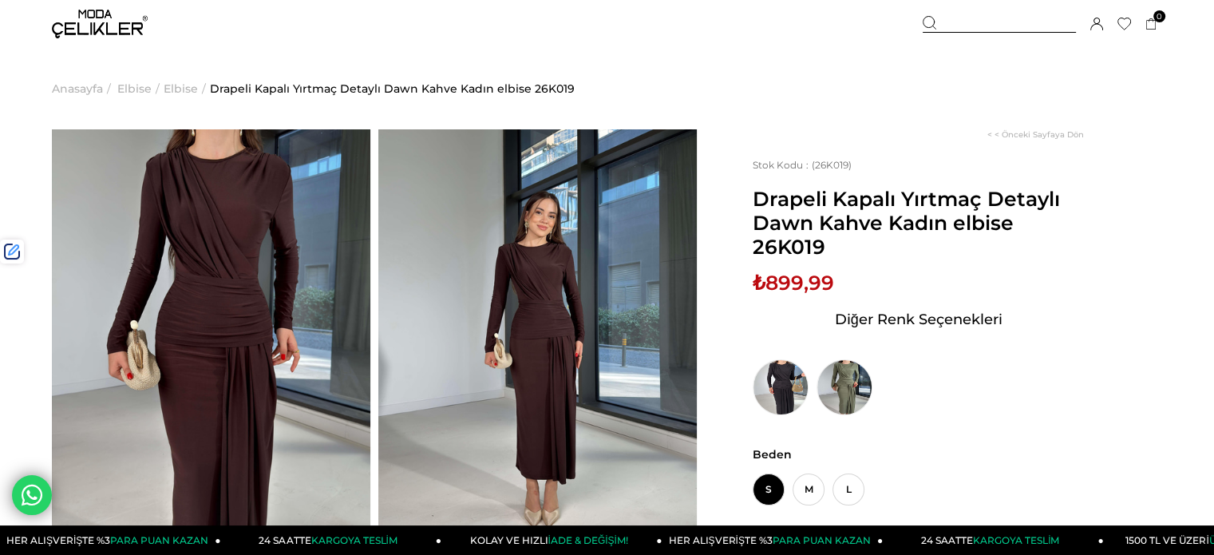
click at [953, 22] on div at bounding box center [999, 24] width 153 height 17
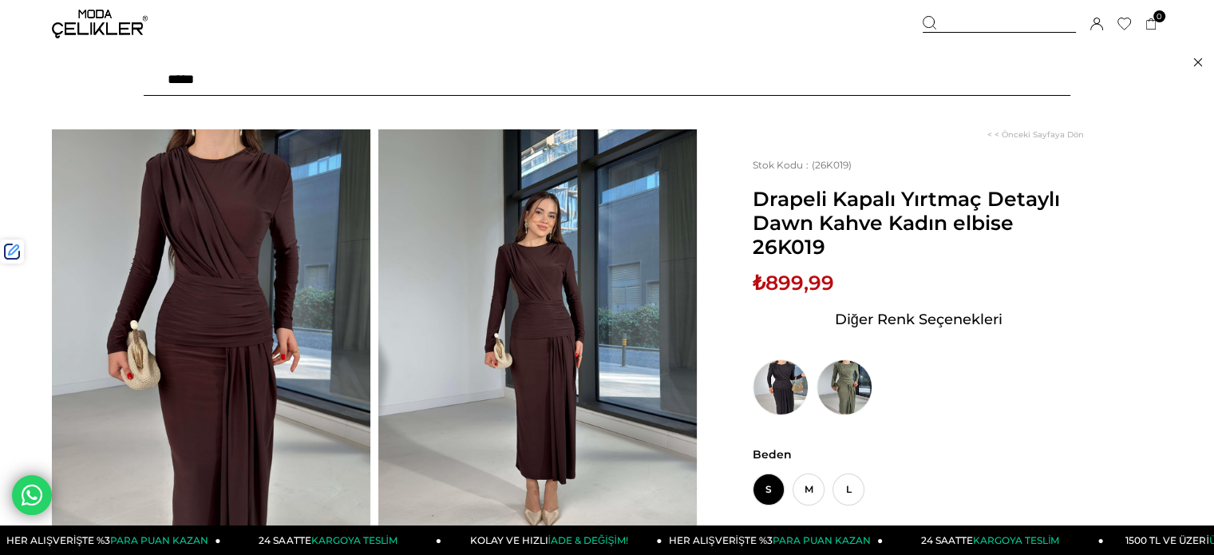
click at [892, 75] on input "text" at bounding box center [607, 80] width 927 height 32
type input "*******"
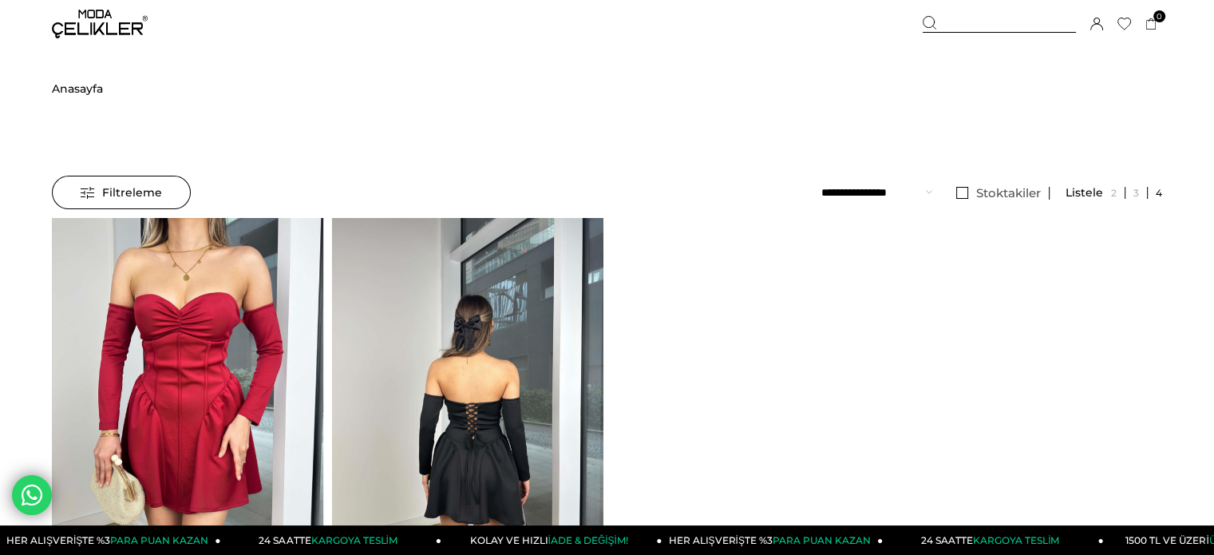
click at [516, 274] on img at bounding box center [466, 399] width 271 height 362
click at [516, 274] on div at bounding box center [195, 398] width 815 height 361
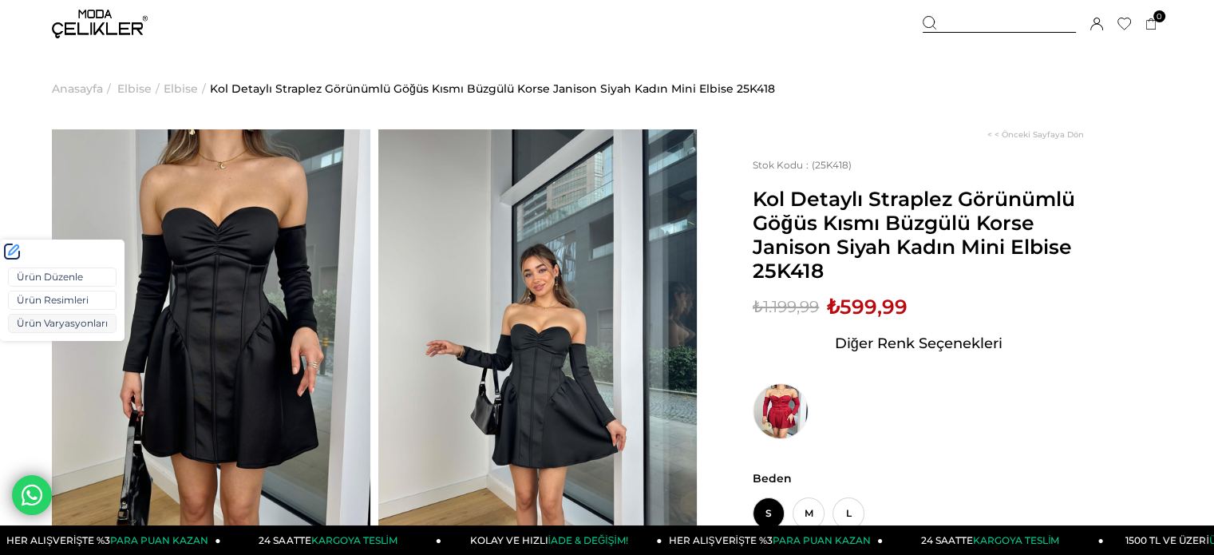
click at [51, 327] on link "Ürün Varyasyonları" at bounding box center [62, 323] width 109 height 19
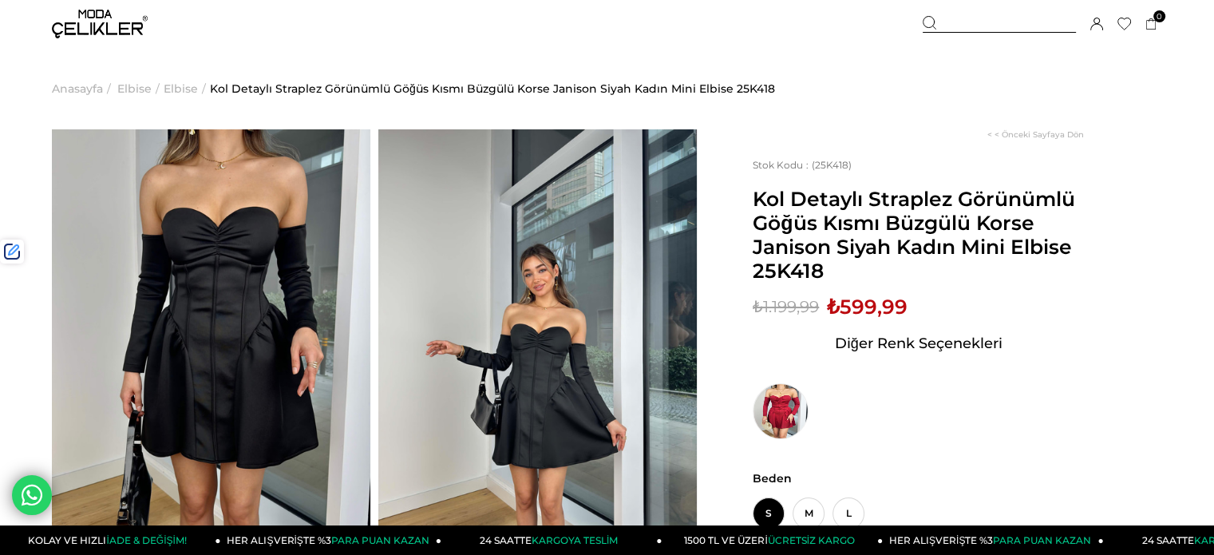
click at [869, 300] on span "₺599,99" at bounding box center [867, 307] width 81 height 24
drag, startPoint x: 869, startPoint y: 300, endPoint x: 859, endPoint y: 295, distance: 11.8
click at [868, 299] on span "₺599,99" at bounding box center [867, 307] width 81 height 24
copy span "599,99"
click at [952, 18] on div at bounding box center [999, 24] width 153 height 17
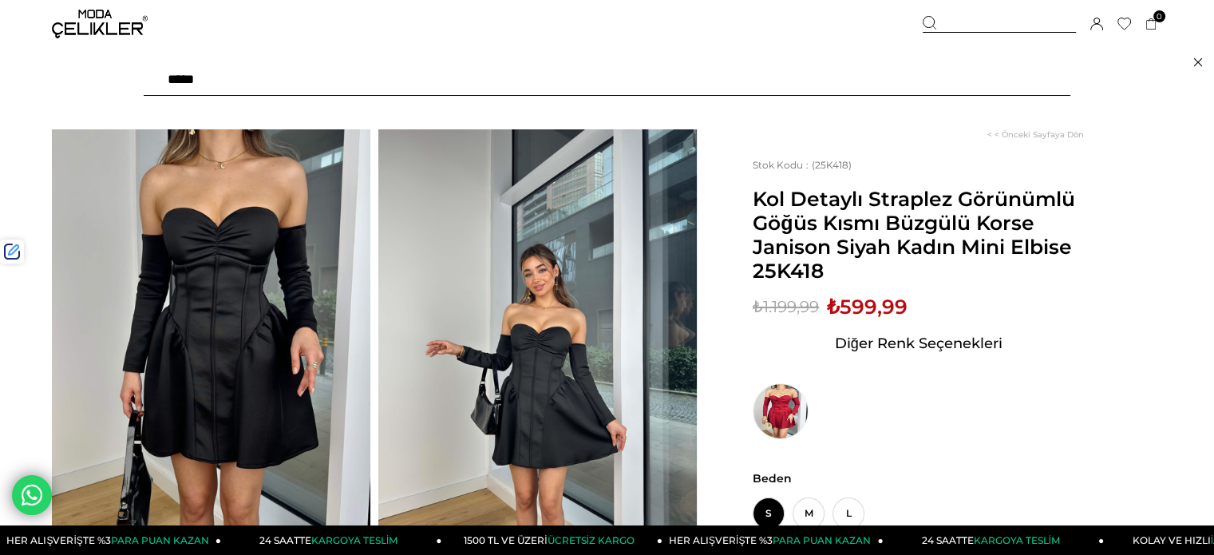
click at [871, 83] on input "text" at bounding box center [607, 80] width 927 height 32
type input "****"
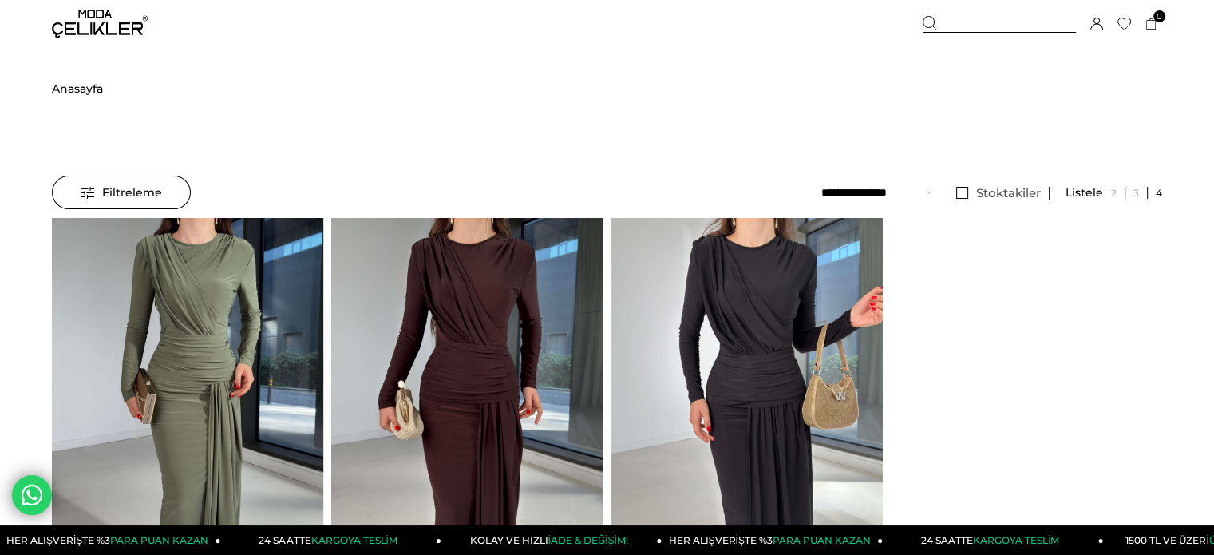
click at [409, 309] on img at bounding box center [466, 399] width 271 height 362
drag, startPoint x: 409, startPoint y: 309, endPoint x: 399, endPoint y: 286, distance: 25.4
click at [409, 309] on img at bounding box center [466, 399] width 271 height 362
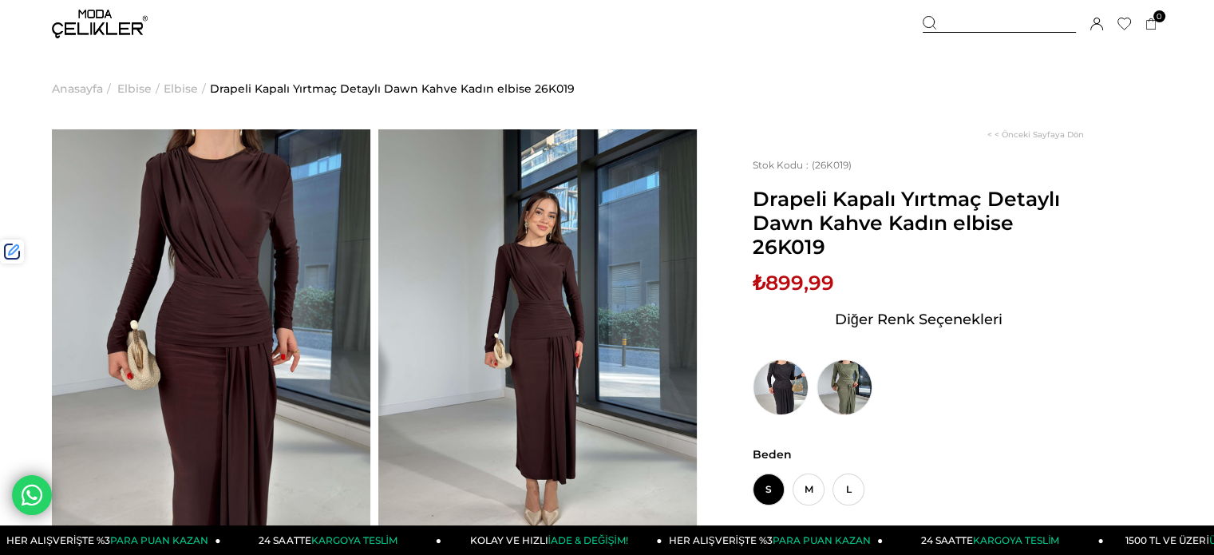
click at [818, 247] on span "Drapeli Kapalı Yırtmaç Detaylı Dawn Kahve Kadın elbise 26K019" at bounding box center [918, 223] width 331 height 72
click at [798, 246] on span "Drapeli Kapalı Yırtmaç Detaylı Dawn Kahve Kadın elbise 26K019" at bounding box center [918, 223] width 331 height 72
copy span "26K019"
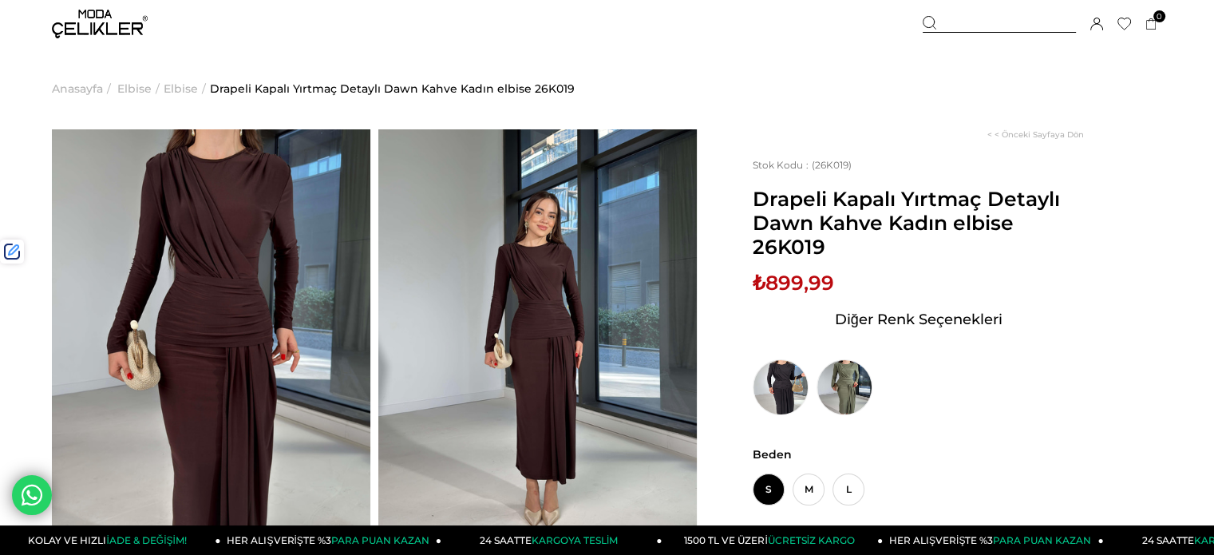
click at [989, 19] on div at bounding box center [999, 24] width 153 height 17
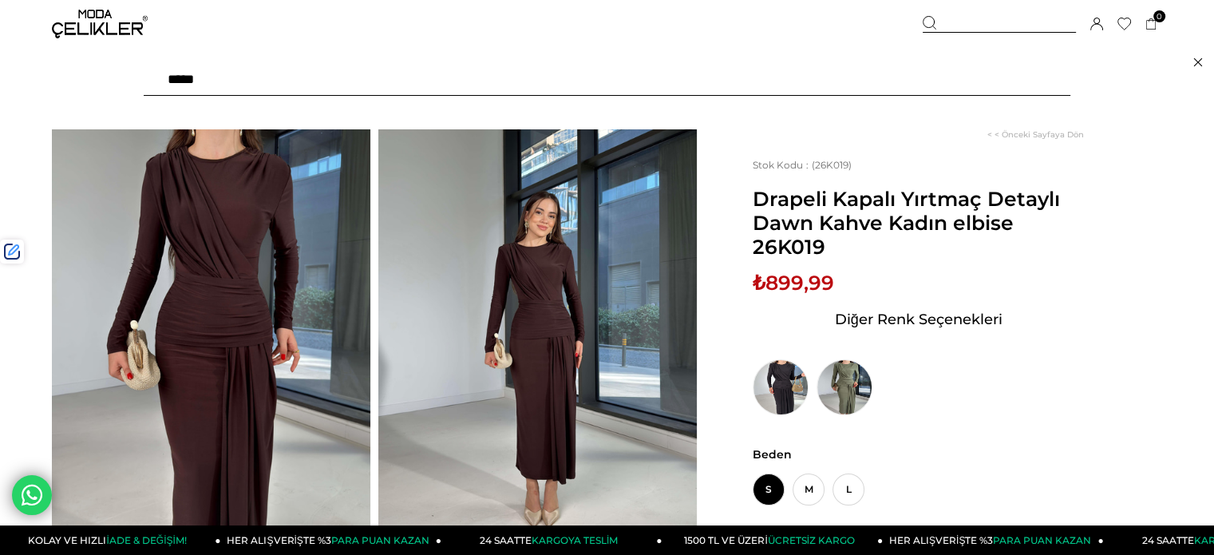
click at [869, 83] on input "text" at bounding box center [607, 80] width 927 height 32
type input "*****"
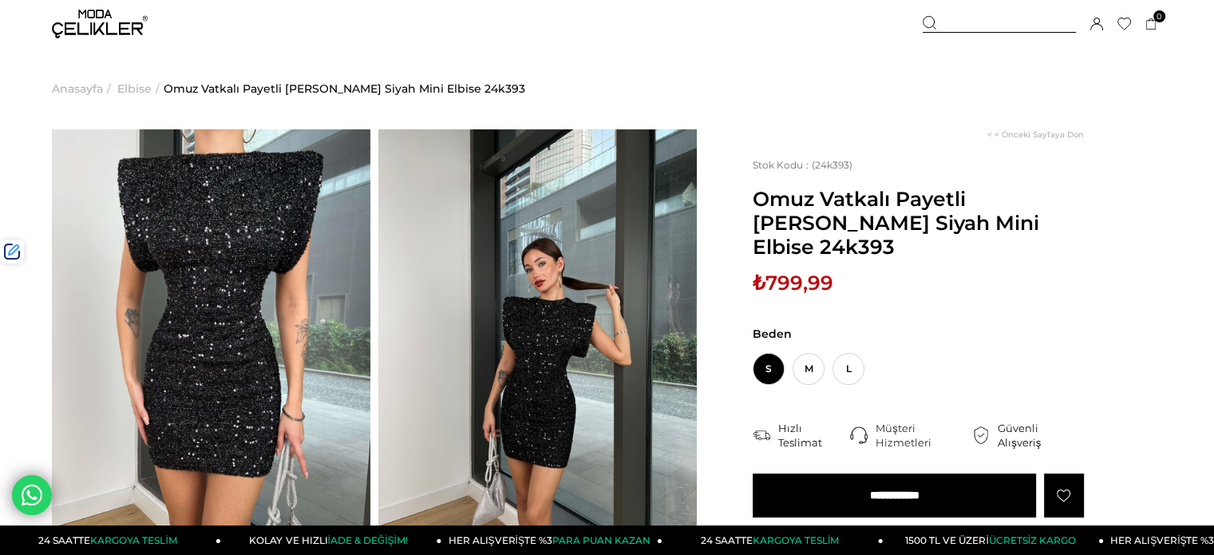
click at [794, 271] on span "₺799,99" at bounding box center [793, 283] width 81 height 24
copy span "799,99"
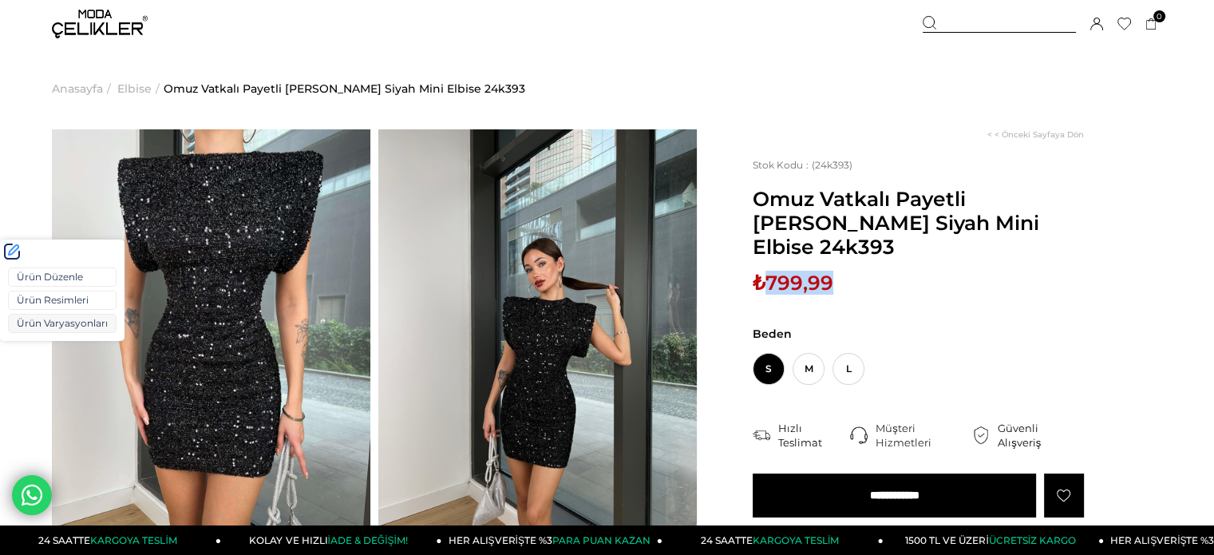
click at [45, 324] on link "Ürün Varyasyonları" at bounding box center [62, 323] width 109 height 19
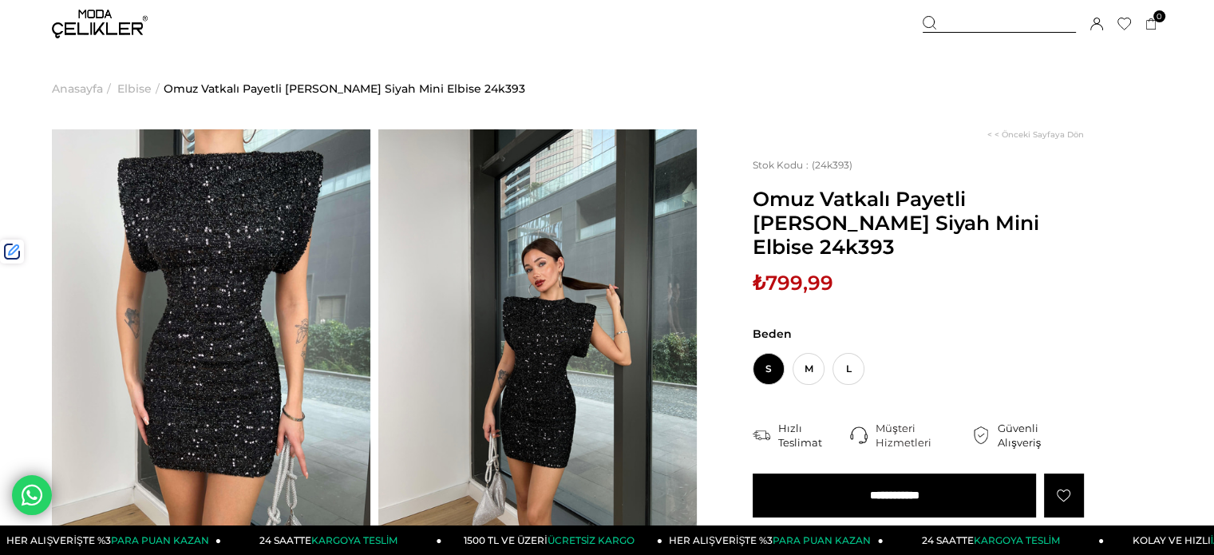
click at [957, 22] on div at bounding box center [999, 24] width 153 height 17
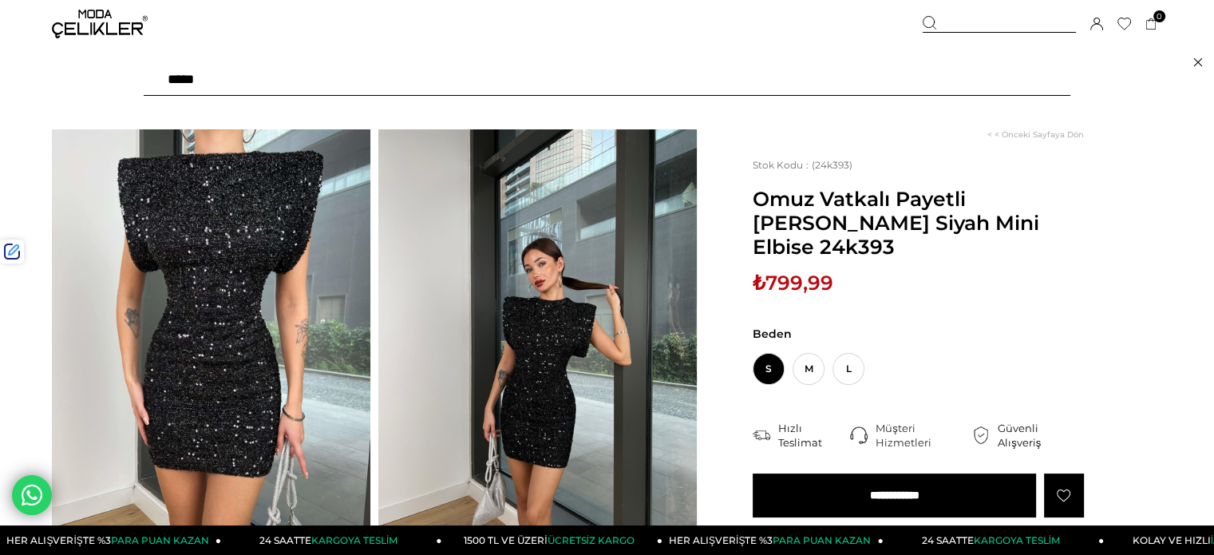
click at [871, 76] on input "text" at bounding box center [607, 80] width 927 height 32
type input "*****"
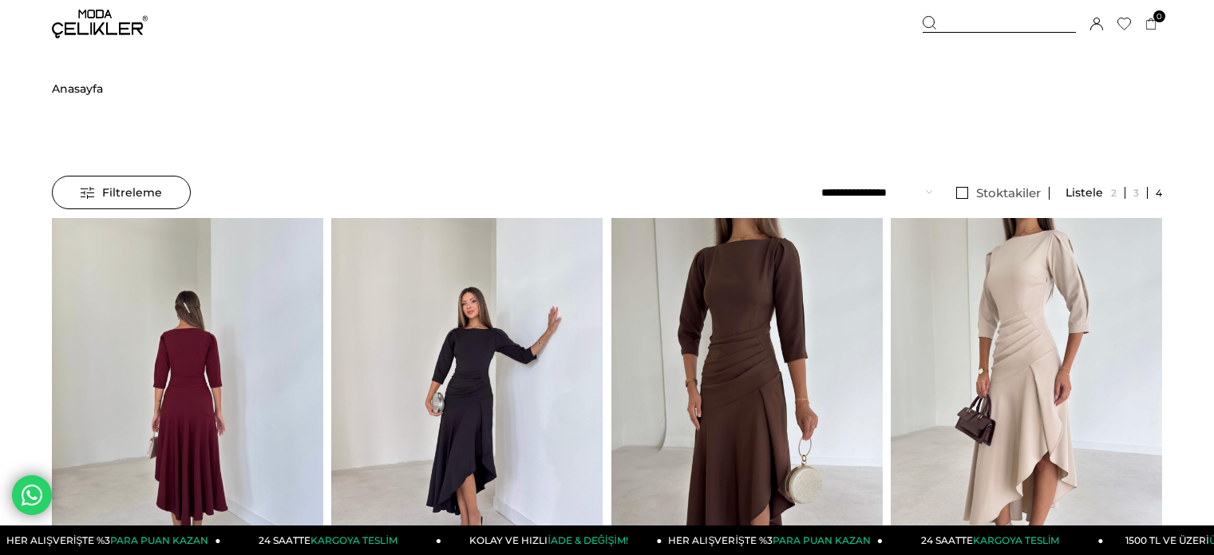
click at [136, 281] on img at bounding box center [187, 399] width 271 height 362
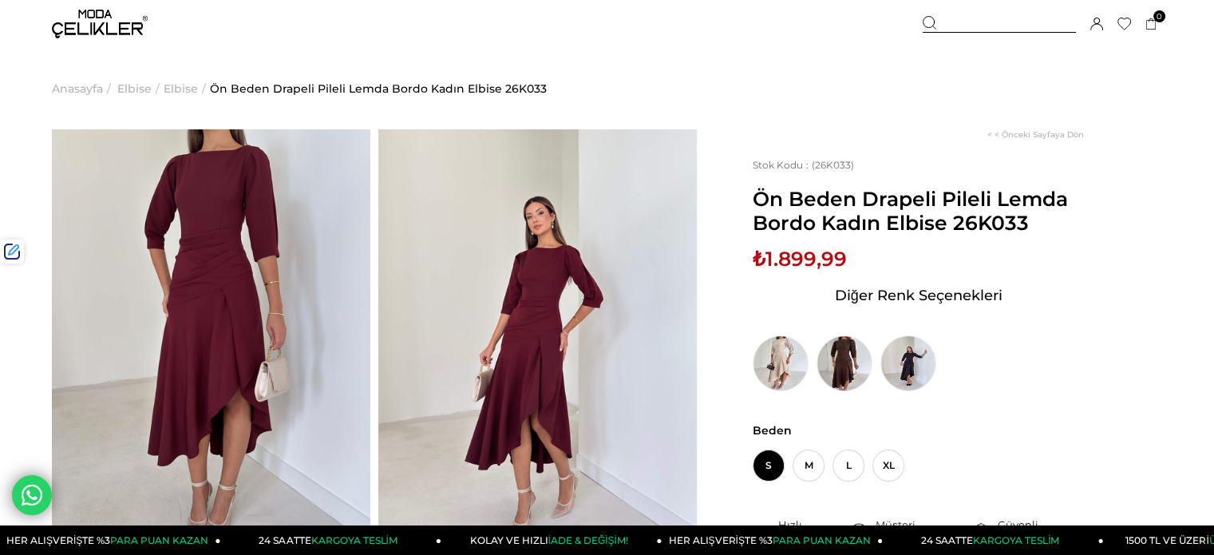
click at [990, 26] on div at bounding box center [999, 24] width 153 height 17
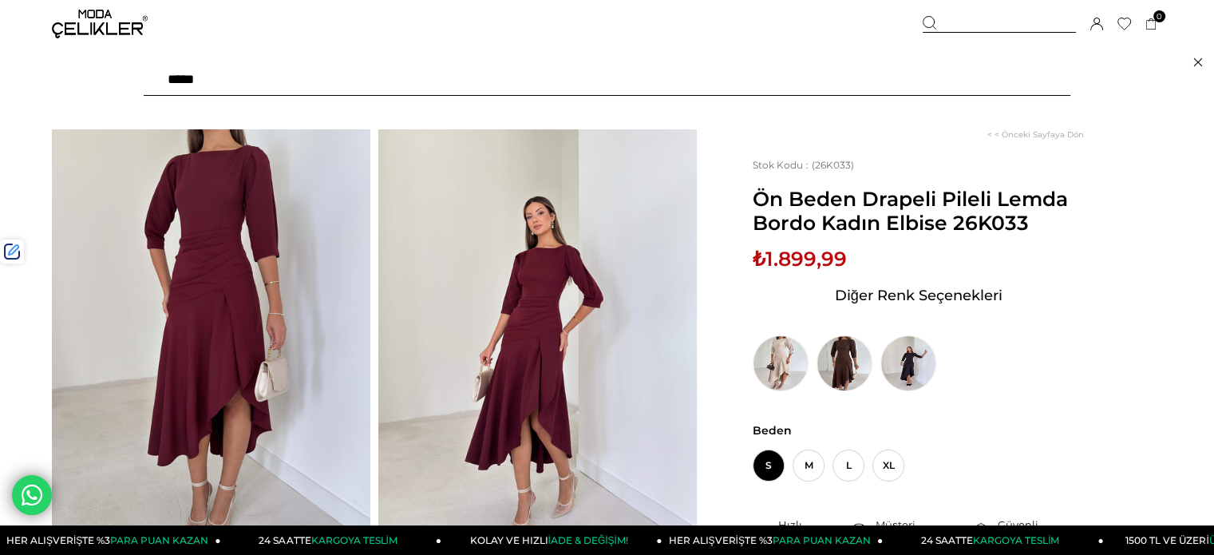
click at [922, 77] on input "text" at bounding box center [607, 80] width 927 height 32
type input "*******"
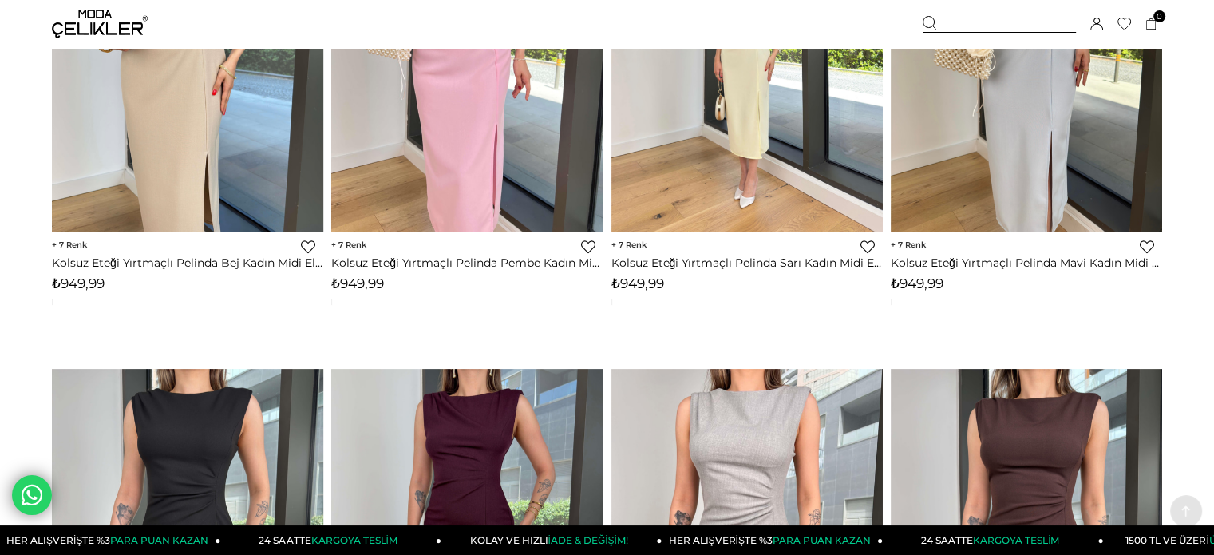
scroll to position [479, 0]
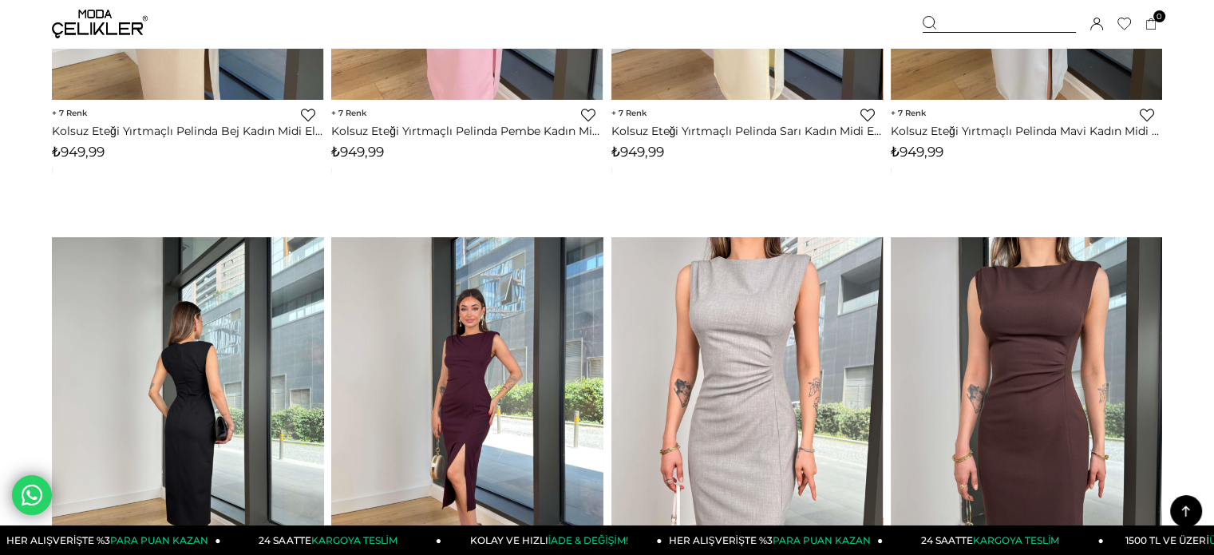
click at [247, 325] on img at bounding box center [187, 418] width 271 height 362
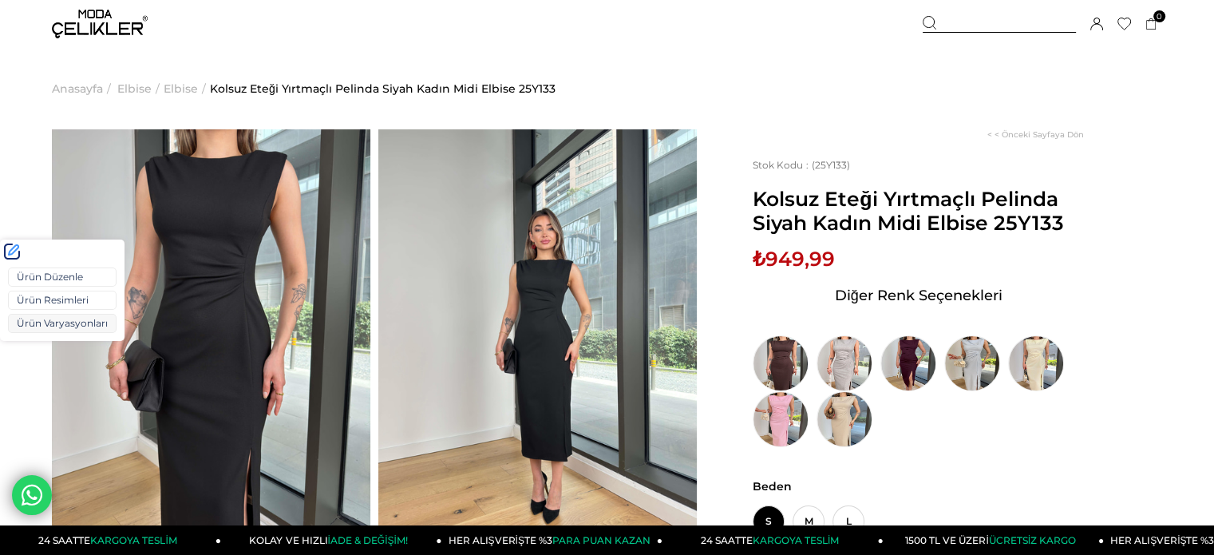
click at [62, 320] on link "Ürün Varyasyonları" at bounding box center [62, 323] width 109 height 19
click at [54, 327] on link "Ürün Varyasyonları" at bounding box center [62, 323] width 109 height 19
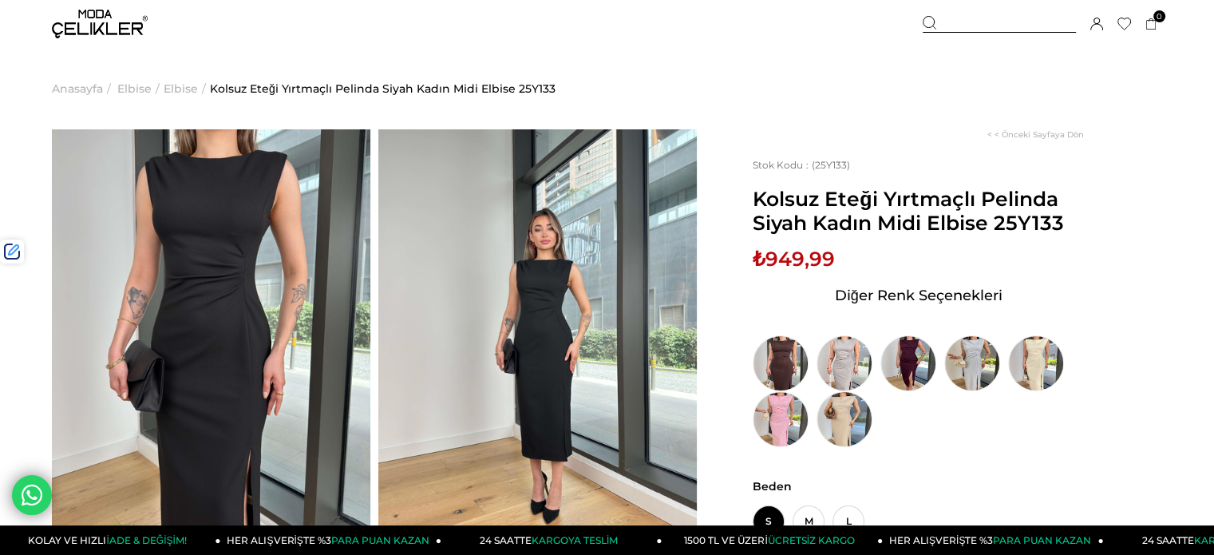
click at [799, 245] on div "Stok Kodu (25Y133) Kolsuz Eteği Yırtmaçlı Pelinda Siyah Kadın Midi Elbise 25Y13…" at bounding box center [918, 303] width 331 height 288
click at [800, 244] on div "Stok Kodu (25Y133) Kolsuz Eteği Yırtmaçlı Pelinda Siyah Kadın Midi Elbise 25Y13…" at bounding box center [918, 303] width 331 height 288
click at [809, 260] on span "₺949,99" at bounding box center [794, 259] width 82 height 24
copy span "949,99"
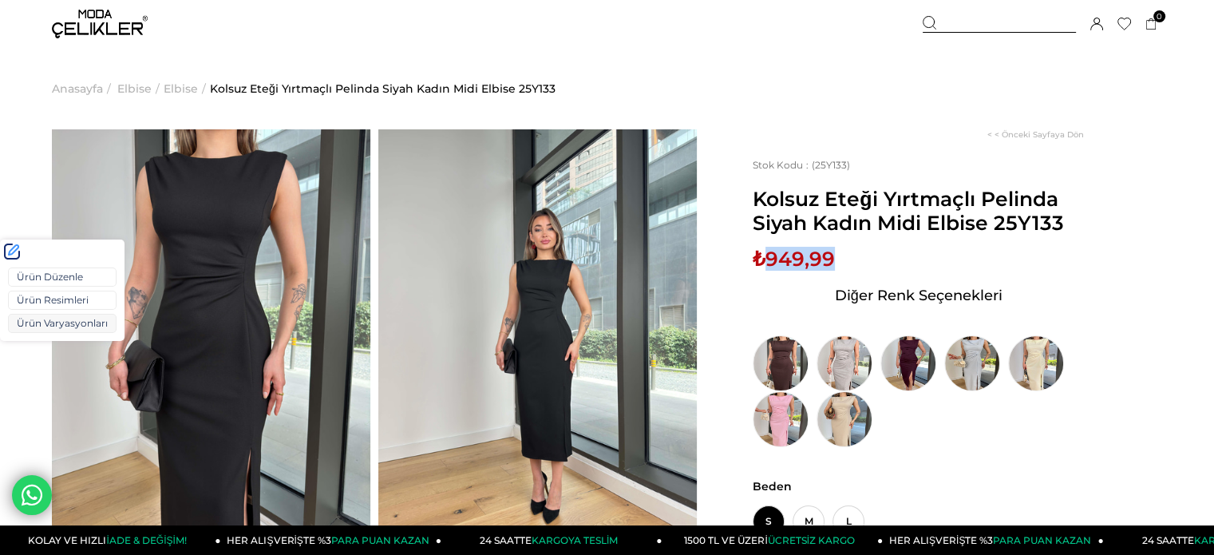
click at [27, 321] on link "Ürün Varyasyonları" at bounding box center [62, 323] width 109 height 19
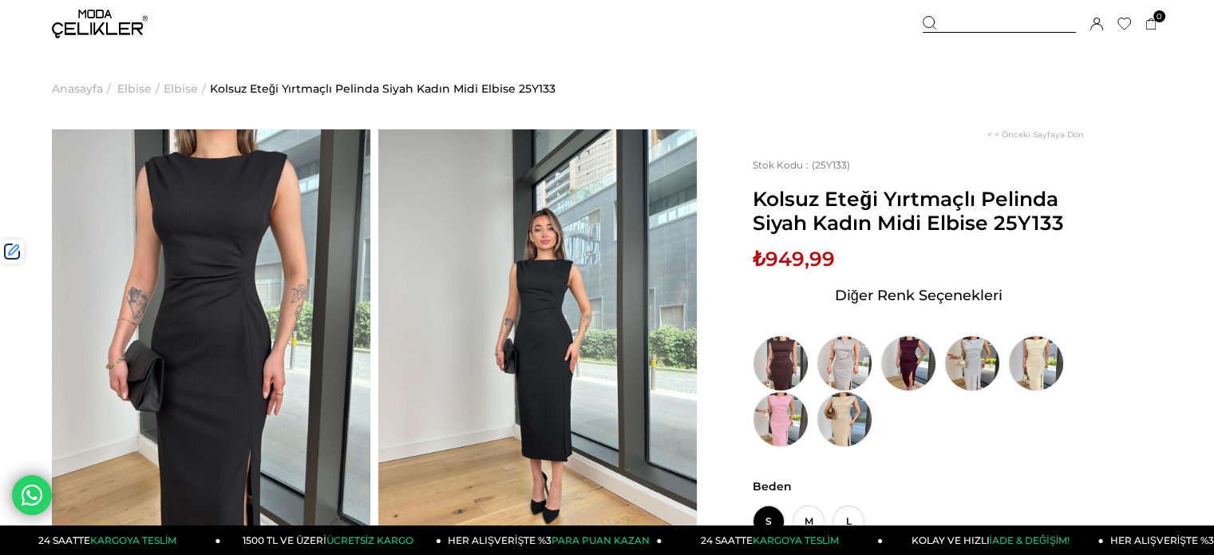
click at [951, 28] on div at bounding box center [999, 24] width 153 height 17
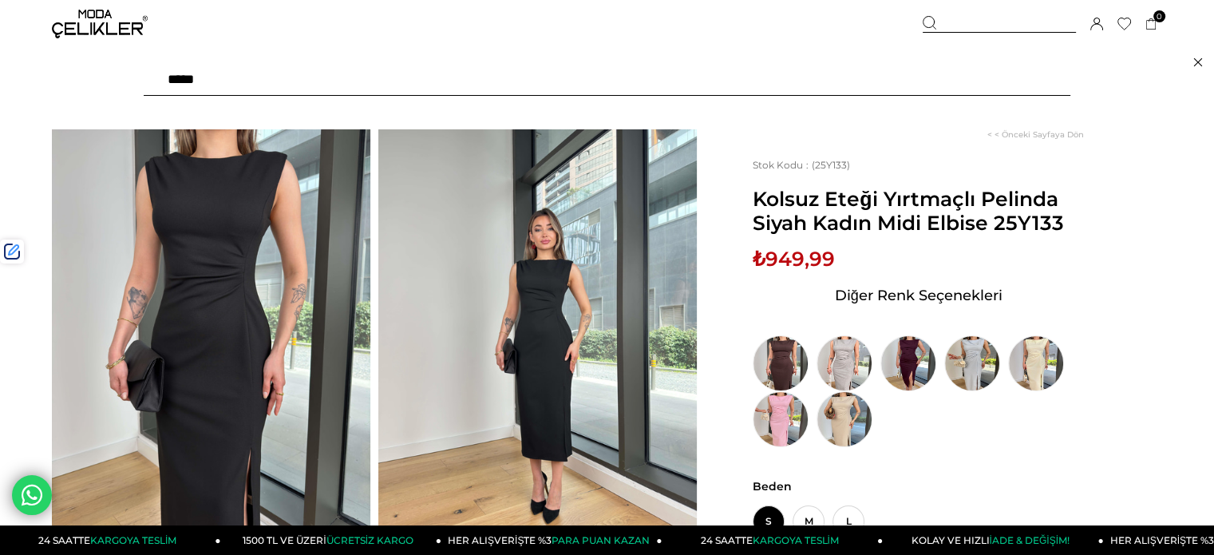
click at [891, 87] on input "text" at bounding box center [607, 80] width 927 height 32
type input "****"
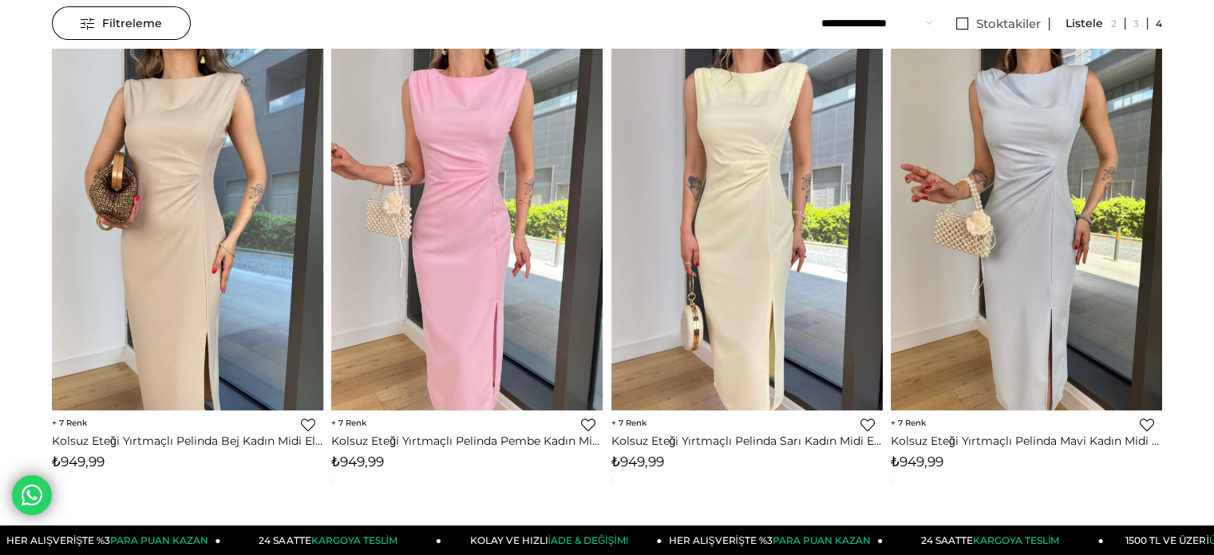
scroll to position [239, 0]
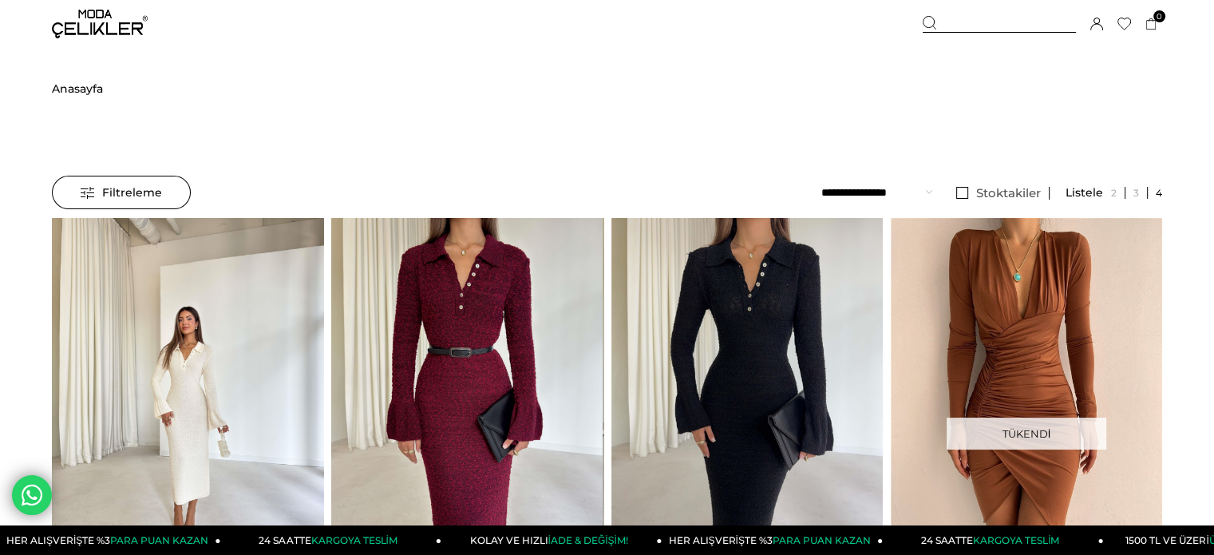
click at [167, 375] on div at bounding box center [188, 398] width 1358 height 361
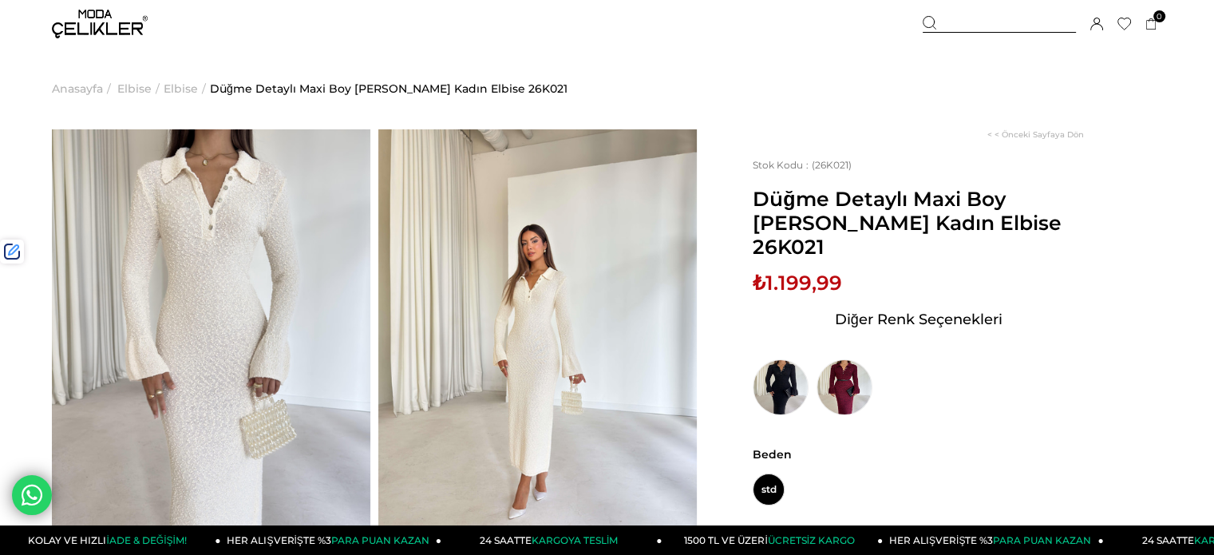
click at [963, 30] on div at bounding box center [999, 24] width 153 height 17
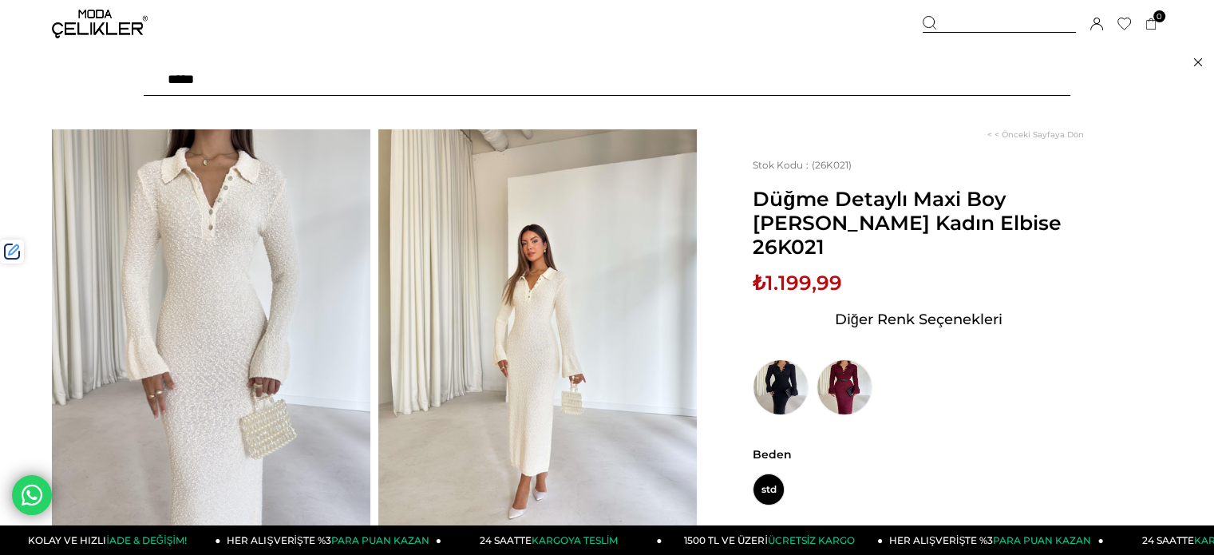
click at [904, 76] on input "text" at bounding box center [607, 80] width 927 height 32
type input "****"
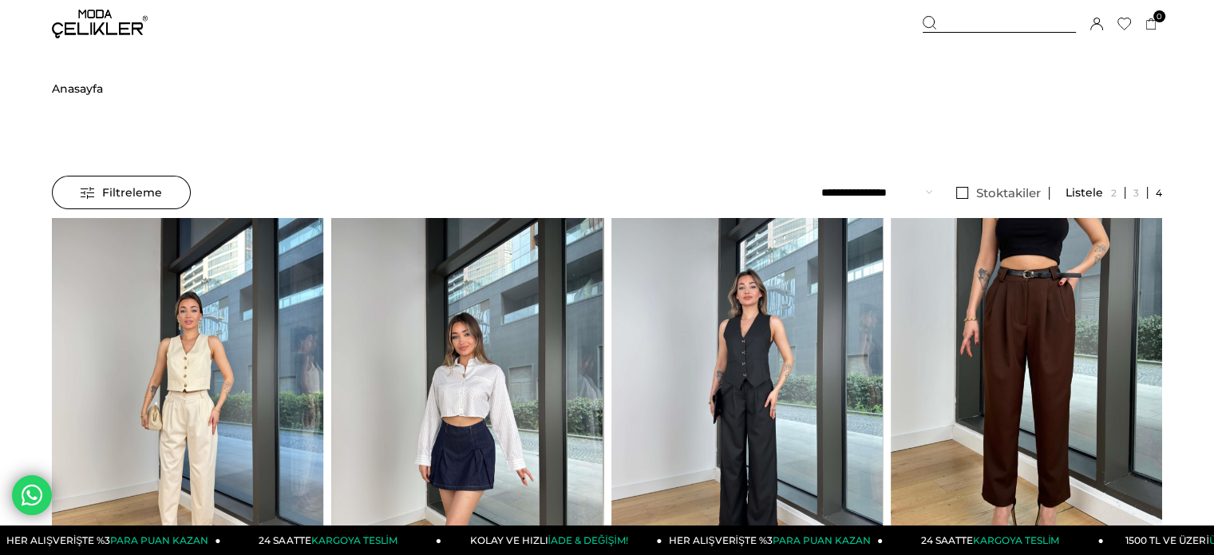
scroll to position [399, 0]
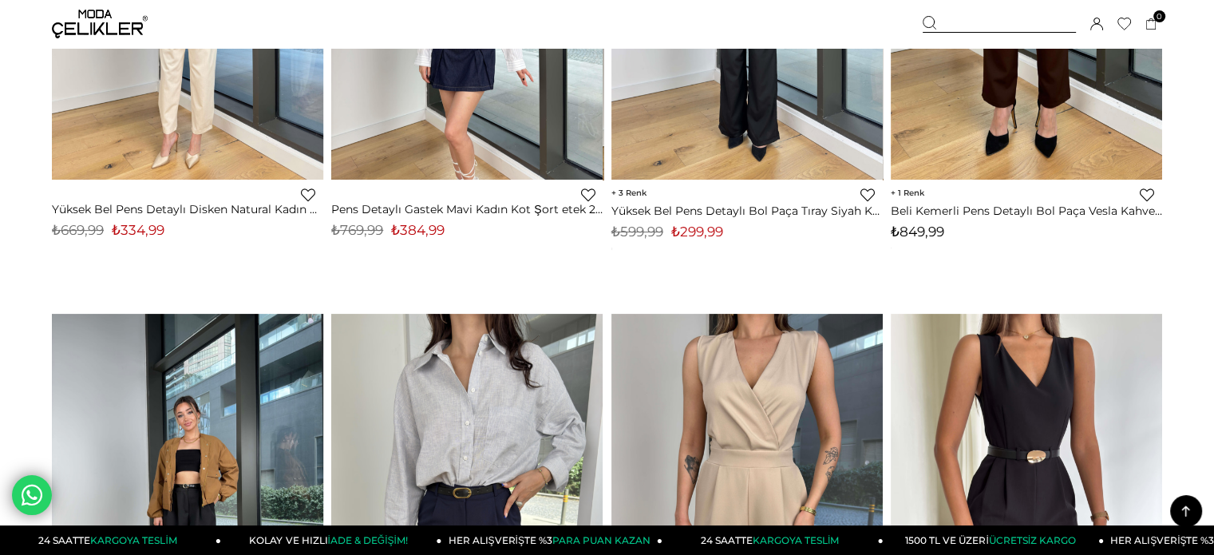
click at [980, 22] on div at bounding box center [999, 24] width 153 height 17
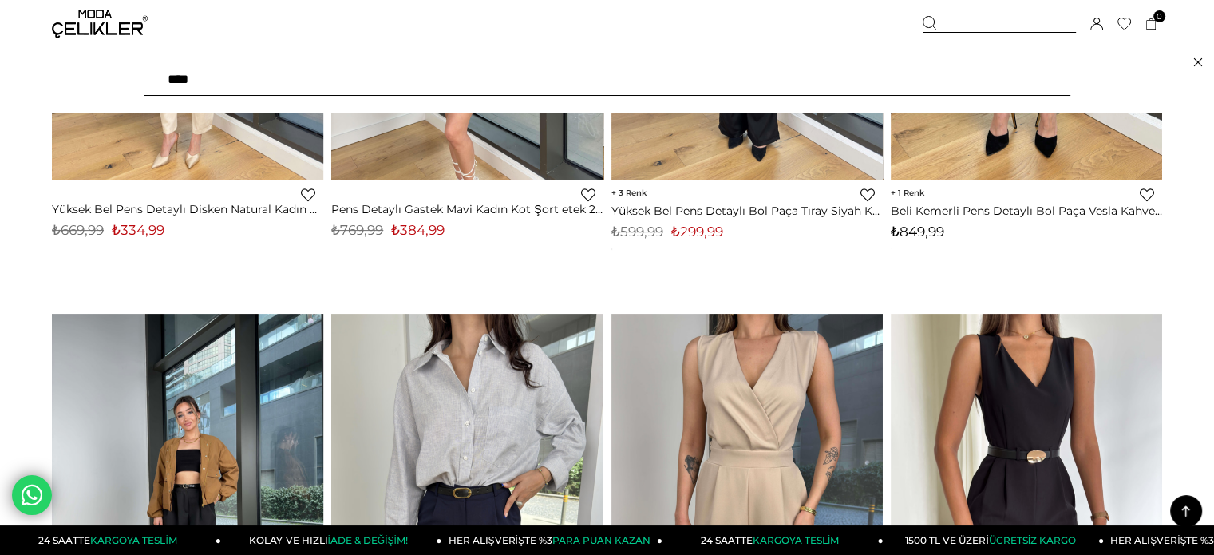
click at [853, 76] on input "****" at bounding box center [607, 80] width 927 height 32
type input "******"
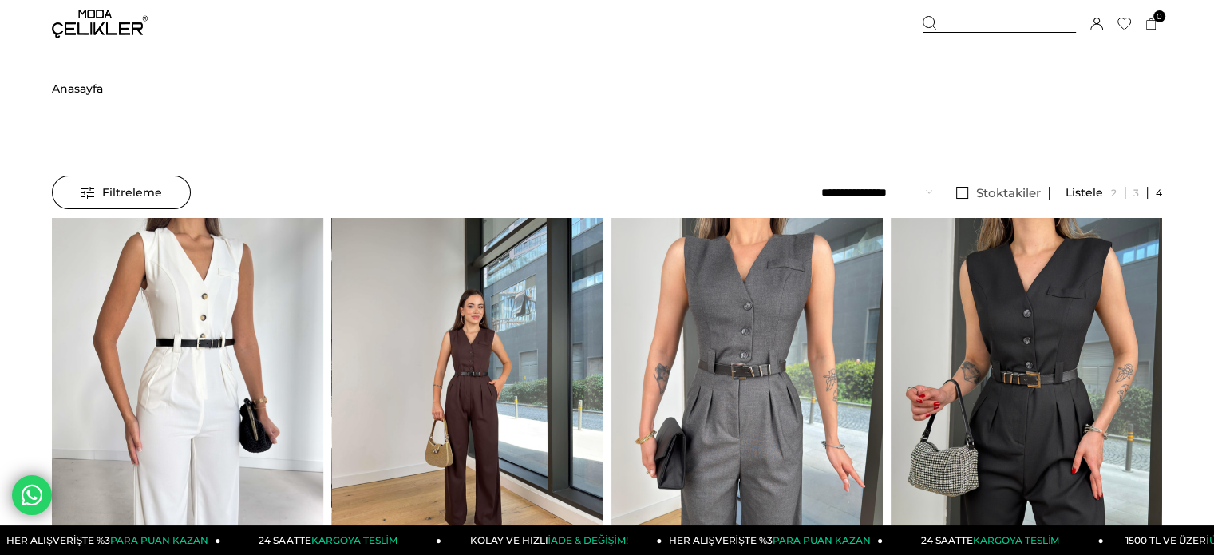
click at [421, 287] on img at bounding box center [467, 399] width 271 height 362
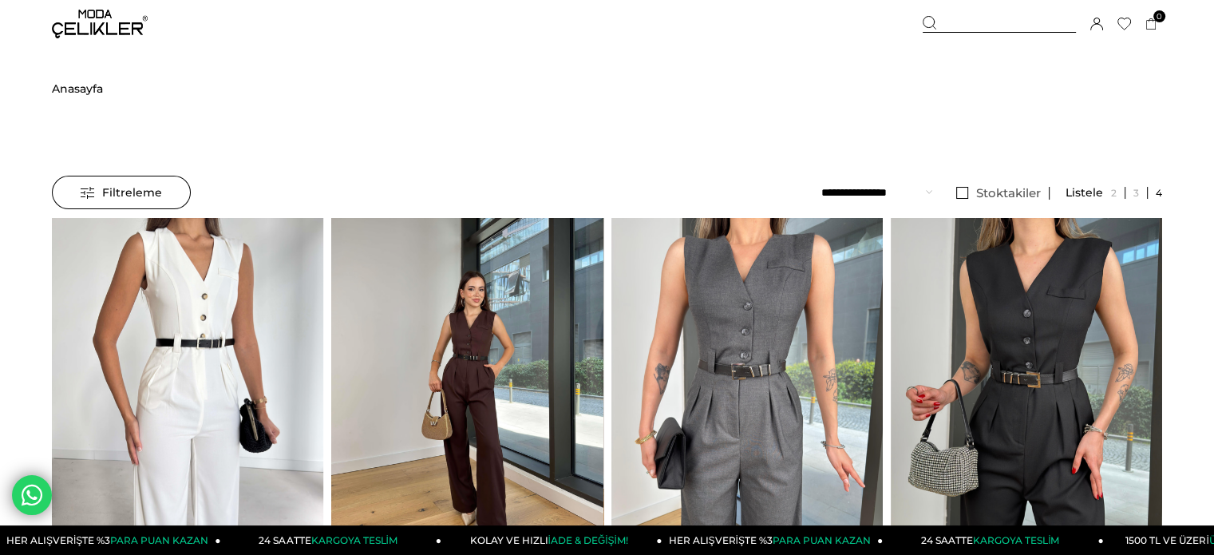
click at [421, 287] on div at bounding box center [603, 398] width 1086 height 361
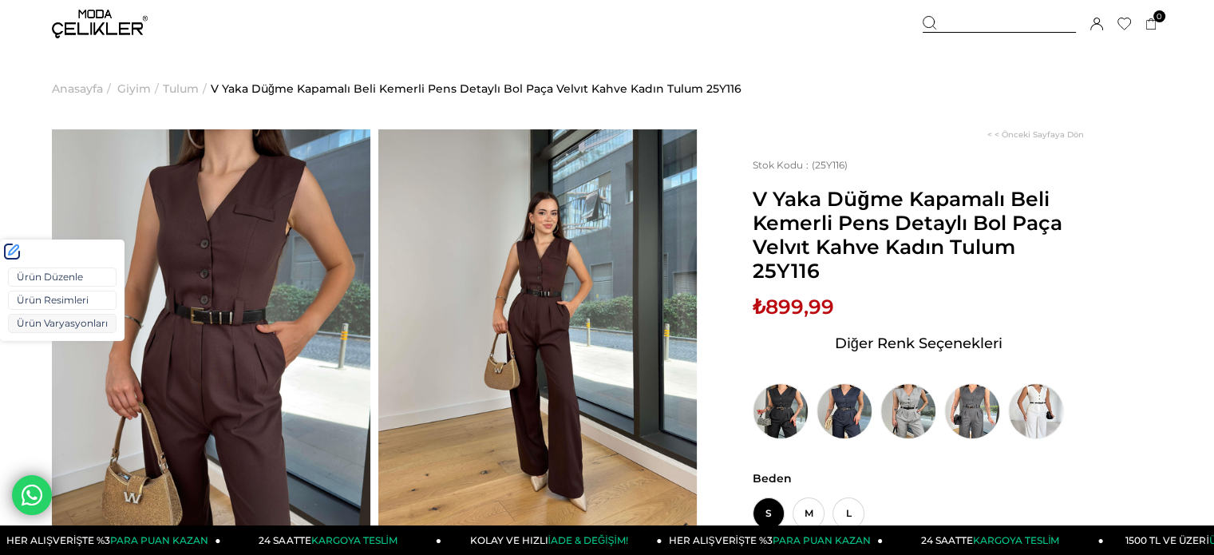
click at [55, 325] on link "Ürün Varyasyonları" at bounding box center [62, 323] width 109 height 19
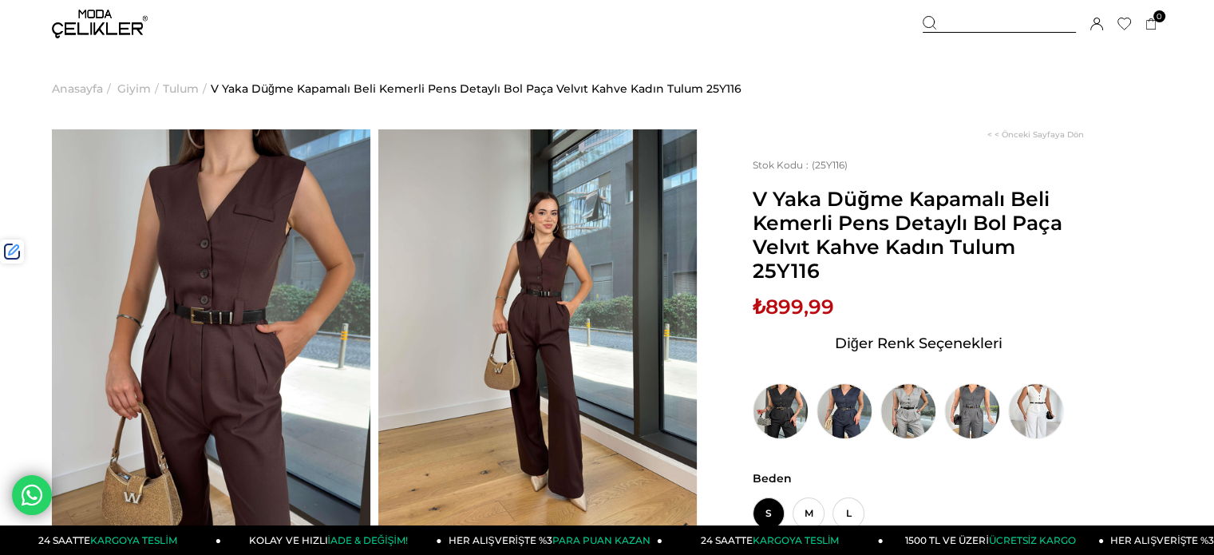
click at [795, 315] on span "₺899,99" at bounding box center [793, 307] width 81 height 24
click at [795, 314] on span "₺899,99" at bounding box center [793, 307] width 81 height 24
copy span "899,99"
drag, startPoint x: 958, startPoint y: 26, endPoint x: 951, endPoint y: 33, distance: 9.6
click at [958, 26] on div at bounding box center [999, 24] width 153 height 17
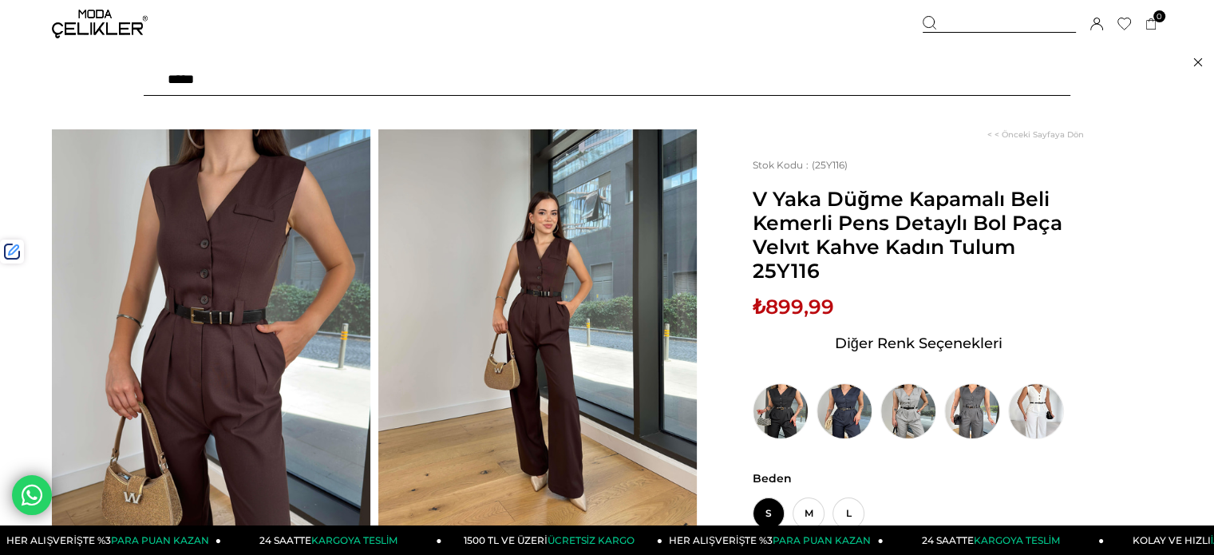
click at [886, 77] on input "text" at bounding box center [607, 80] width 927 height 32
paste input "******"
type input "******"
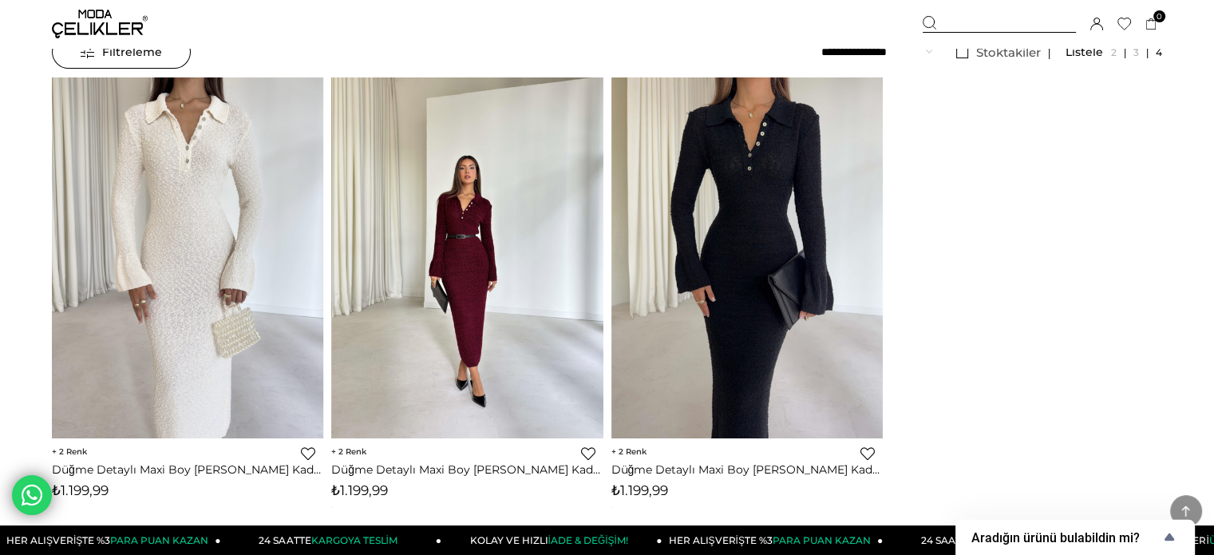
scroll to position [239, 0]
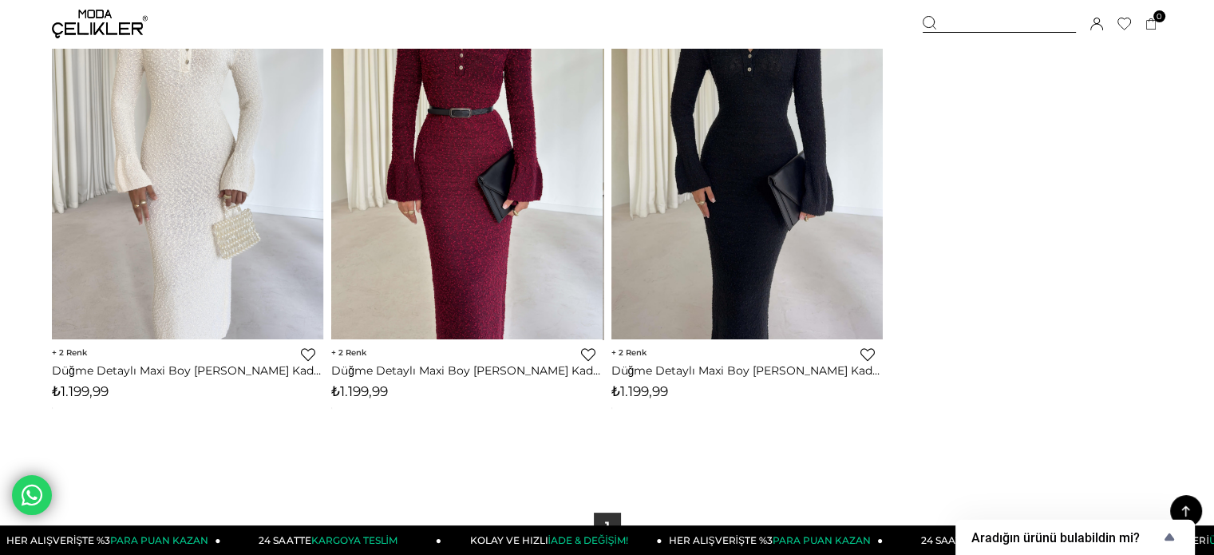
click at [363, 388] on span "₺1.199,99" at bounding box center [359, 391] width 57 height 16
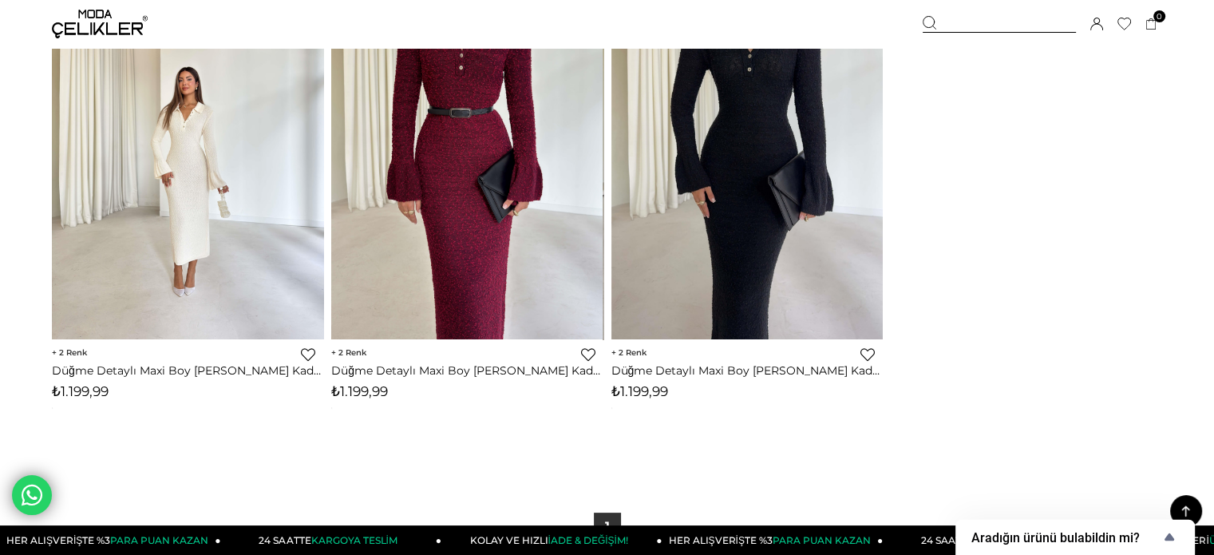
copy span "1.199,99"
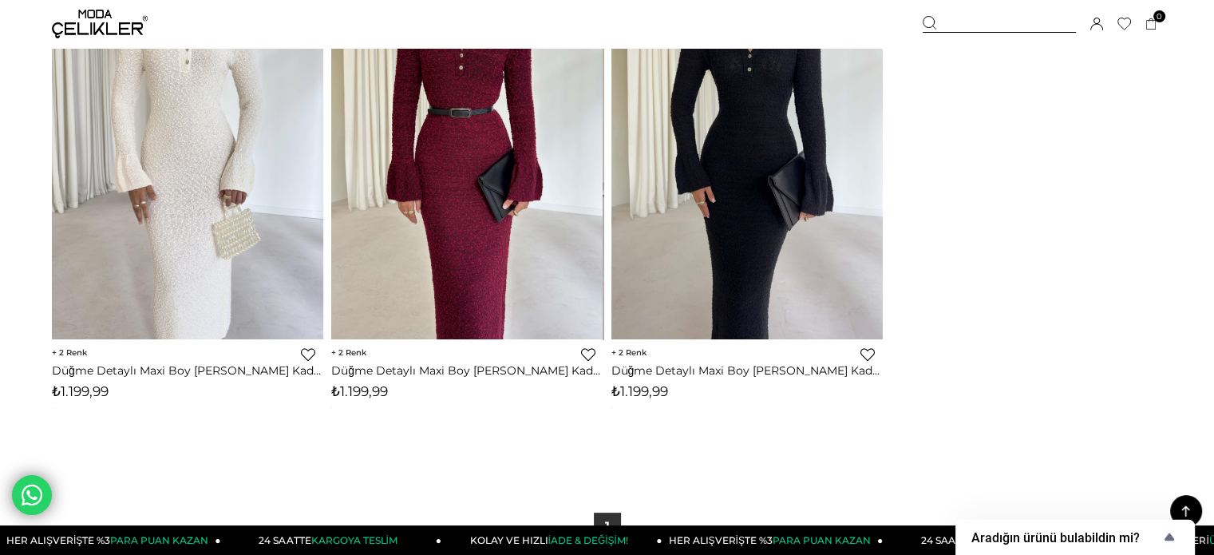
click at [948, 28] on div at bounding box center [999, 24] width 153 height 17
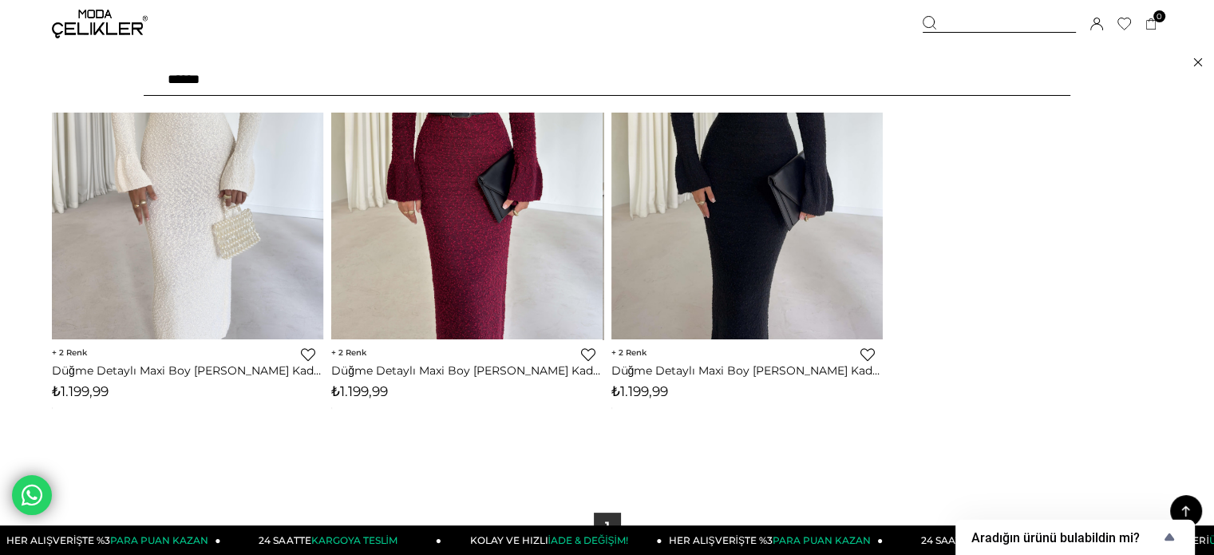
click at [875, 77] on input "******" at bounding box center [607, 80] width 927 height 32
type input "*******"
